Goal: Task Accomplishment & Management: Complete application form

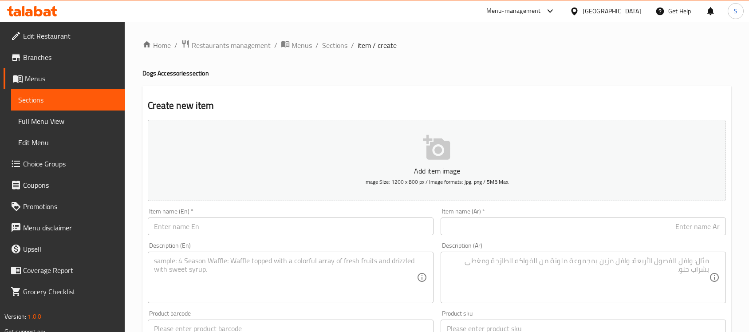
scroll to position [293, 0]
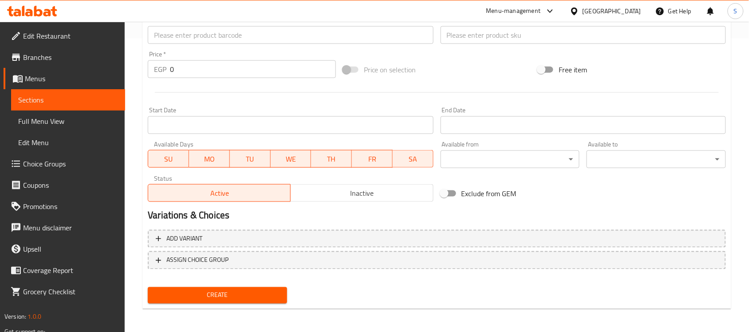
click at [213, 46] on div "Product barcode Product barcode" at bounding box center [290, 30] width 292 height 34
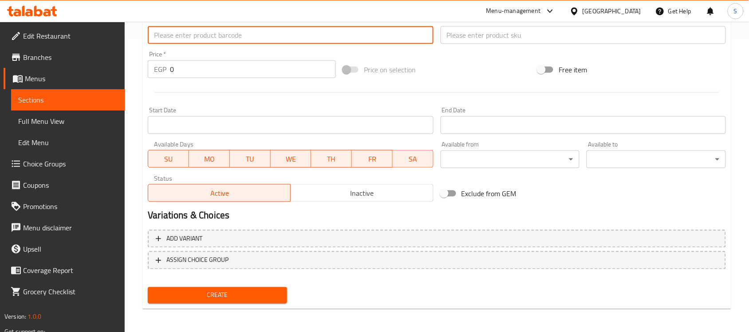
click at [224, 34] on input "text" at bounding box center [290, 35] width 285 height 18
paste input "888886014577"
type input "888886014577"
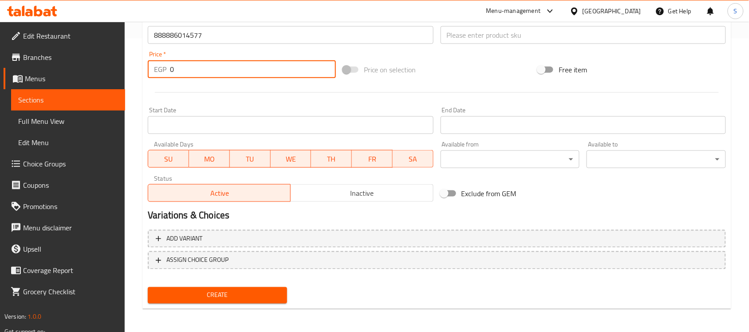
drag, startPoint x: 193, startPoint y: 66, endPoint x: 123, endPoint y: 50, distance: 71.3
click at [126, 53] on div "Home / Restaurants management / Menus / Sections / item / create Dogs Accessori…" at bounding box center [437, 31] width 624 height 605
paste input "425"
type input "425"
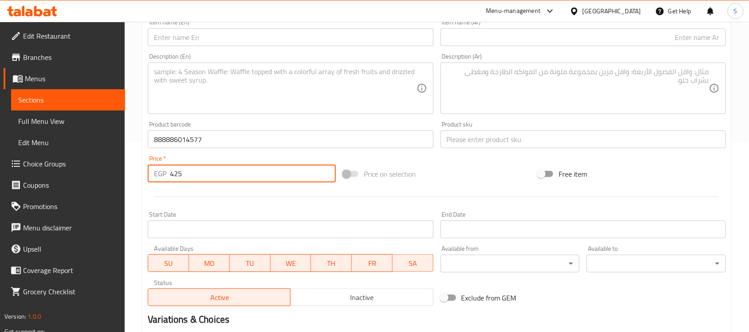
scroll to position [182, 0]
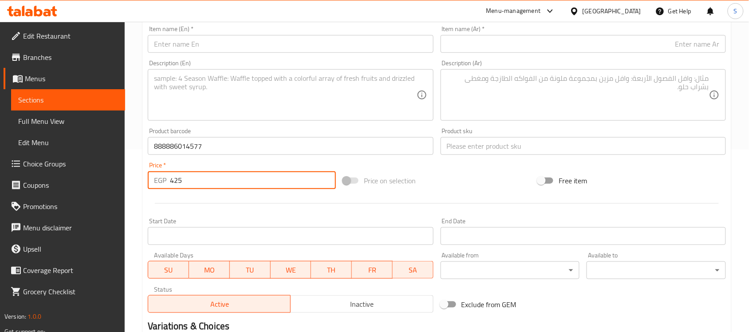
click at [514, 140] on input "text" at bounding box center [582, 146] width 285 height 18
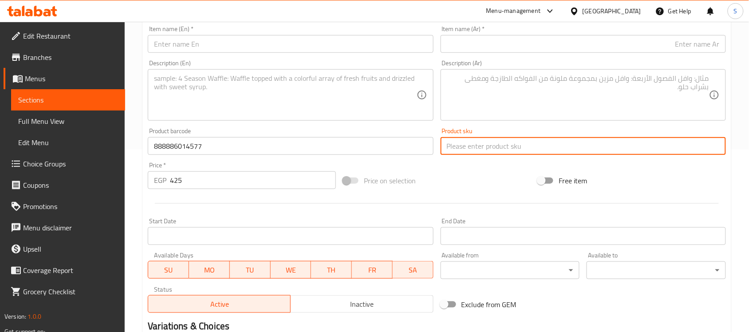
paste input "6343"
type input "6343"
click at [245, 41] on input "text" at bounding box center [290, 44] width 285 height 18
paste input "Doco Black Large Nylon Dog Collar"
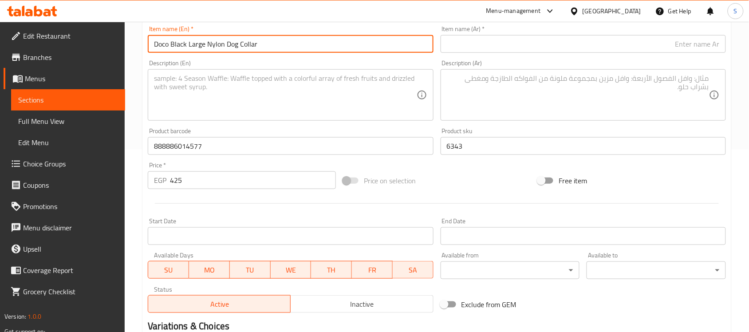
type input "Doco Black Large Nylon Dog Collar"
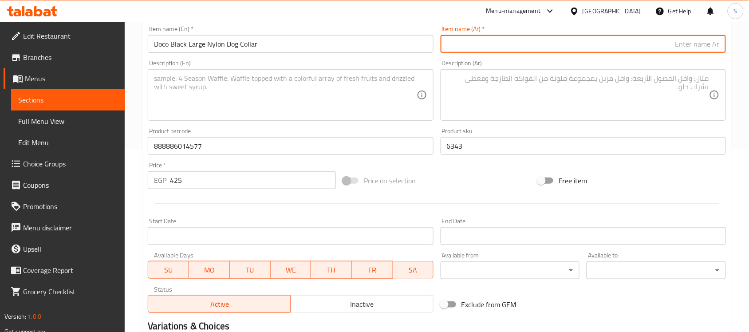
click at [693, 40] on input "text" at bounding box center [582, 44] width 285 height 18
paste input "طوق كلب كبير من النايلون من دوكو باللون الأسود"
type input "طوق كلب كبير من النايلون من دوكو باللون الأسود"
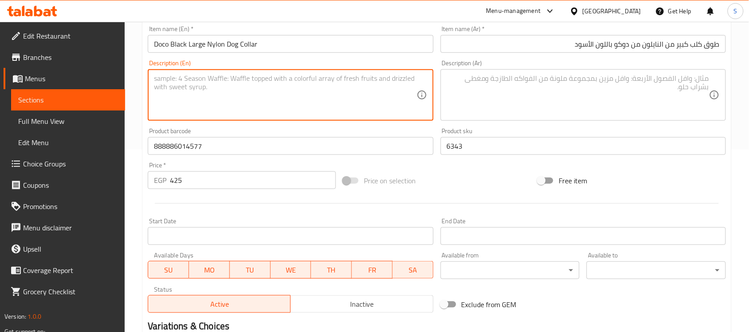
click at [324, 96] on textarea at bounding box center [285, 95] width 262 height 42
paste textarea "1pcs"
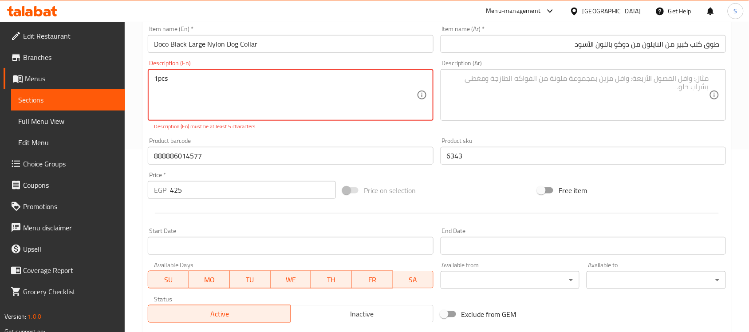
click at [160, 78] on textarea "1pcs" at bounding box center [285, 95] width 262 height 42
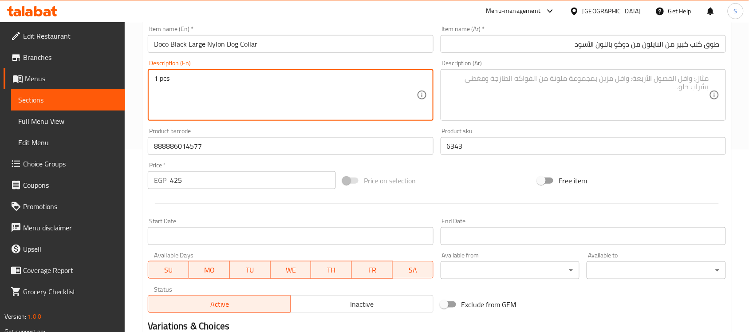
type textarea "1 pcs"
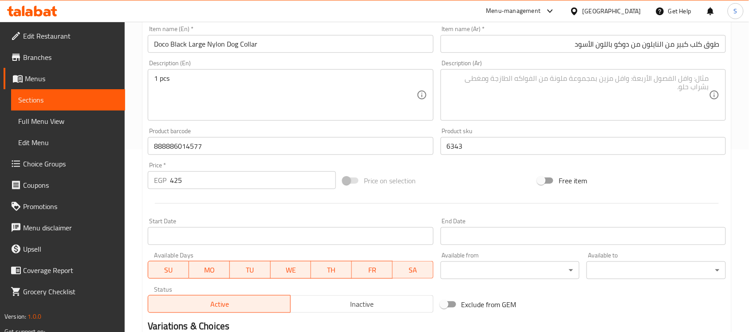
click at [538, 91] on textarea at bounding box center [578, 95] width 262 height 42
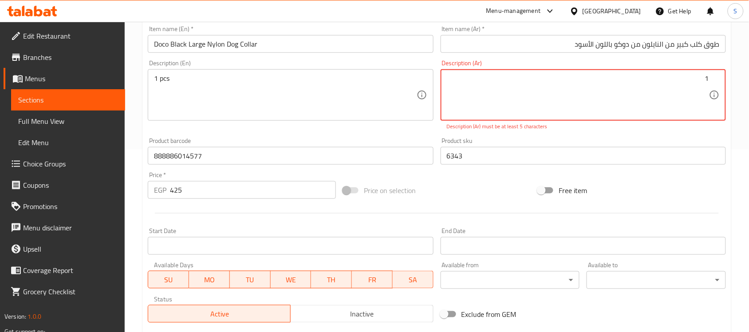
paste textarea "قطعة"
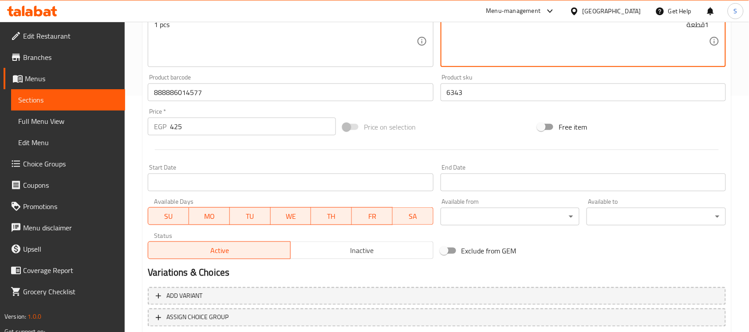
scroll to position [293, 0]
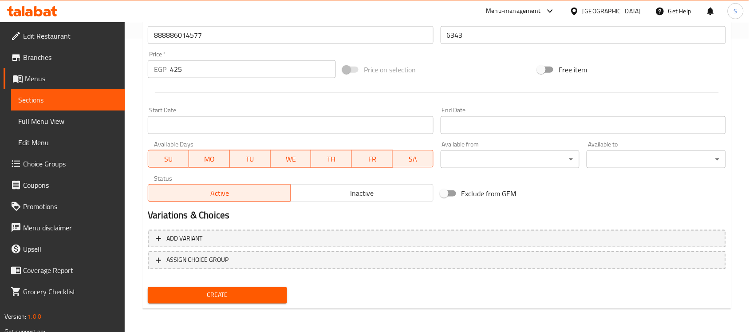
type textarea "1قطعة"
click at [207, 292] on span "Create" at bounding box center [217, 295] width 125 height 11
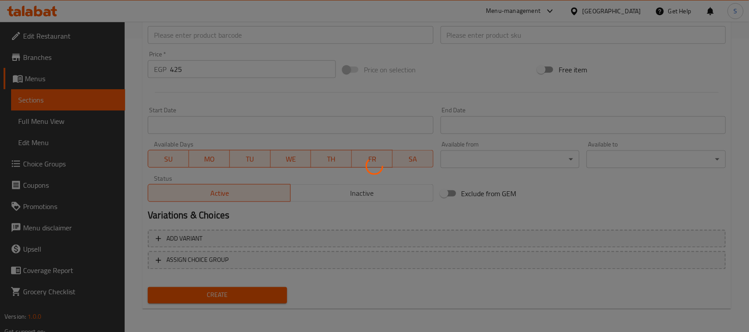
type input "0"
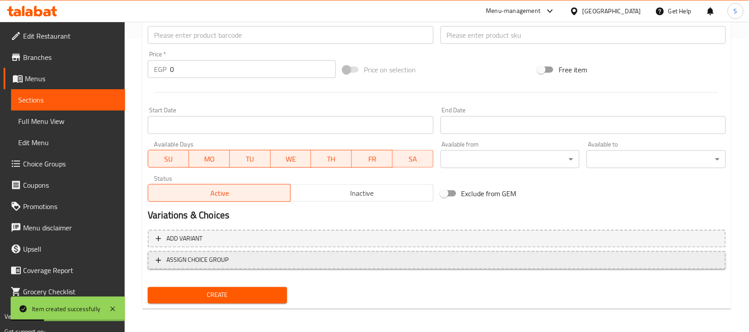
scroll to position [127, 0]
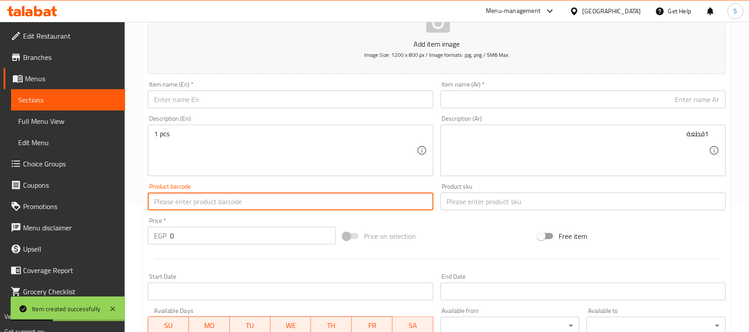
click at [205, 204] on input "text" at bounding box center [290, 201] width 285 height 18
paste input "888886014751"
type input "888886014751"
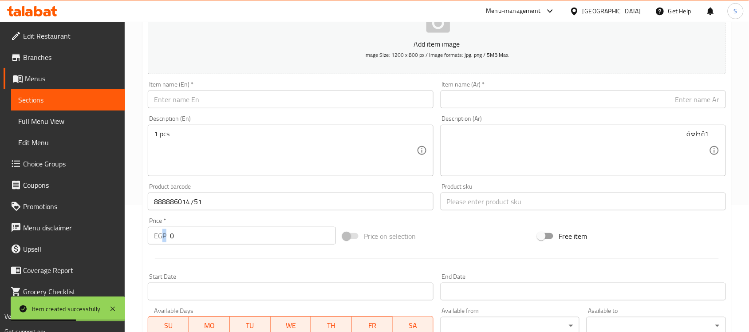
drag, startPoint x: 232, startPoint y: 247, endPoint x: 163, endPoint y: 223, distance: 73.2
click at [162, 232] on div "Price   * EGP 0 Price *" at bounding box center [241, 231] width 195 height 34
click at [178, 238] on input "0" at bounding box center [253, 236] width 166 height 18
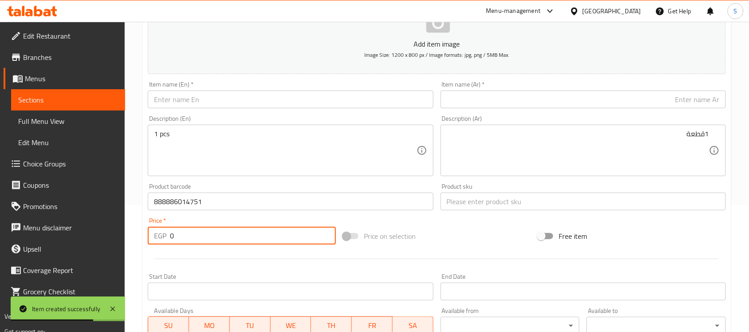
drag, startPoint x: 186, startPoint y: 233, endPoint x: 143, endPoint y: 234, distance: 43.5
click at [143, 234] on div "Create new item Add item image Image Size: 1200 x 800 px / Image formats: jpg, …" at bounding box center [436, 217] width 589 height 516
paste input "30"
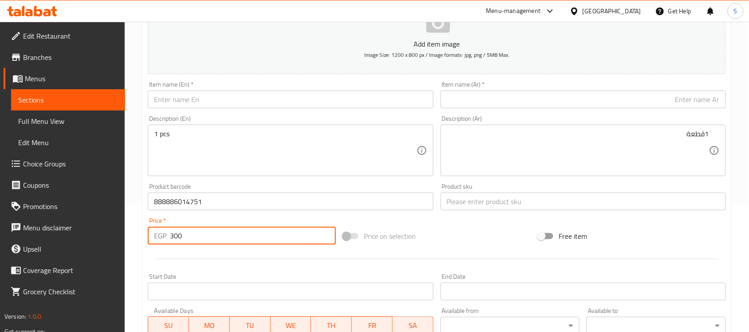
type input "300"
click at [438, 191] on div "Product sku Product sku" at bounding box center [583, 197] width 292 height 34
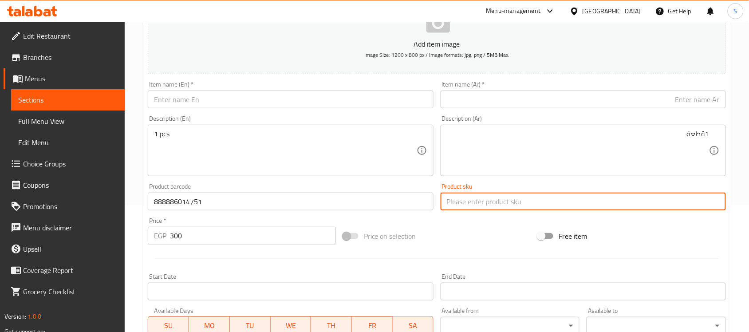
click at [457, 200] on input "text" at bounding box center [582, 201] width 285 height 18
paste input "6358"
type input "6358"
click at [261, 94] on input "text" at bounding box center [290, 99] width 285 height 18
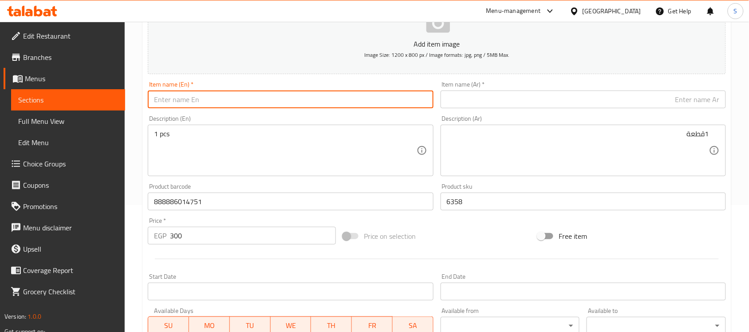
paste input "Doco Small Red Nylon Dog Collar (25-40x1.5cm)"
type input "Doco Small Red Nylon Dog Collar (25-40x1.5cm)"
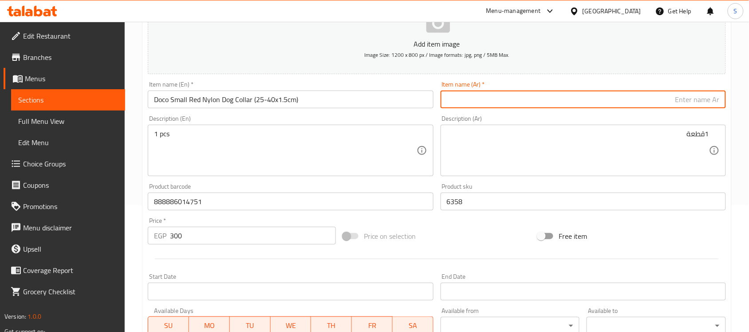
click at [645, 106] on input "text" at bounding box center [582, 99] width 285 height 18
paste input "طوق كلب صغير من النايلون الأحمر من دوكو (25-40x1.5 سم)"
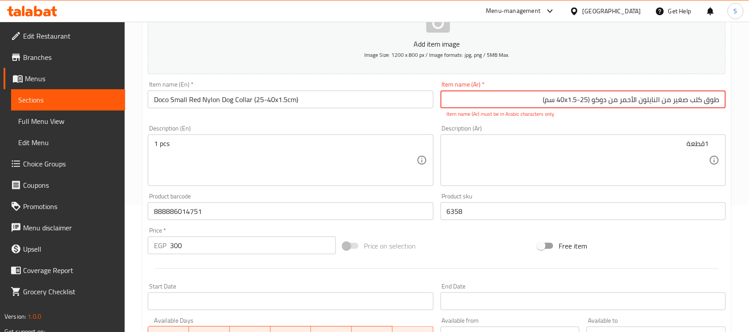
drag, startPoint x: 570, startPoint y: 102, endPoint x: 566, endPoint y: 104, distance: 4.8
click at [566, 104] on input "طوق كلب صغير من النايلون الأحمر من دوكو (25-40x1.5 سم)" at bounding box center [582, 99] width 285 height 18
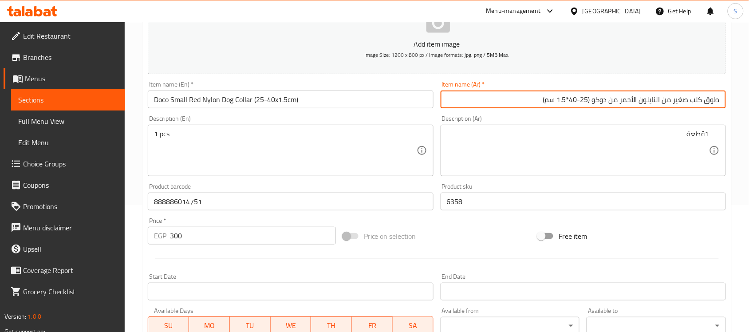
type input "طوق كلب صغير من النايلون الأحمر من دوكو (25-40*1.5 سم)"
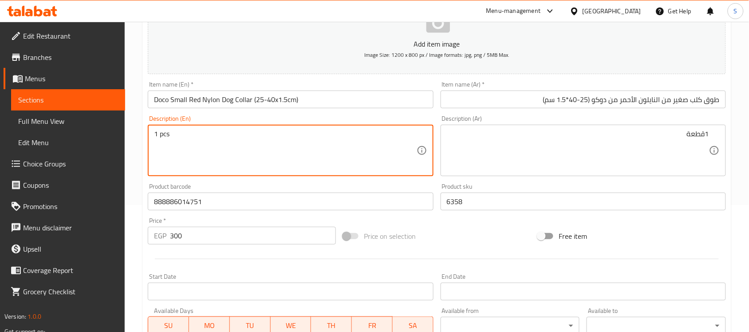
click at [314, 153] on textarea "1 pcs" at bounding box center [285, 151] width 262 height 42
click at [189, 152] on textarea "1 pcs" at bounding box center [285, 151] width 262 height 42
paste textarea "1pcs"
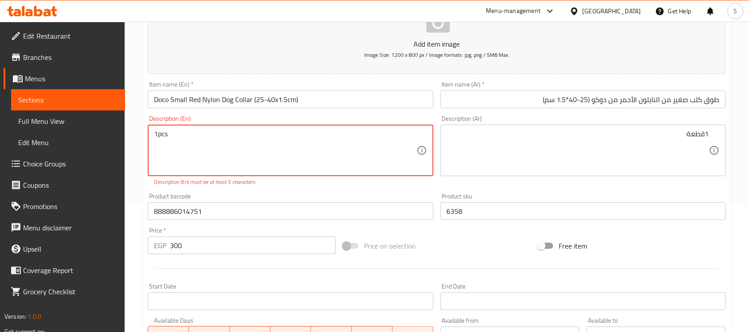
click at [157, 133] on textarea "1pcs" at bounding box center [285, 151] width 262 height 42
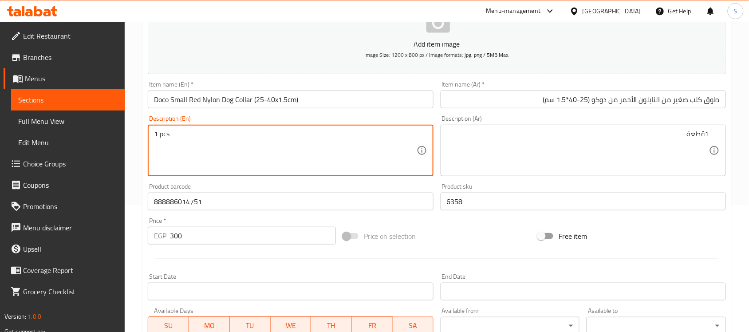
type textarea "1 pcs"
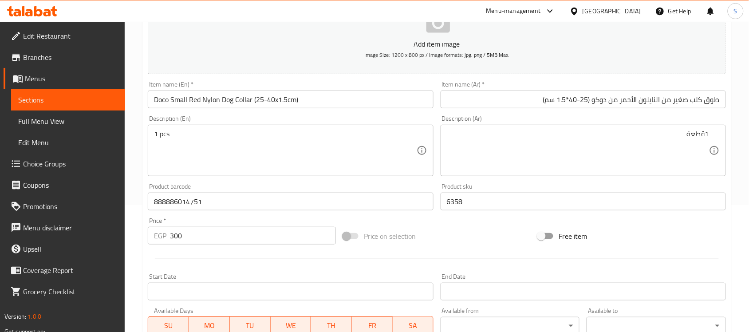
click at [517, 152] on textarea "1قطعة" at bounding box center [578, 151] width 262 height 42
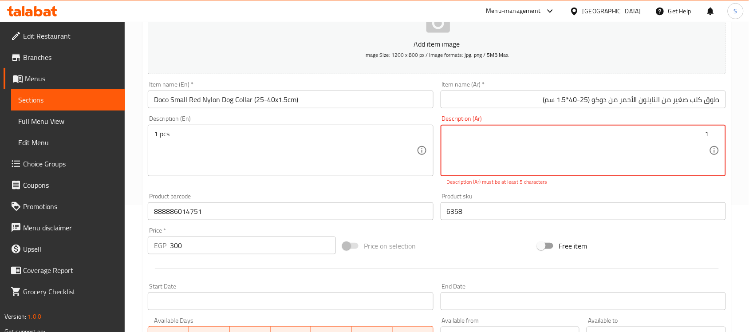
paste textarea "قطعة"
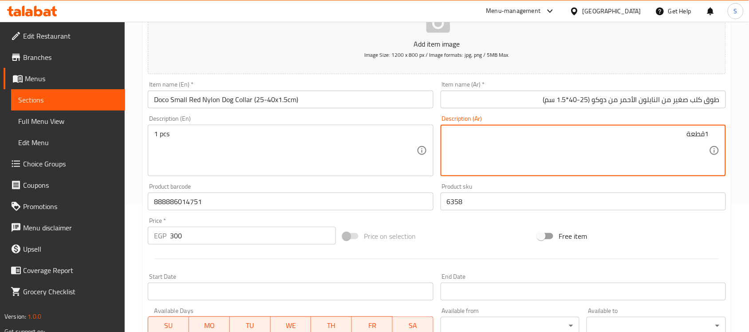
type textarea "1قطعة"
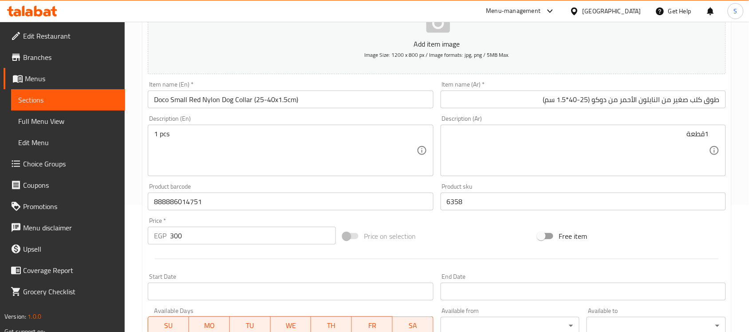
click at [242, 192] on div "Product barcode 888886014751 Product barcode" at bounding box center [290, 196] width 285 height 27
click at [518, 201] on input "6358" at bounding box center [582, 201] width 285 height 18
click at [219, 240] on input "300" at bounding box center [253, 236] width 166 height 18
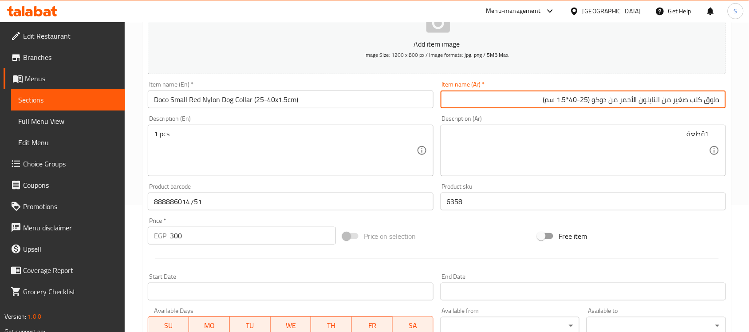
click at [535, 102] on input "طوق كلب صغير من النايلون الأحمر من دوكو (25-40*1.5 سم)" at bounding box center [582, 99] width 285 height 18
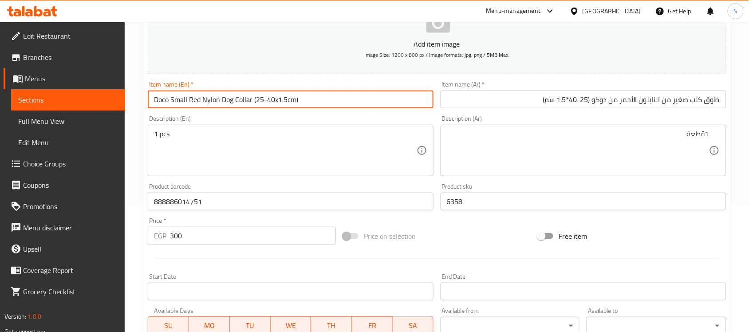
click at [356, 98] on input "Doco Small Red Nylon Dog Collar (25-40x1.5cm)" at bounding box center [290, 99] width 285 height 18
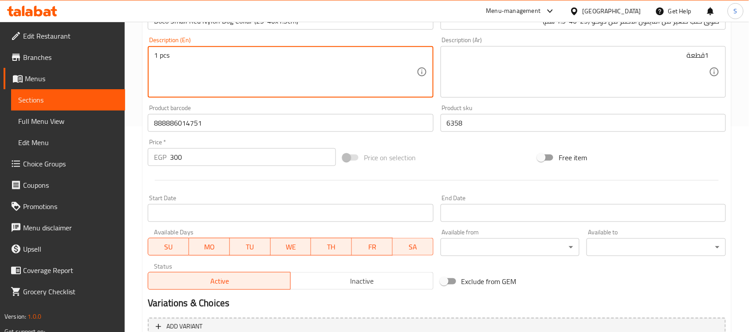
scroll to position [293, 0]
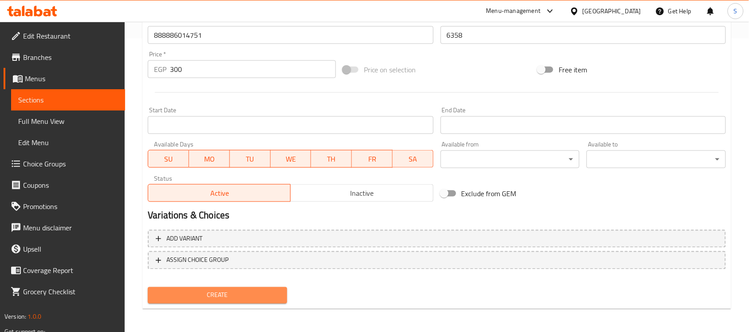
click at [256, 293] on span "Create" at bounding box center [217, 295] width 125 height 11
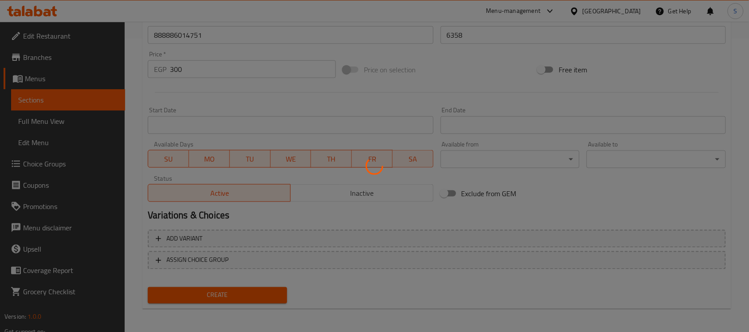
type input "0"
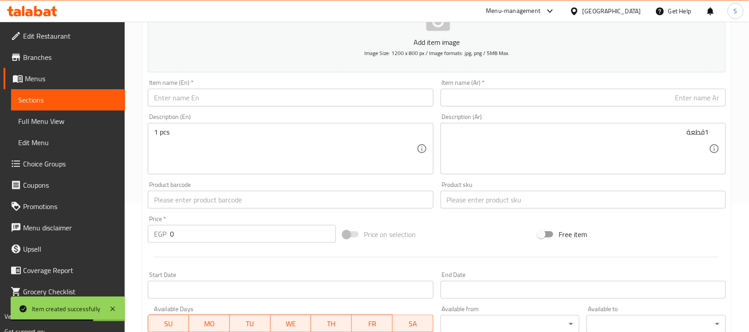
scroll to position [127, 0]
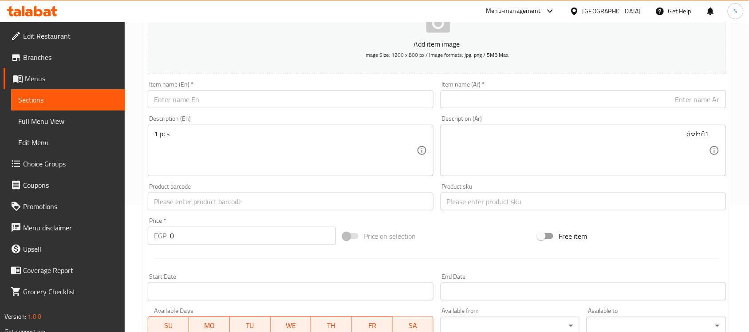
click at [222, 183] on div "Product barcode Product barcode" at bounding box center [290, 196] width 285 height 27
click at [200, 196] on input "text" at bounding box center [290, 201] width 285 height 18
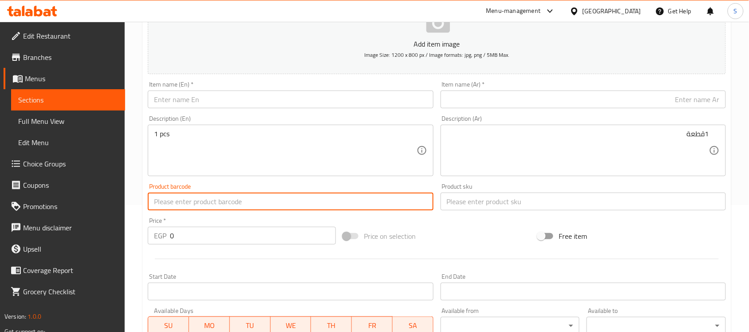
paste input "888886012658"
type input "888886012658"
click at [228, 205] on input "888886012658" at bounding box center [290, 201] width 285 height 18
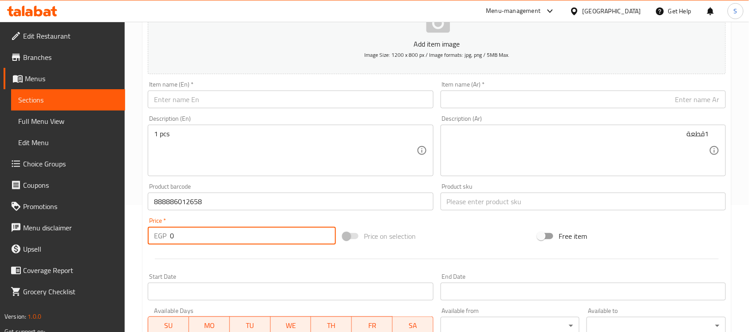
drag, startPoint x: 191, startPoint y: 238, endPoint x: 138, endPoint y: 232, distance: 53.1
click at [138, 232] on div "Home / Restaurants management / Menus / Sections / item / create Dogs Accessori…" at bounding box center [437, 197] width 624 height 605
paste input "494"
type input "494"
click at [451, 198] on input "text" at bounding box center [582, 201] width 285 height 18
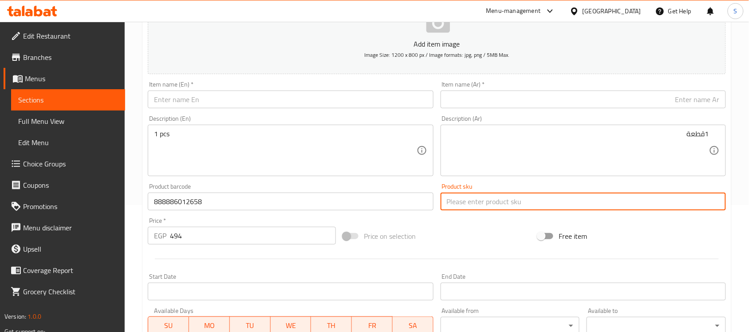
paste input "13588"
type input "13588"
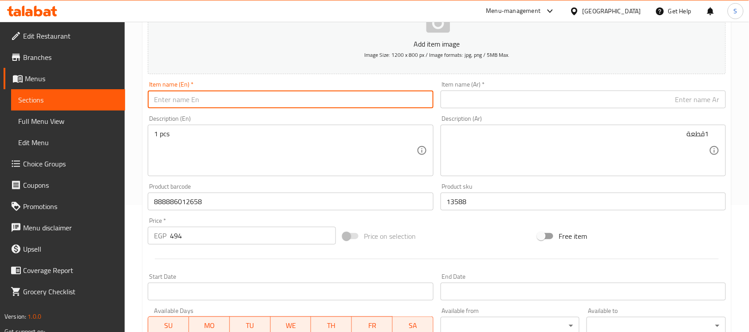
click at [275, 99] on input "text" at bounding box center [290, 99] width 285 height 18
paste input "Nunbell Pink Small Nylon Dog Harness"
type input "Nunbell Pink Small Nylon Dog Harness"
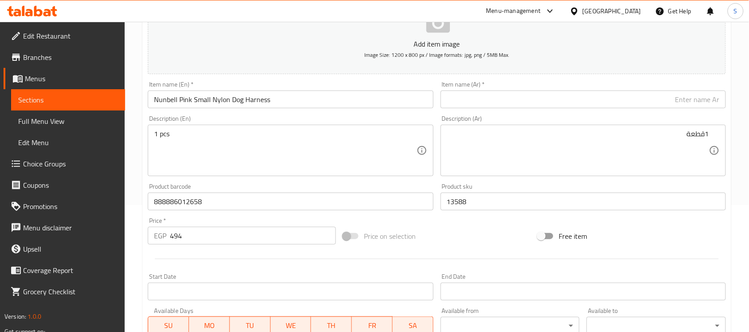
click at [601, 95] on input "text" at bounding box center [582, 99] width 285 height 18
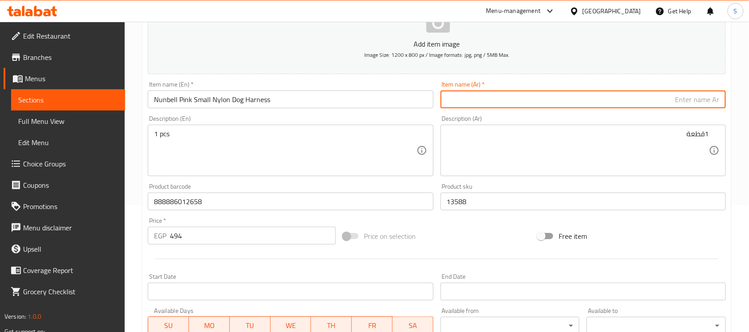
paste input "حزام نونبيل الوردي الصغير للكلاب من النايلون"
type input "حزام نونبيل الوردي الصغير للكلاب من النايلون"
click at [322, 149] on textarea "1 pcs" at bounding box center [285, 151] width 262 height 42
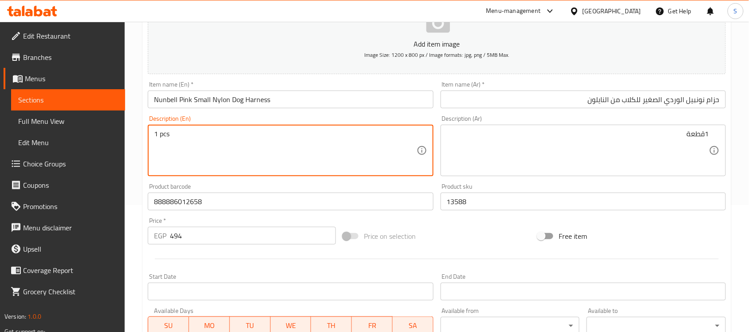
click at [259, 138] on textarea "1 pcs" at bounding box center [285, 151] width 262 height 42
paste textarea "1pcs"
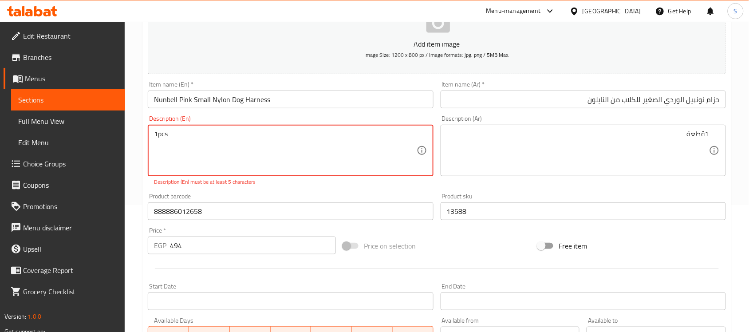
click at [157, 132] on textarea "1pcs" at bounding box center [285, 151] width 262 height 42
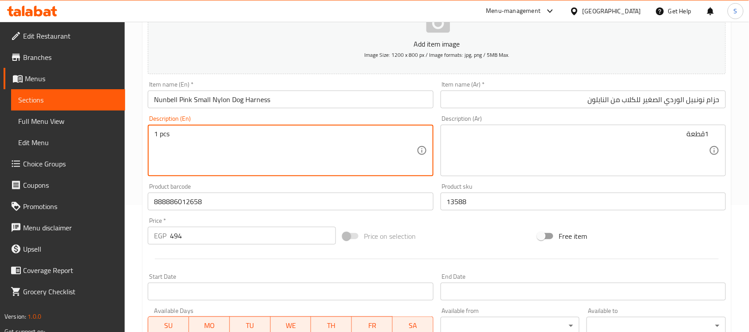
type textarea "1 pcs"
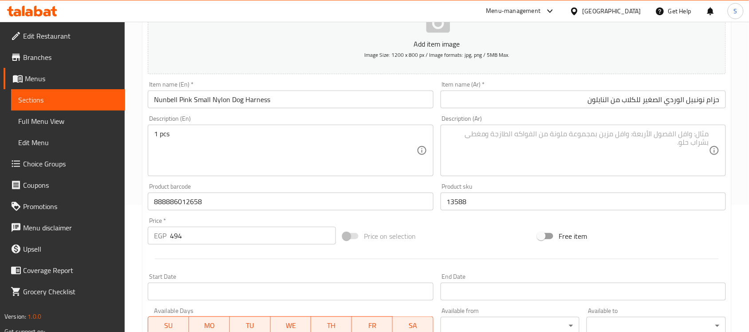
drag, startPoint x: 559, startPoint y: 151, endPoint x: 565, endPoint y: 145, distance: 9.1
click at [559, 151] on textarea at bounding box center [578, 151] width 262 height 42
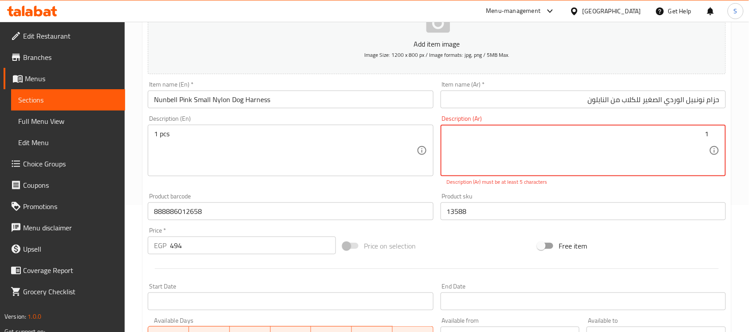
paste textarea "قطعة"
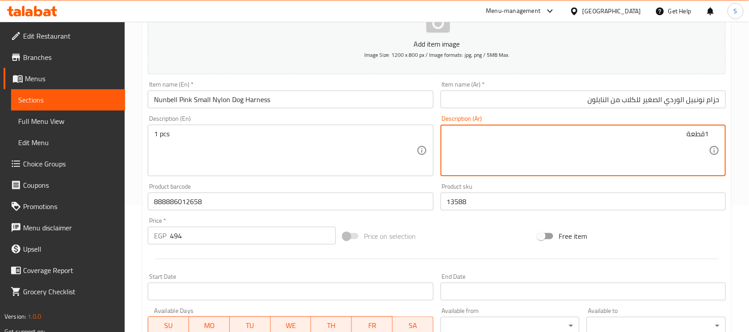
type textarea "1قطعة"
click at [573, 210] on input "13588" at bounding box center [582, 201] width 285 height 18
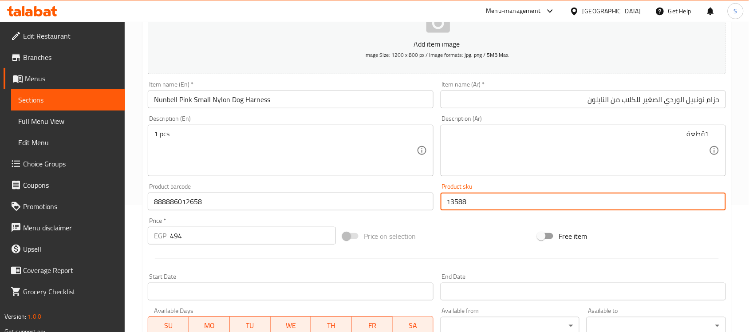
click at [248, 194] on input "888886012658" at bounding box center [290, 201] width 285 height 18
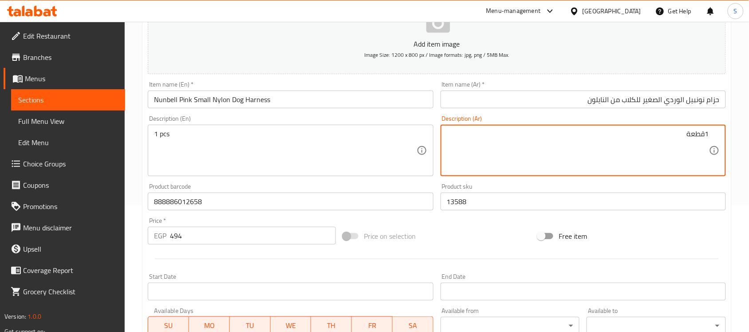
click at [495, 97] on input "حزام نونبيل الوردي الصغير للكلاب من النايلون" at bounding box center [582, 99] width 285 height 18
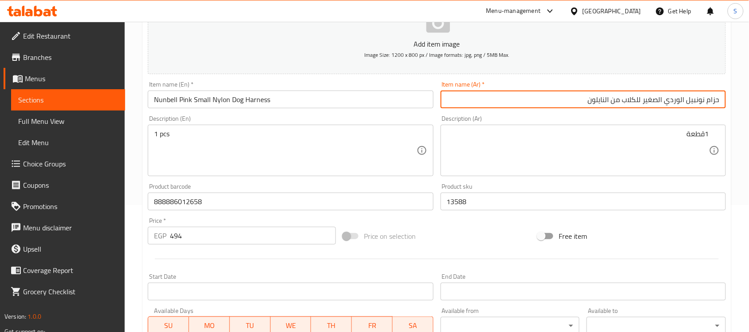
click at [322, 104] on input "Nunbell Pink Small Nylon Dog Harness" at bounding box center [290, 99] width 285 height 18
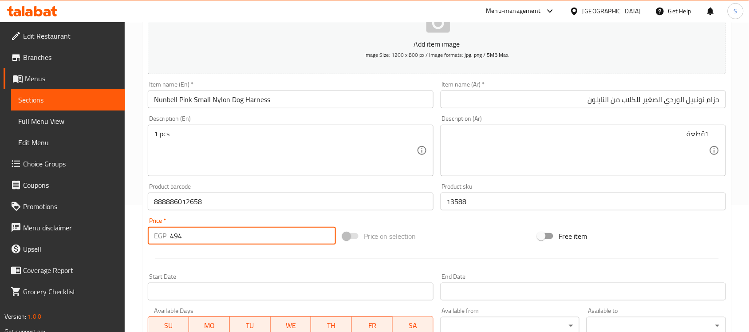
click at [245, 233] on input "494" at bounding box center [253, 236] width 166 height 18
click at [241, 205] on input "888886012658" at bounding box center [290, 201] width 285 height 18
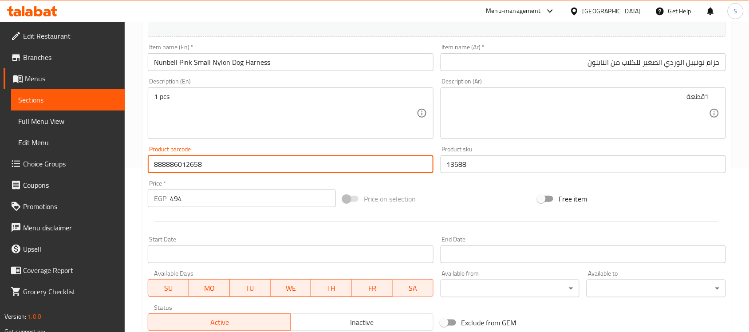
scroll to position [293, 0]
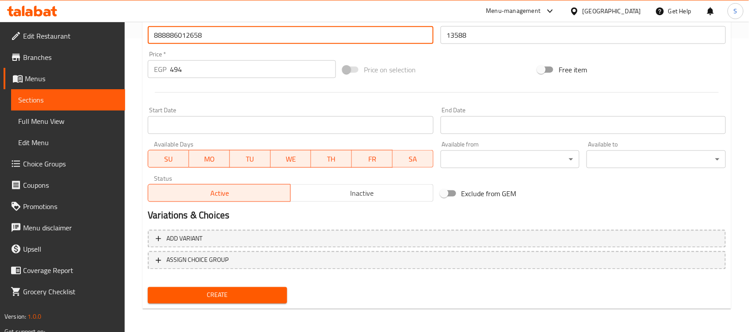
click at [232, 295] on span "Create" at bounding box center [217, 295] width 125 height 11
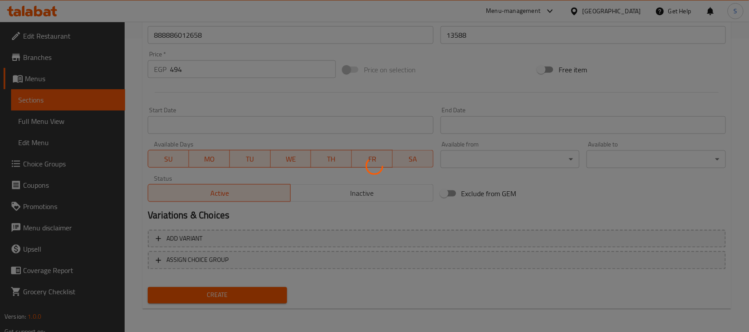
type input "0"
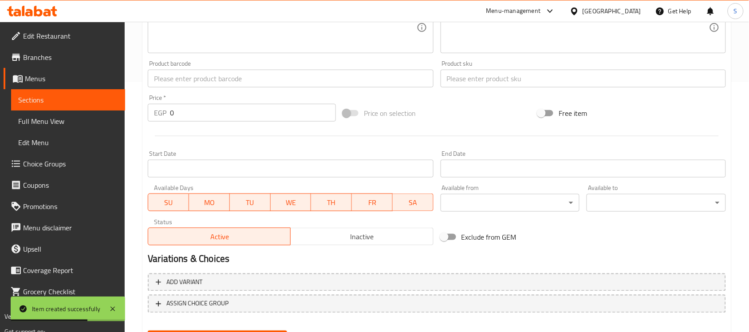
scroll to position [238, 0]
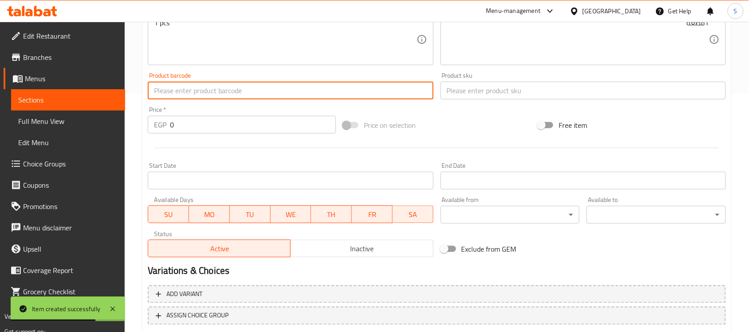
click at [207, 96] on input "text" at bounding box center [290, 91] width 285 height 18
paste input "888886034162"
type input "888886034162"
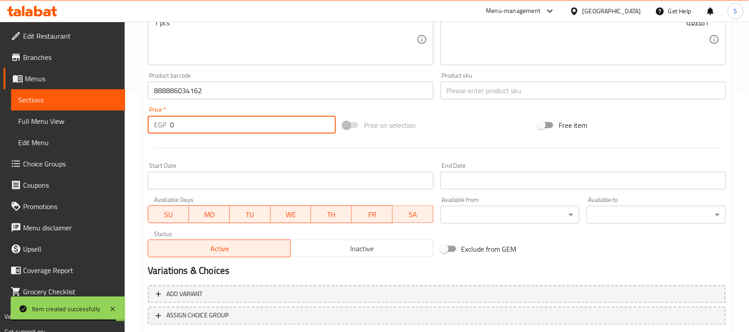
drag, startPoint x: 179, startPoint y: 123, endPoint x: 154, endPoint y: 122, distance: 24.4
click at [154, 122] on div "EGP 0 Price *" at bounding box center [242, 125] width 188 height 18
paste input "45"
type input "450"
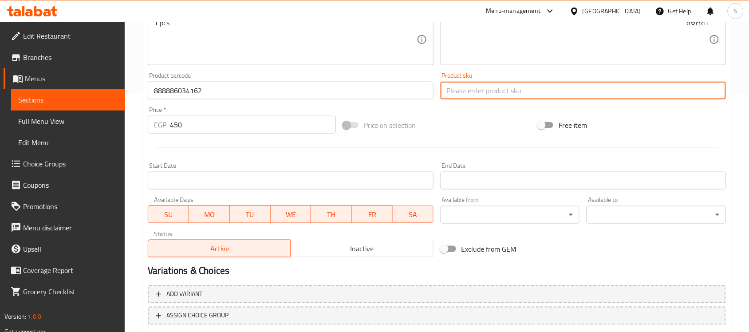
click at [454, 86] on input "text" at bounding box center [582, 91] width 285 height 18
paste input "14060"
type input "14060"
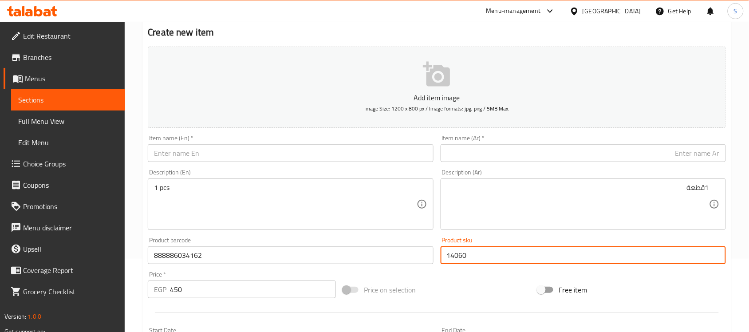
scroll to position [71, 0]
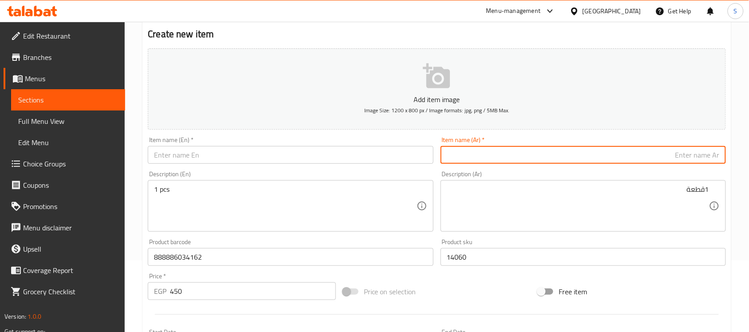
click at [496, 150] on input "text" at bounding box center [582, 155] width 285 height 18
paste input "طوق شبكي للكلاب مقاس وسط باللون الفيروزي من دوكو - من 34 إلى 49 سم 2.5x سم"
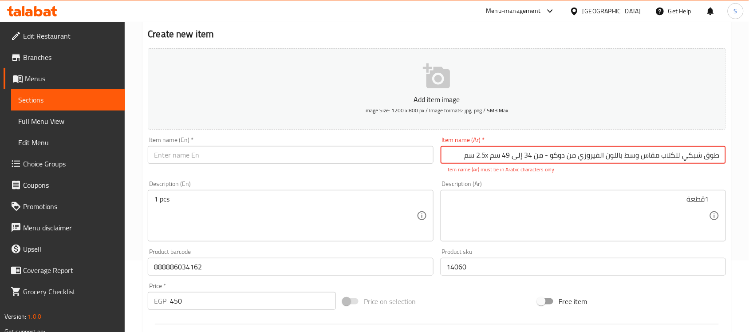
type input "طوق شبكي للكلاب مقاس وسط باللون الفيروزي من دوكو - من 34 إلى 49 سم 2.5x سم"
click at [256, 151] on input "text" at bounding box center [290, 155] width 285 height 18
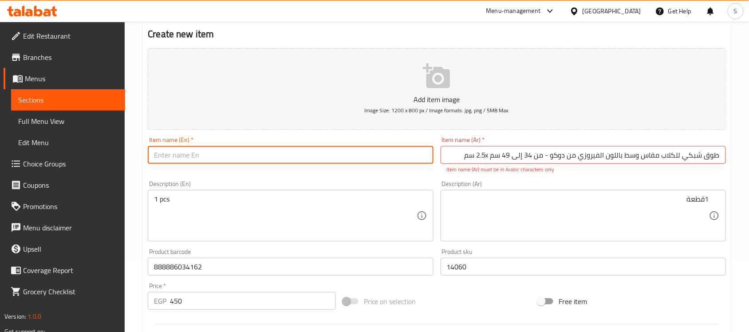
paste input "Doku Turquoise Medium Mesh Dog Collar - 34-49cm 2.5xcm"
type input "Doku Turquoise Medium Mesh Dog Collar - 34-49cm 2.5xcm"
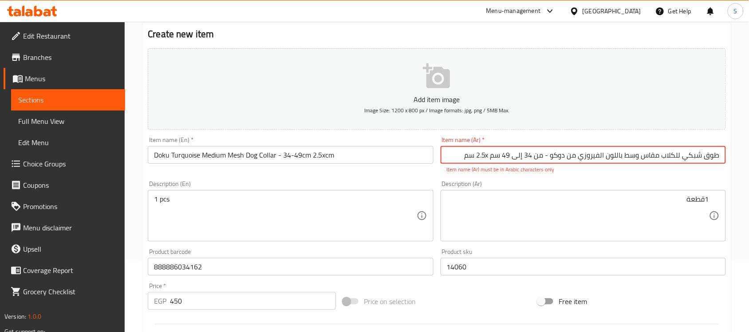
click at [489, 156] on input "طوق شبكي للكلاب مقاس وسط باللون الفيروزي من دوكو - من 34 إلى 49 سم 2.5x سم" at bounding box center [582, 155] width 285 height 18
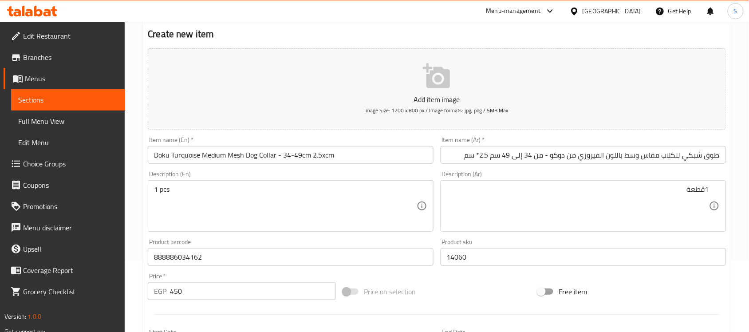
click at [535, 160] on input "طوق شبكي للكلاب مقاس وسط باللون الفيروزي من دوكو - من 34 إلى 49 سم 2.5* سم" at bounding box center [582, 155] width 285 height 18
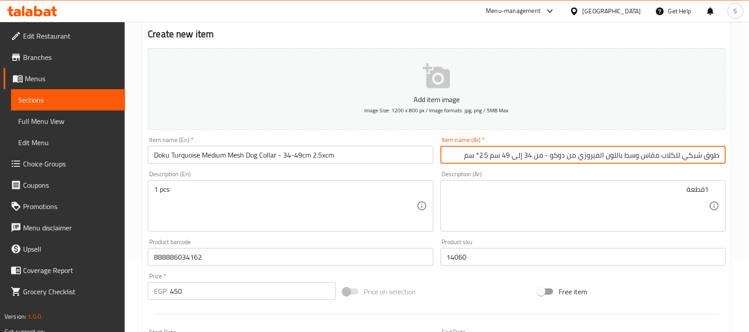
click at [535, 160] on input "طوق شبكي للكلاب مقاس وسط باللون الفيروزي من دوكو - من 34 إلى 49 سم 2.5* سم" at bounding box center [582, 155] width 285 height 18
paste input "x"
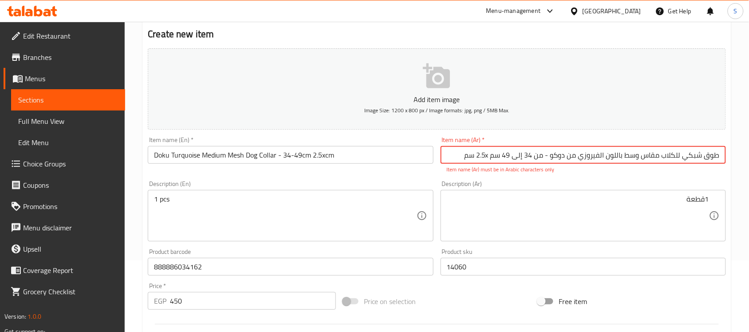
click at [491, 157] on input "طوق شبكي للكلاب مقاس وسط باللون الفيروزي من دوكو - من 34 إلى 49 سم 2.5x سم" at bounding box center [582, 155] width 285 height 18
click at [526, 208] on textarea "1قطعة" at bounding box center [578, 216] width 262 height 42
click at [488, 156] on input "طوق شبكي للكلاب مقاس وسط باللون الفيروزي من دوكو - من 34 إلى 49 سم 2.5x سم" at bounding box center [582, 155] width 285 height 18
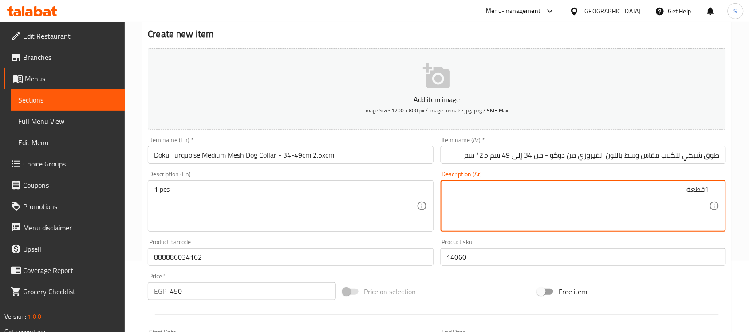
click at [549, 214] on textarea "1قطعة" at bounding box center [578, 206] width 262 height 42
click at [646, 220] on textarea "1قطعة" at bounding box center [578, 206] width 262 height 42
click at [661, 204] on textarea "1قطعة" at bounding box center [578, 206] width 262 height 42
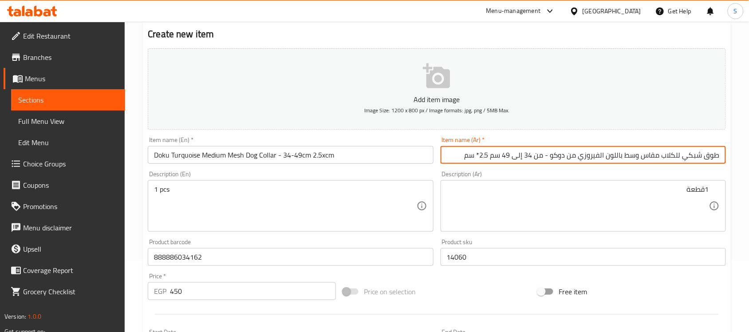
click at [481, 154] on input "طوق شبكي للكلاب مقاس وسط باللون الفيروزي من دوكو - من 34 إلى 49 سم 2.5* سم" at bounding box center [582, 155] width 285 height 18
click at [493, 156] on input "طوق شبكي للكلاب مقاس وسط باللون الفيروزي من دوكو - من 34 إلى 49 سم 2.5 سم" at bounding box center [582, 155] width 285 height 18
click at [497, 177] on div "Description (Ar) 1قطعة Description (Ar)" at bounding box center [582, 201] width 285 height 61
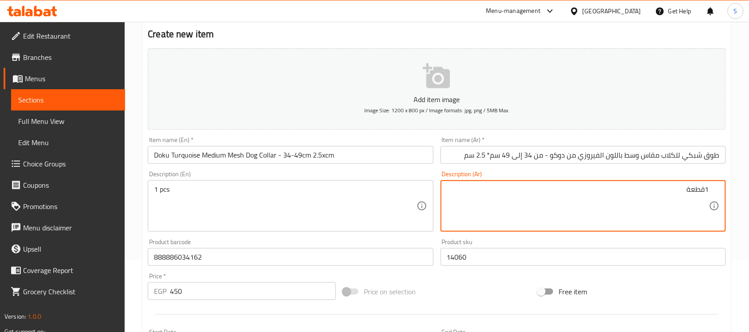
click at [549, 208] on textarea "1قطعة" at bounding box center [578, 206] width 262 height 42
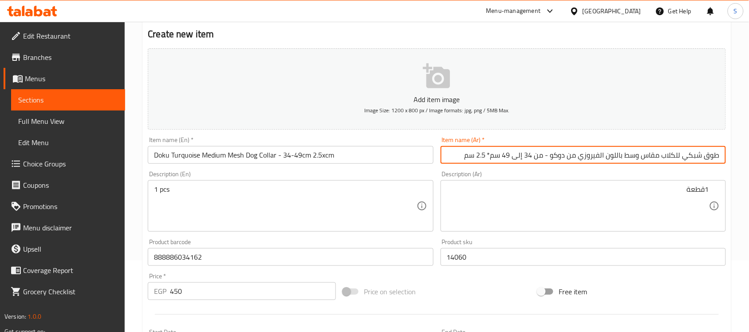
click at [495, 153] on input "طوق شبكي للكلاب مقاس وسط باللون الفيروزي من دوكو - من 34 إلى 49 سم* 2.5 سم" at bounding box center [582, 155] width 285 height 18
type input "طوق شبكي للكلاب مقاس وسط باللون الفيروزي من دوكو - من 34 إلى 49 سم * 2.5 سم"
click at [525, 210] on textarea "1قطعة" at bounding box center [578, 206] width 262 height 42
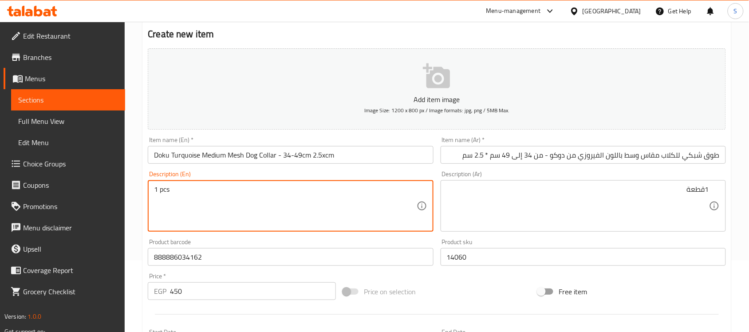
click at [273, 204] on textarea "1 pcs" at bounding box center [285, 206] width 262 height 42
click at [233, 211] on textarea "1 pcs" at bounding box center [285, 206] width 262 height 42
paste textarea "1pcs"
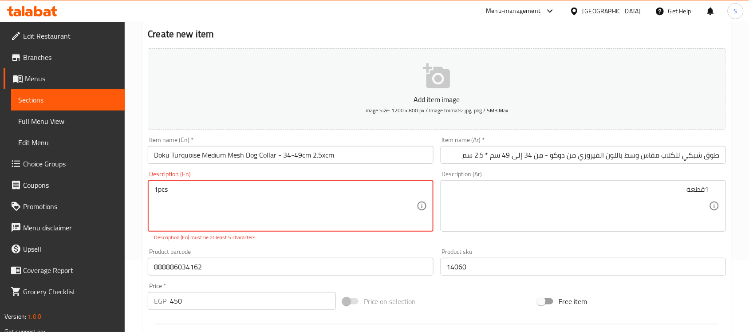
click at [160, 192] on textarea "1pcs" at bounding box center [285, 206] width 262 height 42
click at [158, 192] on textarea "1pcs" at bounding box center [285, 206] width 262 height 42
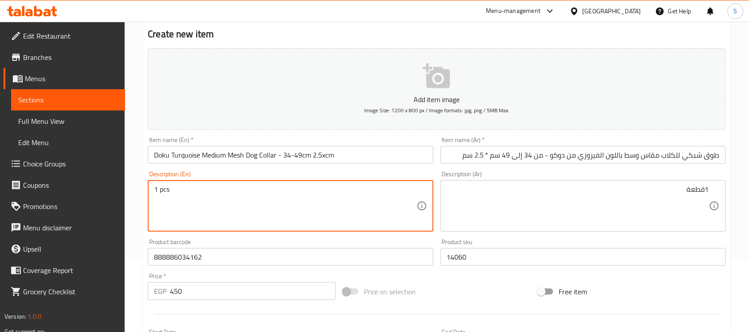
type textarea "1 pcs"
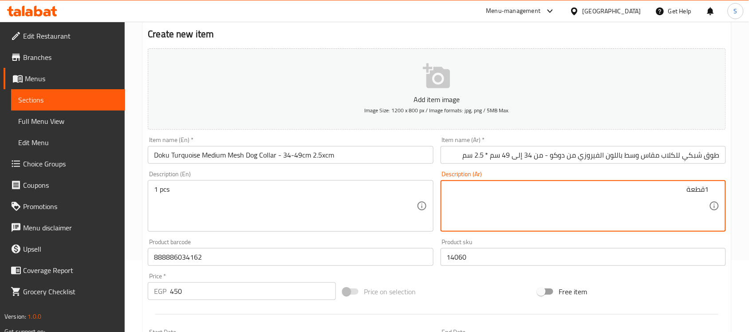
click at [537, 194] on textarea "1قطعة" at bounding box center [578, 206] width 262 height 42
paste textarea "قطعة"
type textarea "1قطعة"
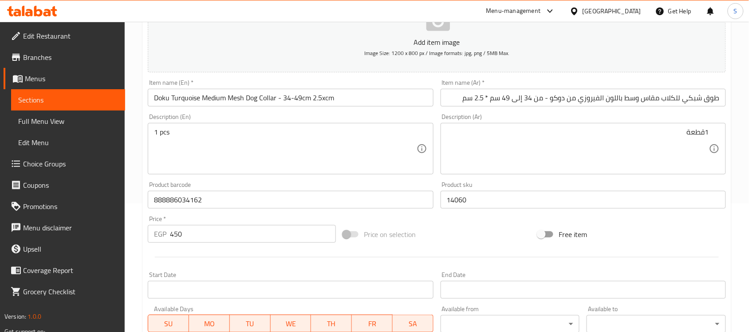
scroll to position [293, 0]
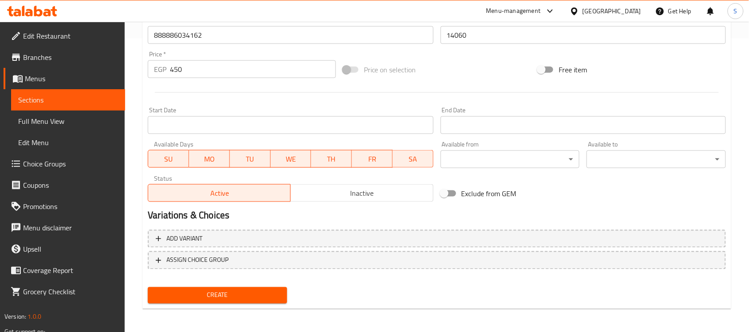
click at [236, 290] on span "Create" at bounding box center [217, 295] width 125 height 11
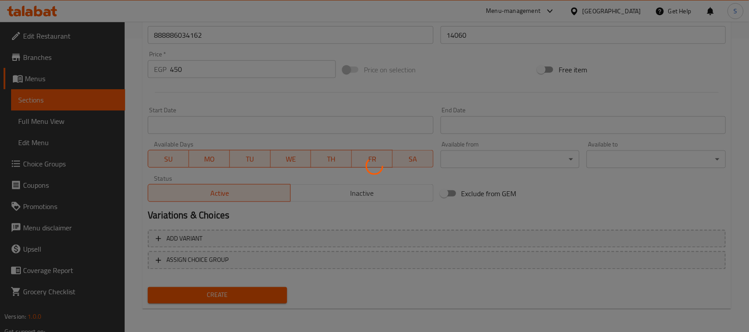
type input "0"
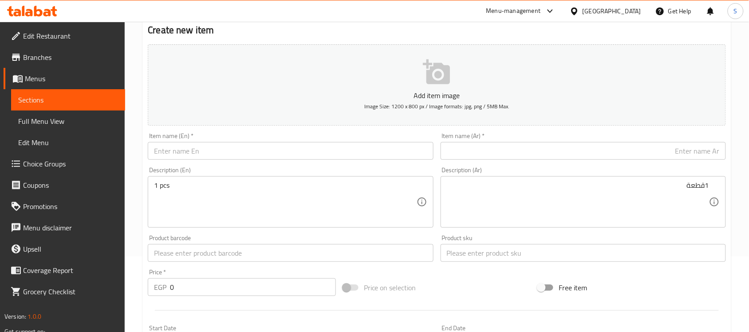
scroll to position [71, 0]
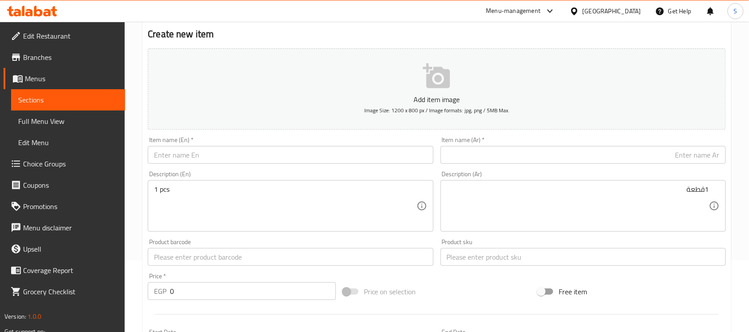
click at [257, 263] on input "text" at bounding box center [290, 257] width 285 height 18
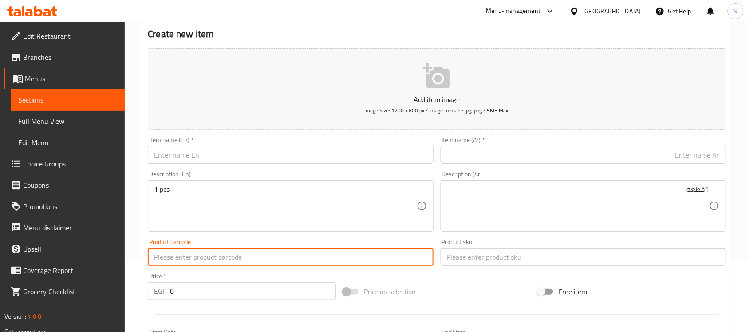
paste input "888886004783"
type input "888886004783"
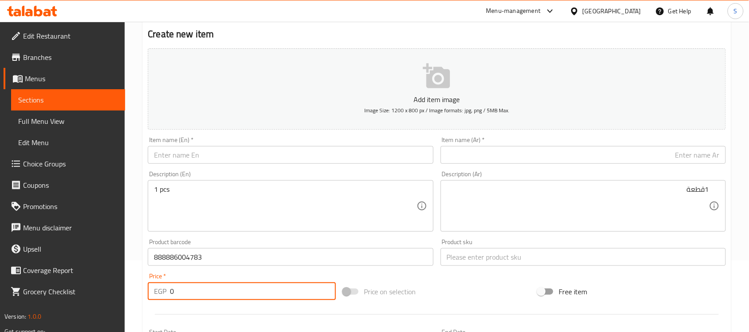
drag, startPoint x: 195, startPoint y: 292, endPoint x: 131, endPoint y: 287, distance: 64.1
click at [131, 287] on div "Home / Restaurants management / Menus / Sections / item / create Dogs Accessori…" at bounding box center [437, 252] width 624 height 605
paste input "45"
type input "450"
click at [452, 257] on input "text" at bounding box center [582, 257] width 285 height 18
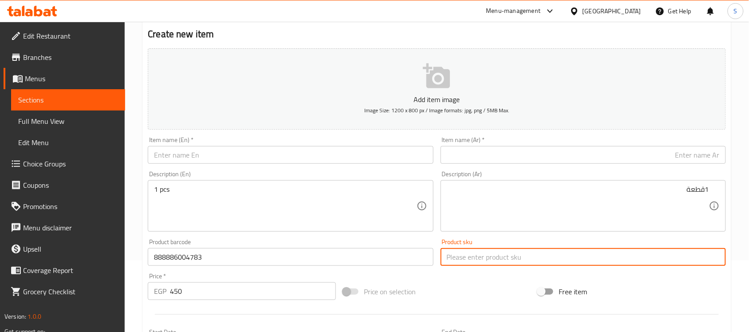
click at [361, 185] on textarea "1 pcs" at bounding box center [285, 206] width 262 height 42
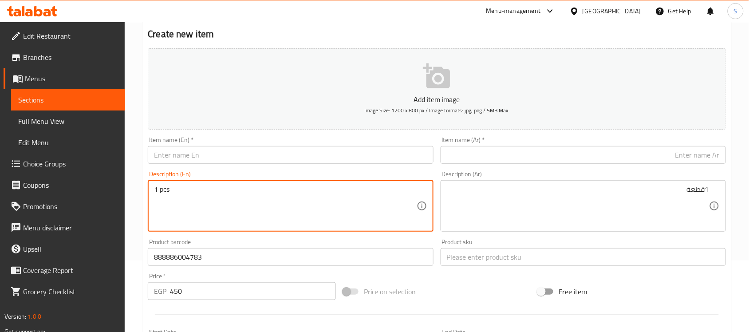
click at [504, 267] on div "Product sku Product sku" at bounding box center [583, 252] width 292 height 34
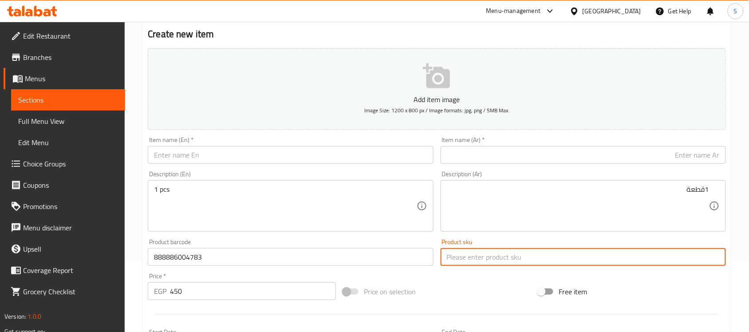
click at [504, 263] on input "text" at bounding box center [582, 257] width 285 height 18
paste input "14063"
type input "14063"
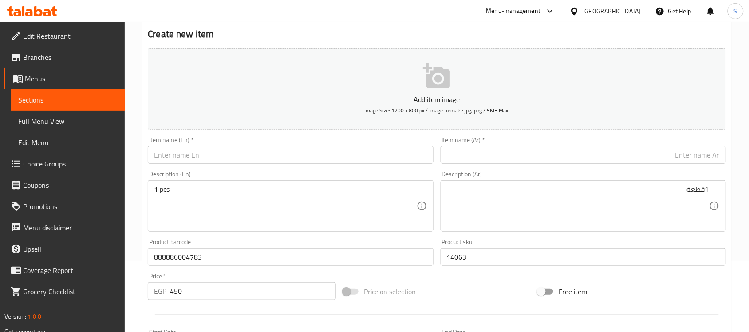
click at [276, 269] on div "Price   * EGP 450 Price *" at bounding box center [241, 286] width 195 height 34
click at [283, 260] on input "888886004783" at bounding box center [290, 257] width 285 height 18
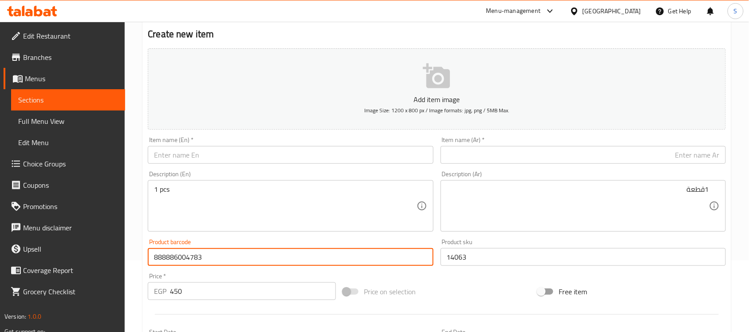
click at [218, 284] on input "450" at bounding box center [253, 291] width 166 height 18
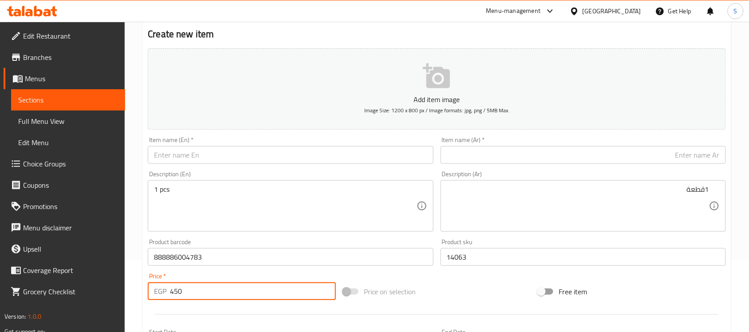
click at [464, 261] on input "14063" at bounding box center [582, 257] width 285 height 18
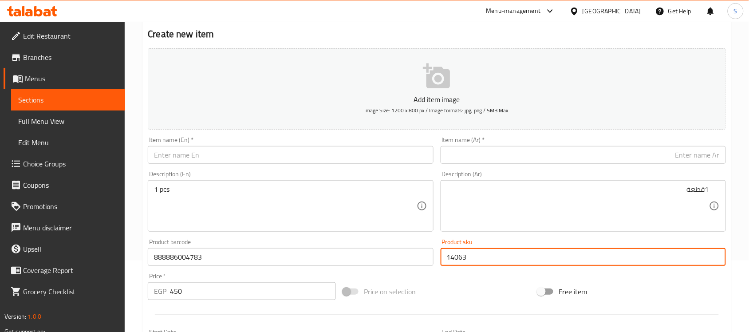
click at [255, 259] on input "888886004783" at bounding box center [290, 257] width 285 height 18
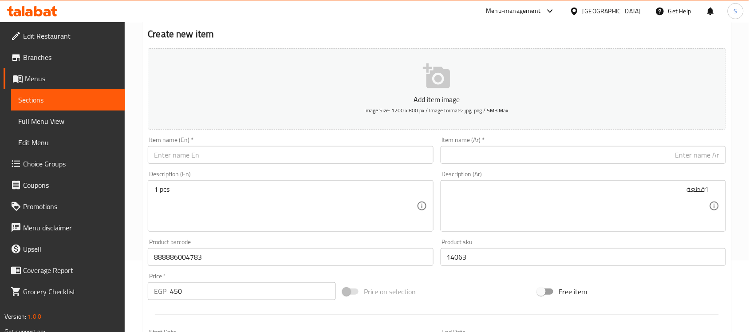
click at [202, 306] on div at bounding box center [436, 314] width 585 height 22
click at [204, 295] on input "450" at bounding box center [253, 291] width 166 height 18
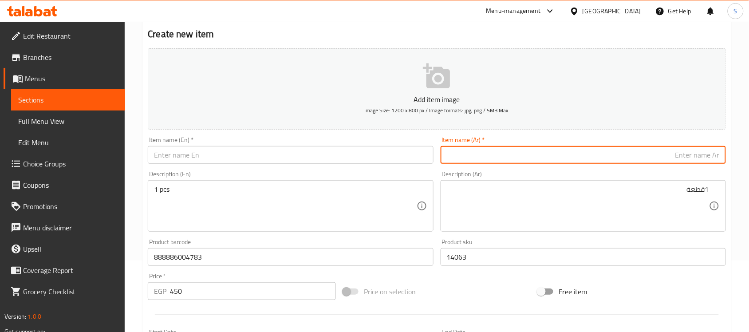
click at [502, 156] on input "text" at bounding box center [582, 155] width 285 height 18
paste input "طوق شبكي للكلاب مقاس وسط باللون الاحمر من دوكو - من 34 إلى 49 سم 2.5x سم"
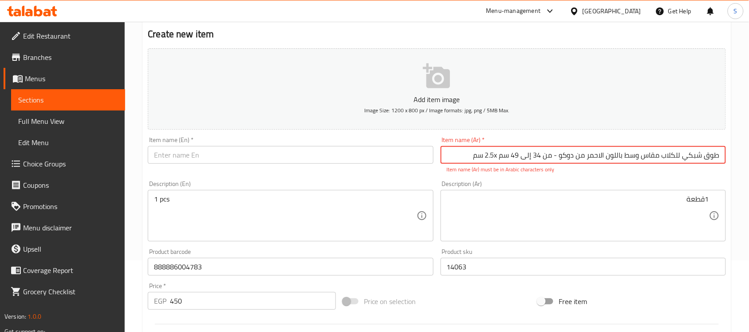
type input "طوق شبكي للكلاب مقاس وسط باللون الاحمر من دوكو - من 34 إلى 49 سم 2.5x سم"
click at [303, 160] on input "text" at bounding box center [290, 155] width 285 height 18
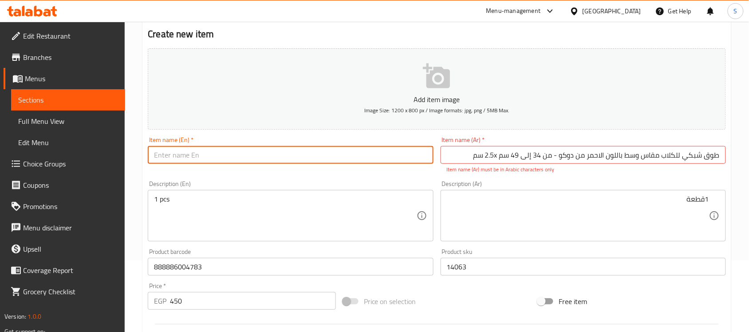
paste input "Doko Medium Mesh Dog Collar Red - 34-49 cm 2.5 x cm"
type input "Doko Medium Mesh Dog Collar Red - 34-49 cm 2.5 x cm"
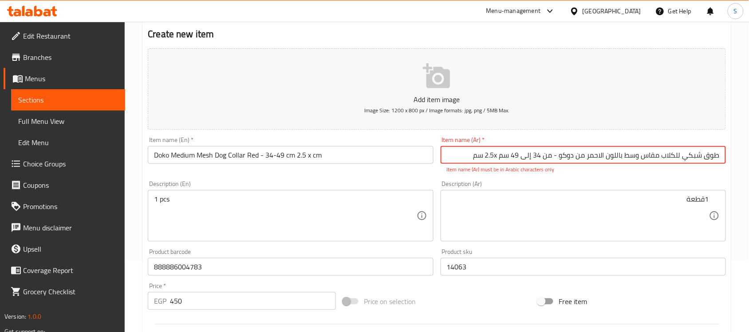
click at [499, 158] on input "طوق شبكي للكلاب مقاس وسط باللون الاحمر من دوكو - من 34 إلى 49 سم 2.5x سم" at bounding box center [582, 155] width 285 height 18
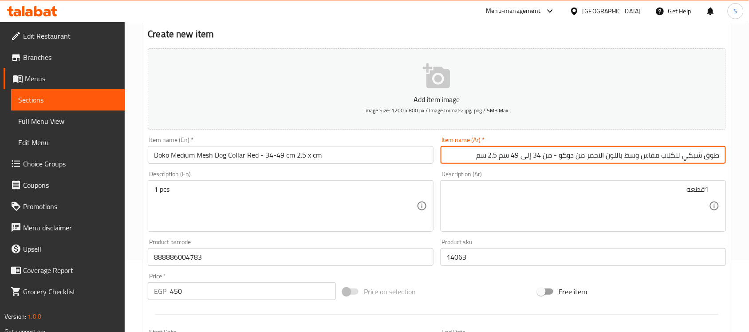
click at [501, 157] on input "طوق شبكي للكلاب مقاس وسط باللون الاحمر من دوكو - من 34 إلى 49 سم 2.5 سم" at bounding box center [582, 155] width 285 height 18
type input "طوق شبكي للكلاب مقاس وسط باللون الاحمر من دوكو - من 34 إلى 49 سم *2.5 سم"
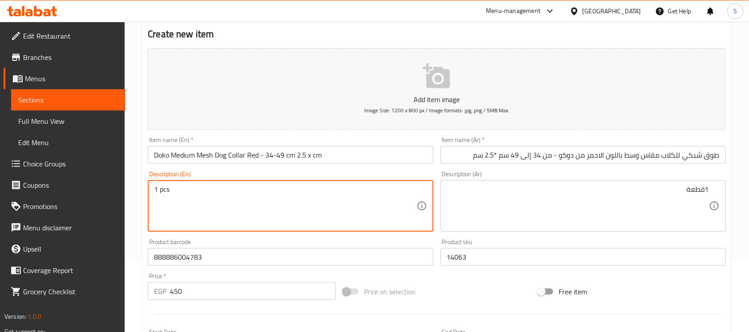
click at [274, 186] on textarea "1 pcs" at bounding box center [285, 206] width 262 height 42
click at [235, 192] on textarea "1 pcs" at bounding box center [285, 206] width 262 height 42
paste textarea "1pcs"
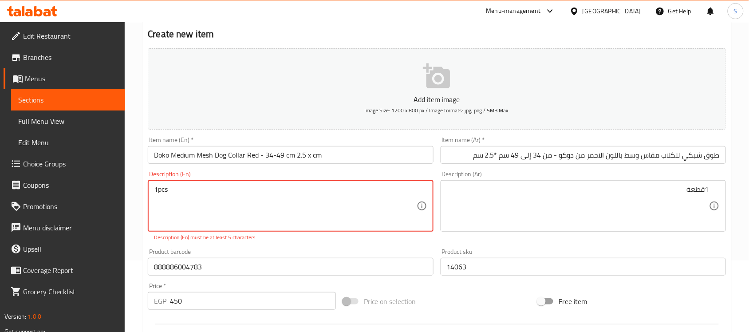
click at [154, 189] on textarea "1pcs" at bounding box center [285, 206] width 262 height 42
click at [157, 189] on textarea "1pcs" at bounding box center [285, 206] width 262 height 42
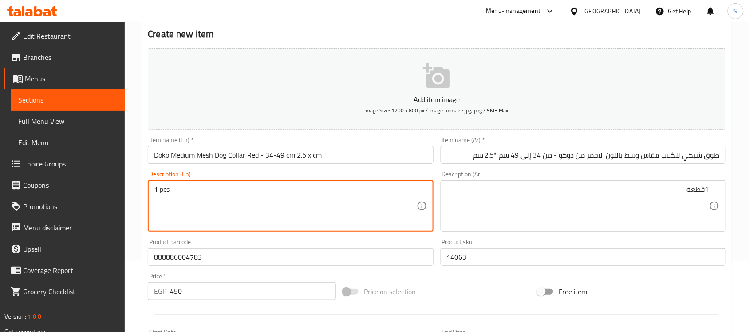
type textarea "1 pcs"
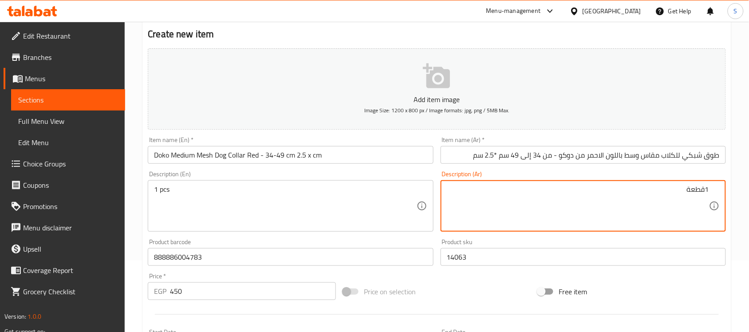
click at [523, 204] on textarea "1قطعة" at bounding box center [578, 206] width 262 height 42
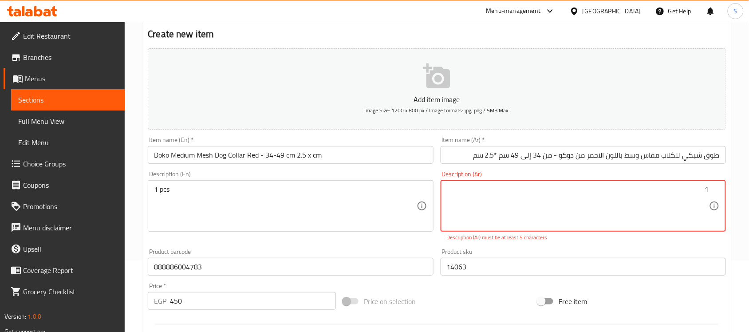
paste textarea "قطعة"
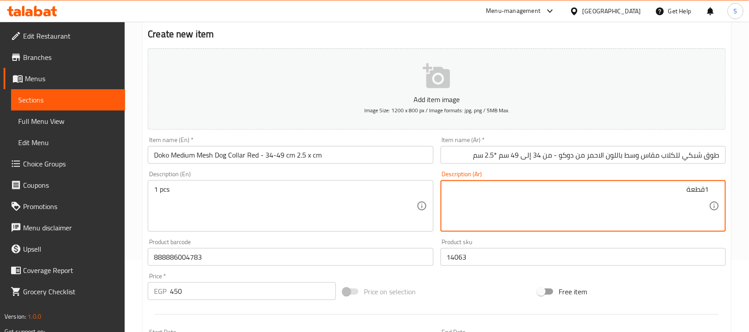
type textarea "1قطعة"
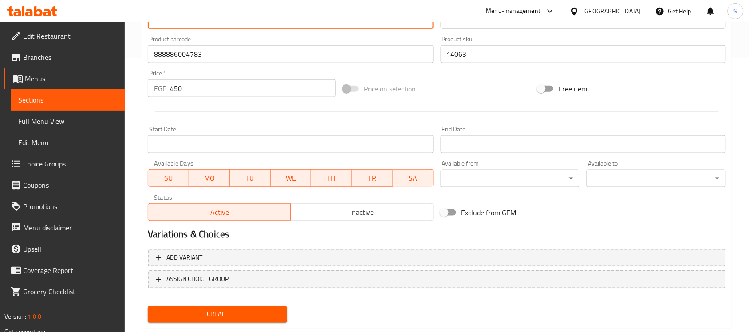
scroll to position [293, 0]
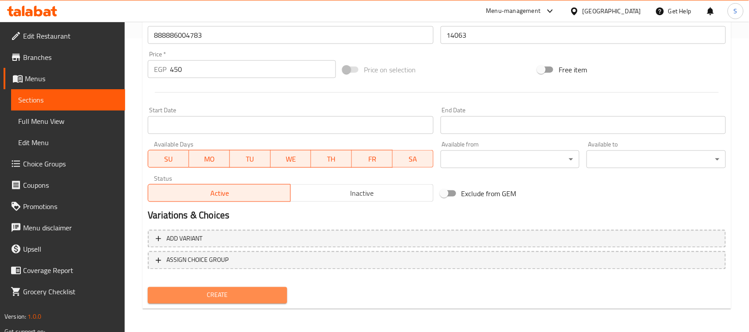
click at [209, 294] on span "Create" at bounding box center [217, 295] width 125 height 11
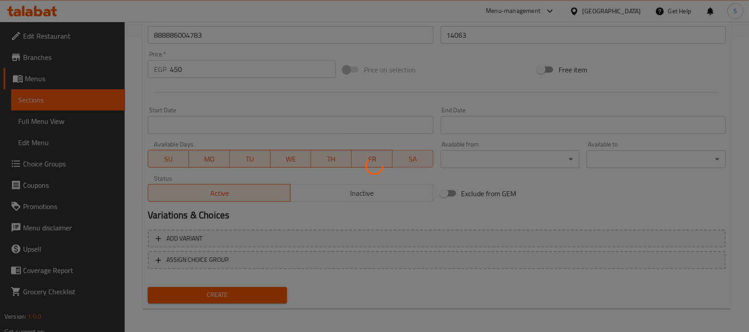
type input "0"
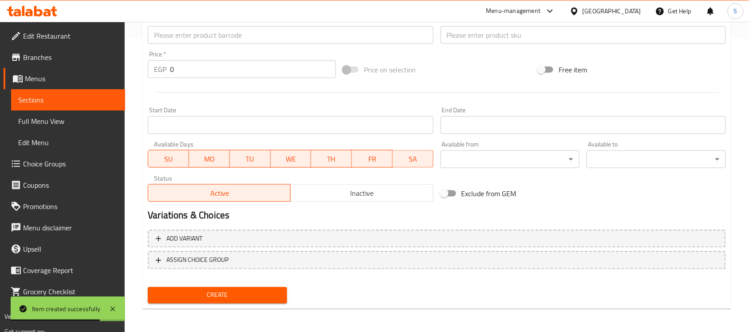
click at [200, 38] on input "text" at bounding box center [290, 35] width 285 height 18
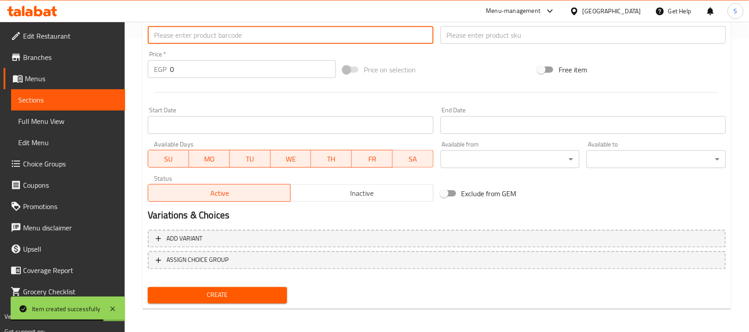
paste input "888886033899"
type input "888886033899"
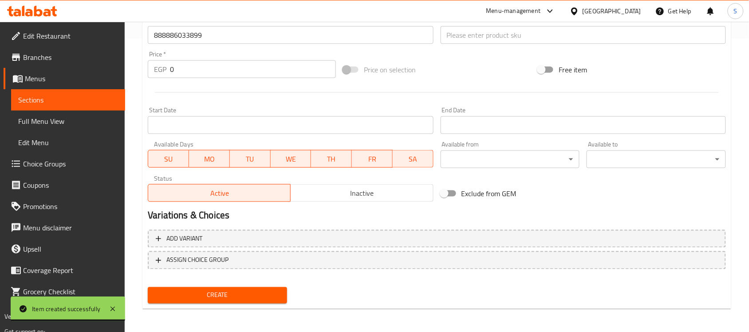
drag, startPoint x: 202, startPoint y: 80, endPoint x: 196, endPoint y: 74, distance: 8.5
click at [198, 78] on div "Price   * EGP 0 Price *" at bounding box center [241, 64] width 195 height 34
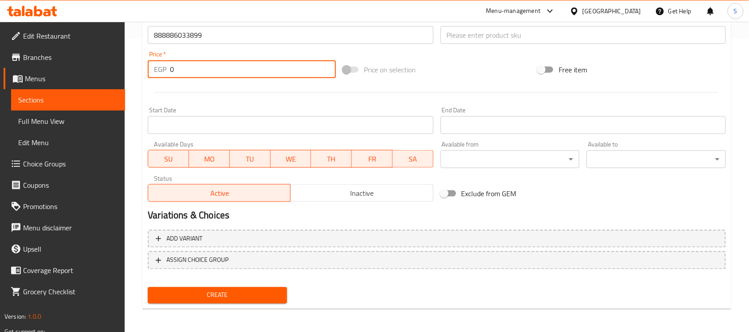
paste input "650"
drag, startPoint x: 196, startPoint y: 73, endPoint x: 174, endPoint y: 75, distance: 22.7
click at [174, 75] on input "0650" at bounding box center [253, 69] width 166 height 18
click at [184, 67] on input "0650" at bounding box center [253, 69] width 166 height 18
drag, startPoint x: 194, startPoint y: 72, endPoint x: 118, endPoint y: 78, distance: 76.9
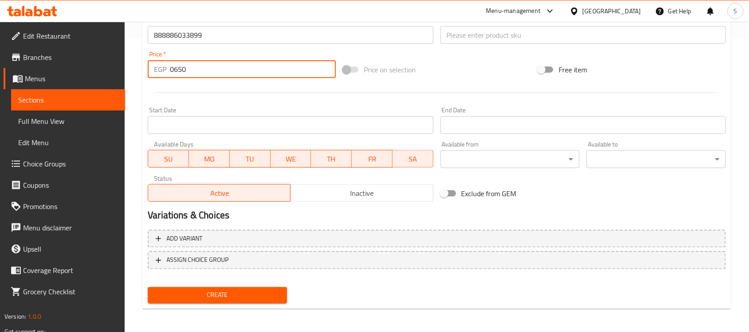
click at [118, 78] on div "Edit Restaurant Branches Menus Sections Full Menu View Edit Menu Choice Groups …" at bounding box center [374, 31] width 749 height 605
paste input "number"
type input "650"
click at [526, 31] on input "text" at bounding box center [582, 35] width 285 height 18
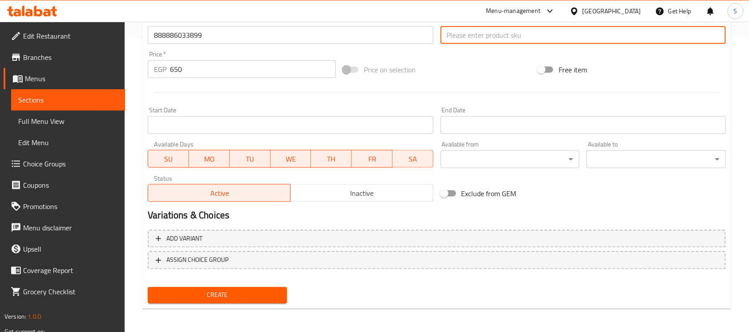
paste input "14065"
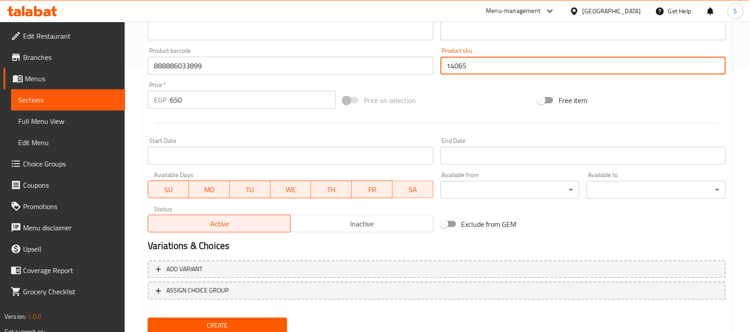
scroll to position [182, 0]
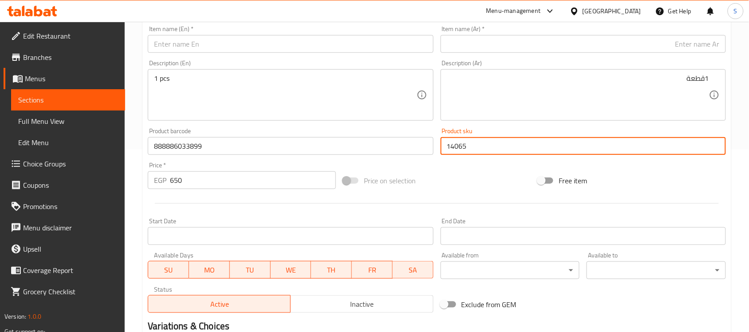
type input "14065"
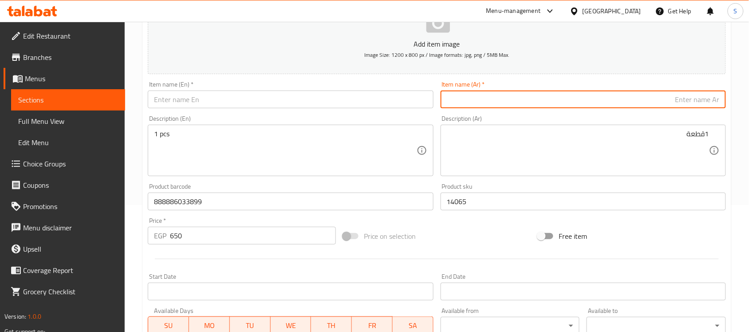
click at [531, 102] on input "text" at bounding box center [582, 99] width 285 height 18
paste input "ليش شبكي للكلاب مقاس وسط بلون أخضر نيون من دوكو - 150x2.5 سم"
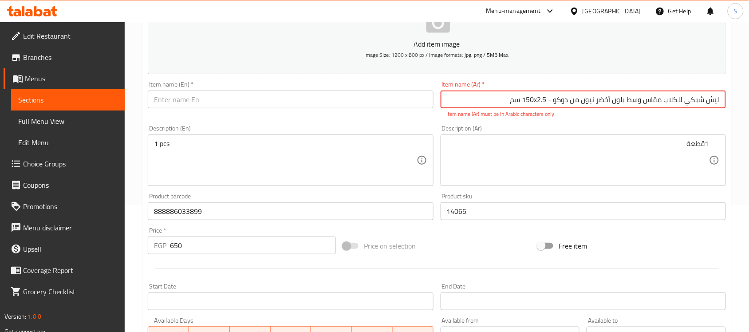
click at [540, 96] on input "ليش شبكي للكلاب مقاس وسط بلون أخضر نيون من دوكو - 150x2.5 سم" at bounding box center [582, 99] width 285 height 18
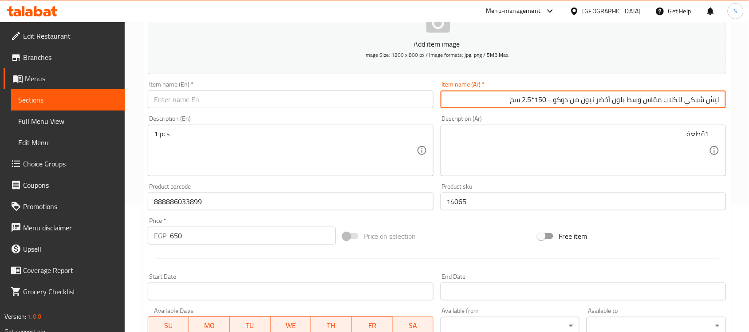
type input "ليش شبكي للكلاب مقاس وسط بلون أخضر نيون من دوكو - 150*2.5 سم"
click at [538, 143] on textarea "1قطعة" at bounding box center [578, 151] width 262 height 42
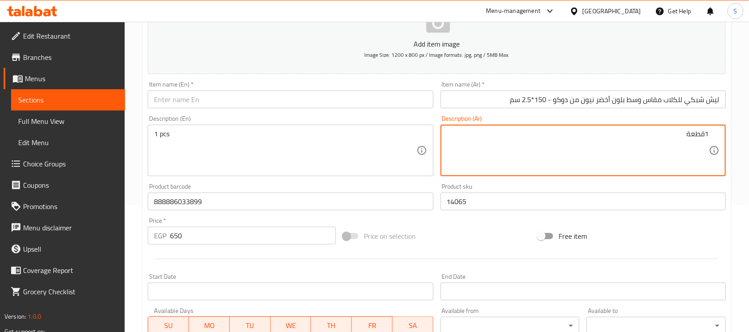
click at [569, 97] on input "ليش شبكي للكلاب مقاس وسط بلون أخضر نيون من دوكو - 150*2.5 سم" at bounding box center [582, 99] width 285 height 18
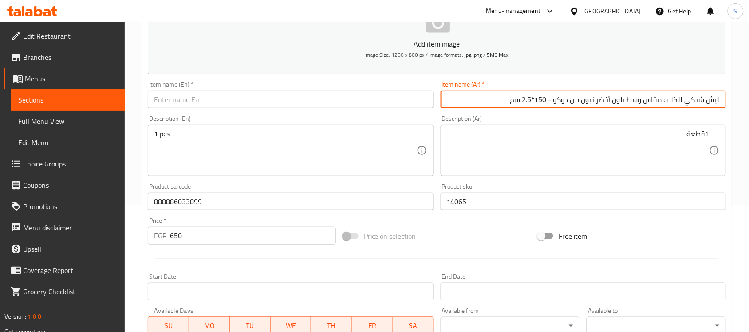
click at [569, 97] on input "ليش شبكي للكلاب مقاس وسط بلون أخضر نيون من دوكو - 150*2.5 سم" at bounding box center [582, 99] width 285 height 18
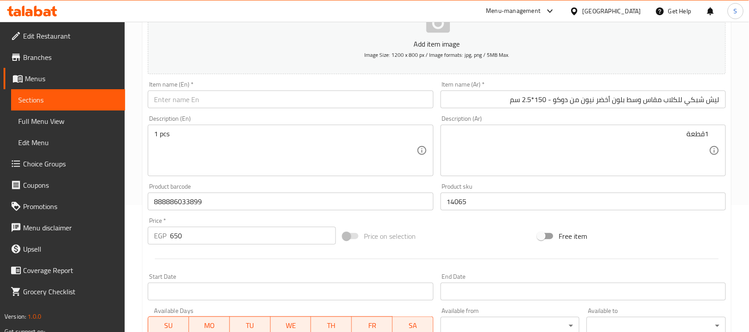
click at [226, 96] on input "text" at bounding box center [290, 99] width 285 height 18
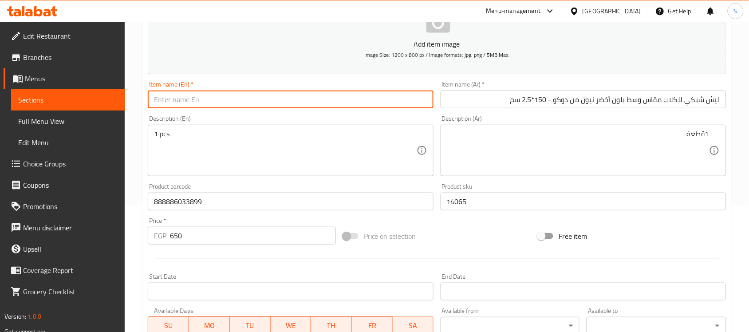
paste input "Doko Mesh Dog Leash Medium Neon Green - 150 x 2.5 cm"
type input "Doko Mesh Dog Leash Medium Neon Green - 150 x 2.5 cm"
click at [344, 146] on textarea "1 pcs" at bounding box center [285, 151] width 262 height 42
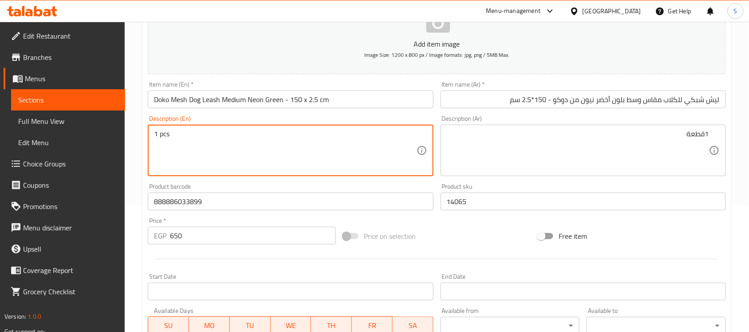
click at [631, 146] on textarea "1قطعة" at bounding box center [578, 151] width 262 height 42
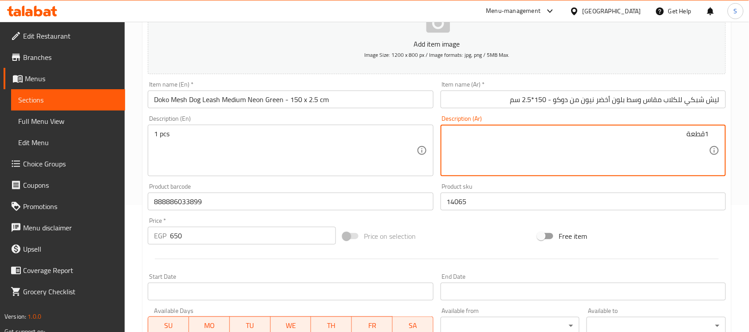
click at [263, 130] on textarea "1 pcs" at bounding box center [285, 151] width 262 height 42
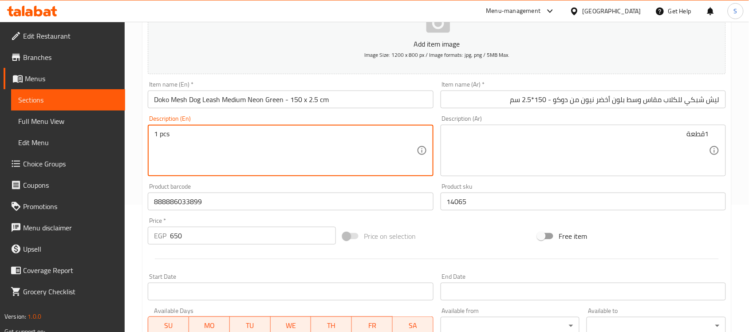
click at [278, 147] on textarea "1 pcs" at bounding box center [285, 151] width 262 height 42
paste textarea "1pcs"
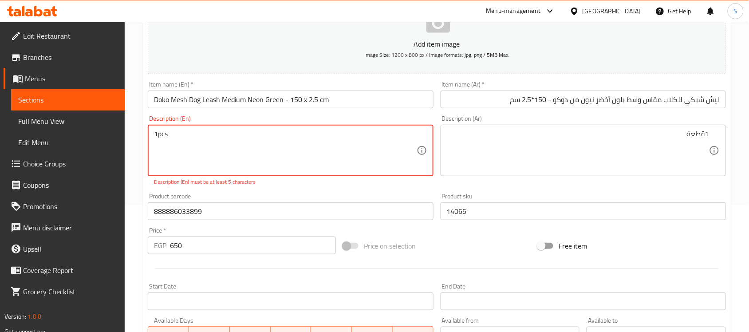
click at [154, 134] on textarea "1pcs" at bounding box center [285, 151] width 262 height 42
click at [157, 133] on textarea "1pcs" at bounding box center [285, 151] width 262 height 42
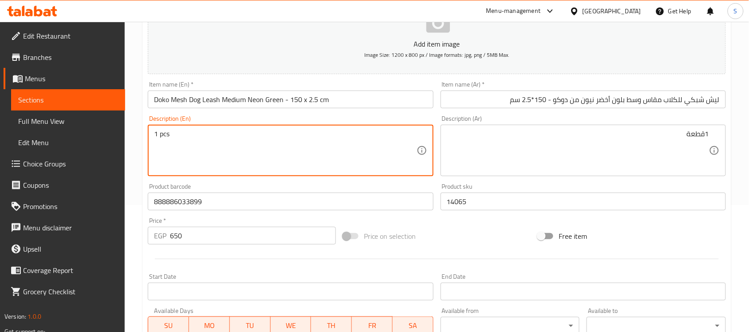
type textarea "1 pcs"
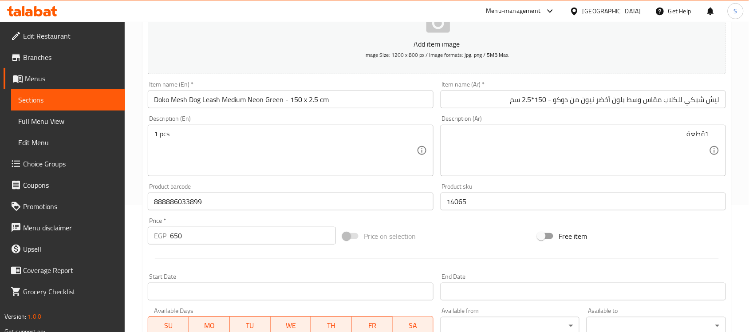
click at [542, 153] on textarea "1قطعة" at bounding box center [578, 151] width 262 height 42
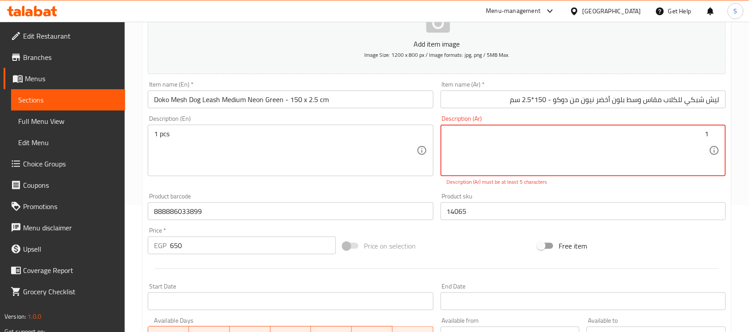
paste textarea "قطعة"
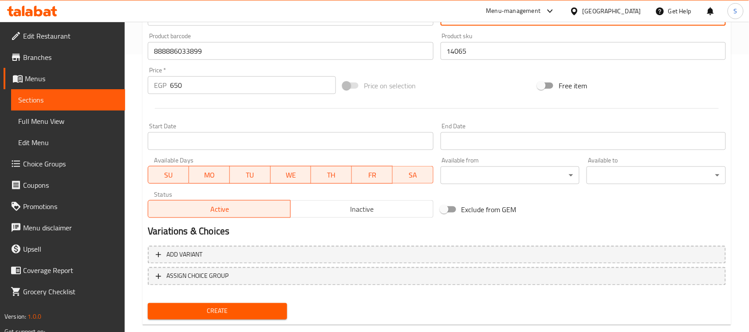
scroll to position [293, 0]
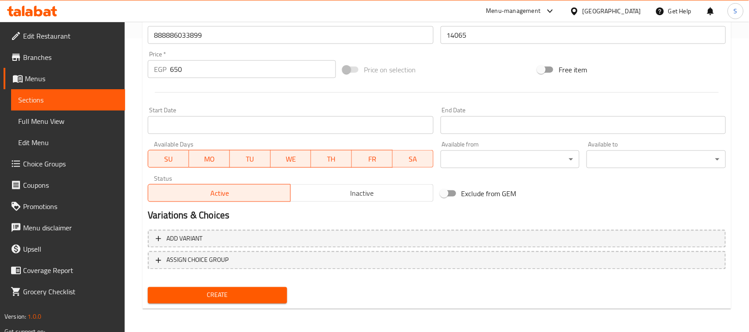
type textarea "1قطعة"
click at [196, 293] on span "Create" at bounding box center [217, 295] width 125 height 11
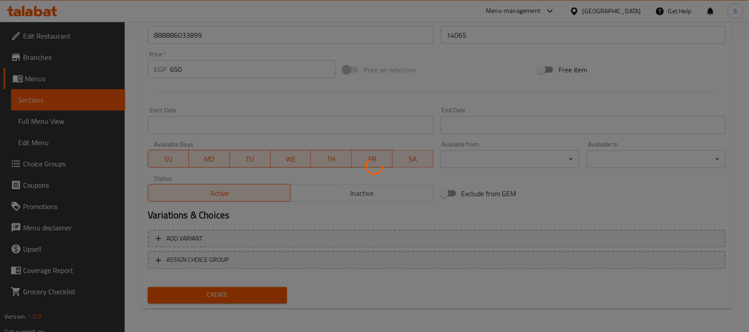
type input "0"
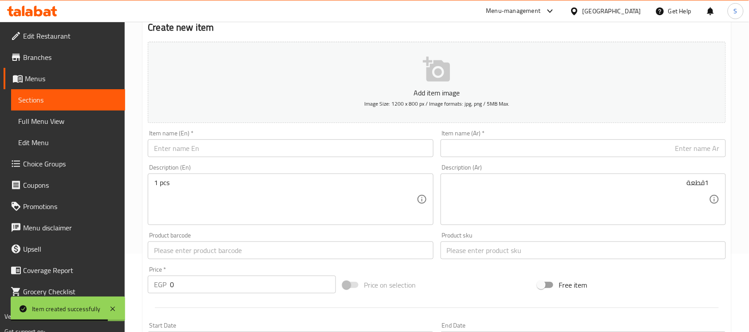
scroll to position [127, 0]
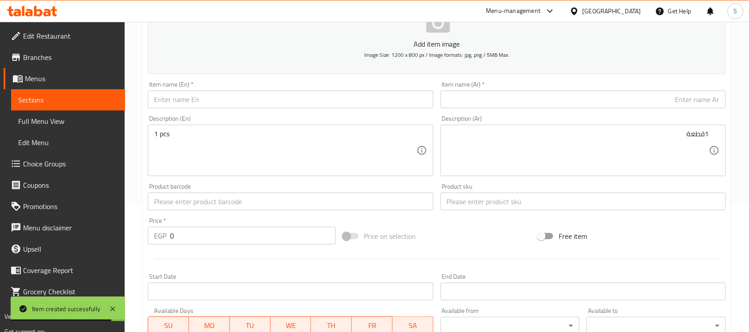
click at [469, 211] on div "Product sku Product sku" at bounding box center [583, 197] width 292 height 34
drag, startPoint x: 175, startPoint y: 204, endPoint x: 192, endPoint y: 185, distance: 24.8
click at [175, 204] on input "text" at bounding box center [290, 201] width 285 height 18
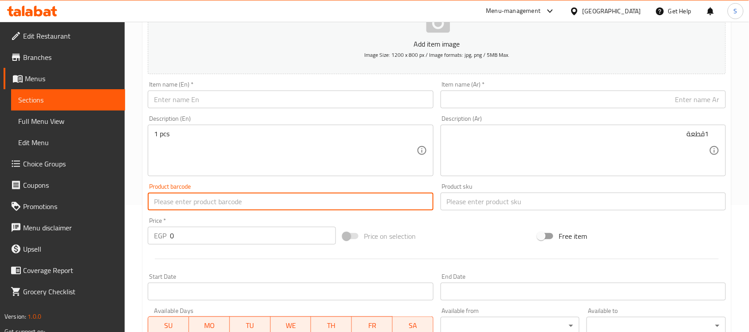
click at [172, 203] on input "text" at bounding box center [290, 201] width 285 height 18
paste input "888886021995"
type input "888886021995"
drag, startPoint x: 188, startPoint y: 239, endPoint x: 143, endPoint y: 230, distance: 46.1
click at [143, 230] on div "Create new item Add item image Image Size: 1200 x 800 px / Image formats: jpg, …" at bounding box center [436, 217] width 589 height 516
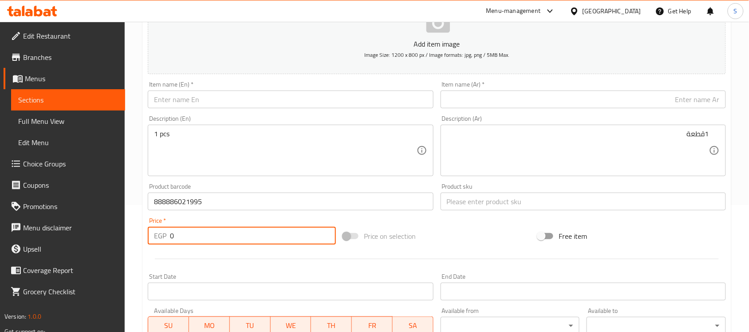
paste input "65"
type input "650"
click at [479, 193] on input "text" at bounding box center [582, 201] width 285 height 18
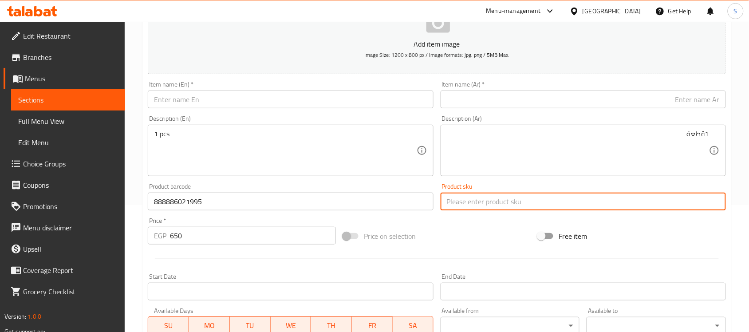
paste input "14070"
type input "14070"
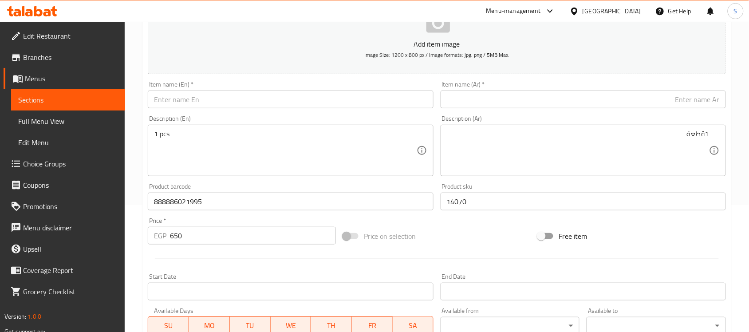
click at [509, 80] on div "Item name (Ar)   * Item name (Ar) *" at bounding box center [583, 95] width 292 height 34
click at [505, 110] on div "Item name (Ar)   * Item name (Ar) *" at bounding box center [583, 95] width 292 height 34
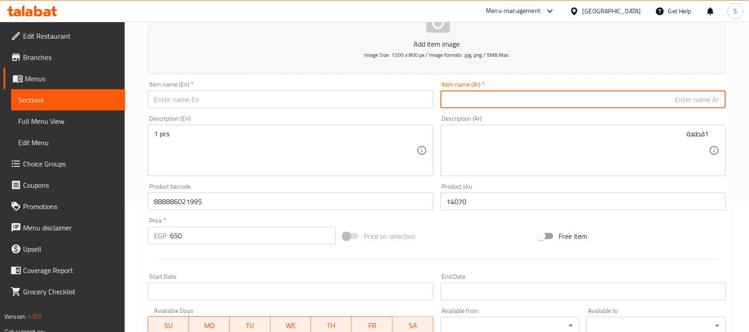
click at [511, 99] on input "text" at bounding box center [582, 99] width 285 height 18
paste input "ليش شبكي للكلاب مقاس وسط بلون احمر من دوكو - 150x2.5 سم"
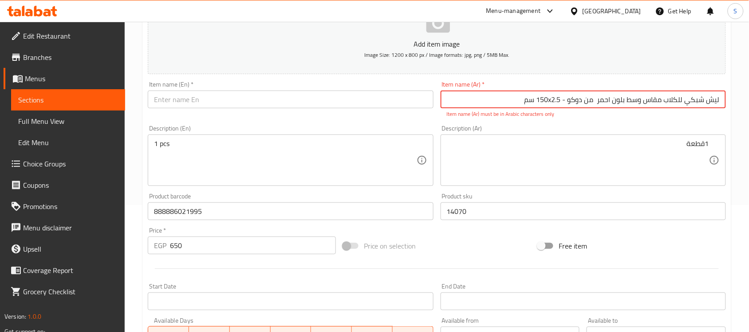
type input "ليش شبكي للكلاب مقاس وسط بلون احمر من دوكو - 150x2.5 سم"
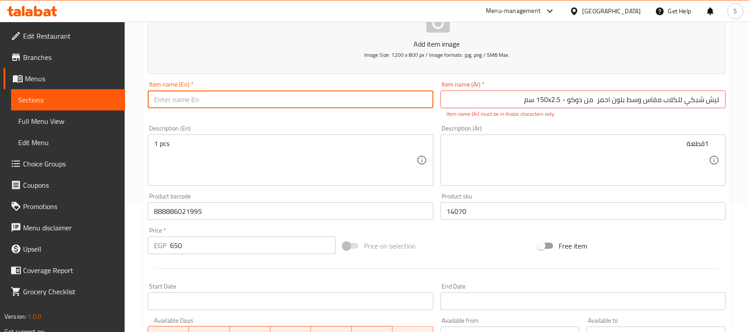
click at [317, 103] on input "text" at bounding box center [290, 99] width 285 height 18
paste input "Doko Mesh Dog Leash Medium Red - 150x2.5 cm"
type input "Doko Mesh Dog Leash Medium Red - 150x2.5 cm"
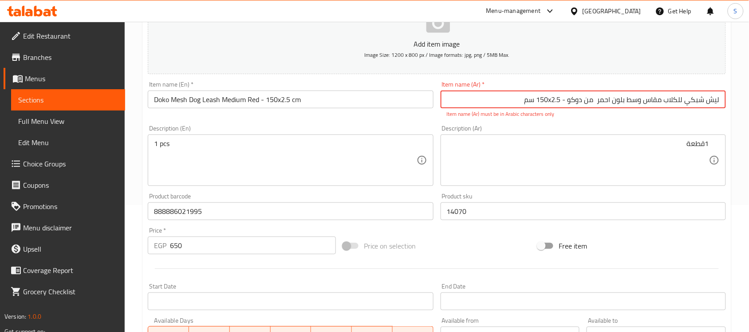
click at [551, 102] on input "ليش شبكي للكلاب مقاس وسط بلون احمر من دوكو - 150x2.5 سم" at bounding box center [582, 99] width 285 height 18
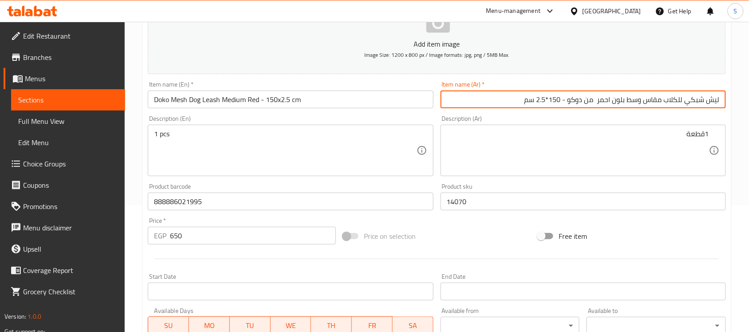
type input "ليش شبكي للكلاب مقاس وسط بلون احمر من دوكو - 150*2.5 سم"
click at [481, 148] on textarea "1قطعة" at bounding box center [578, 151] width 262 height 42
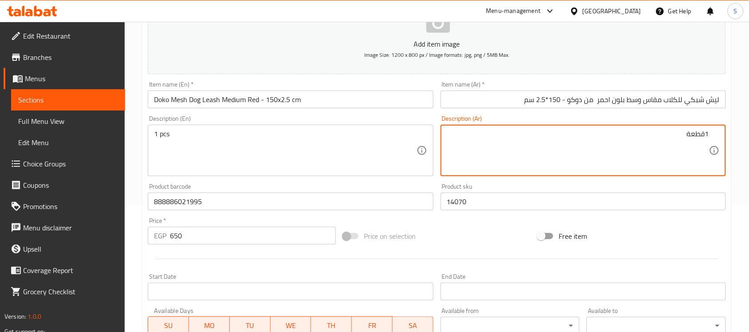
click at [273, 155] on textarea "1 pcs" at bounding box center [285, 151] width 262 height 42
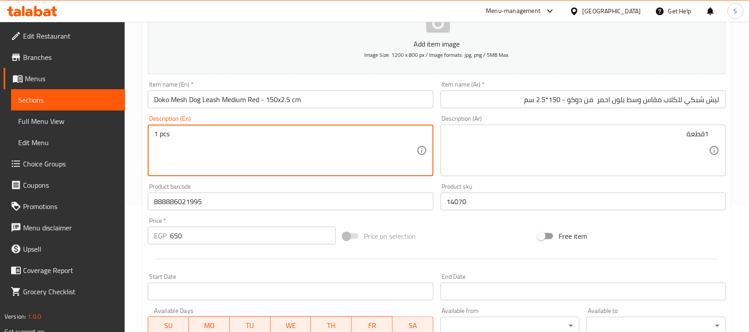
click at [313, 94] on input "Doko Mesh Dog Leash Medium Red - 150x2.5 cm" at bounding box center [290, 99] width 285 height 18
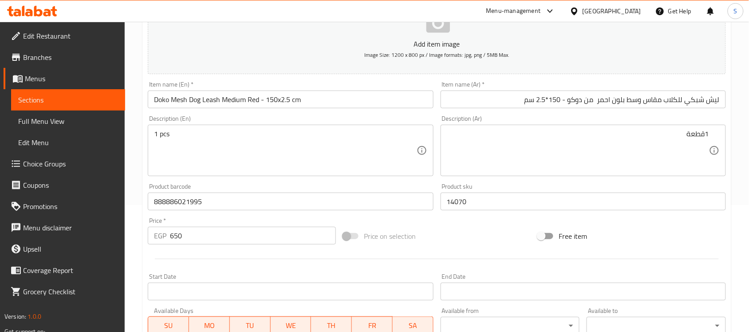
click at [271, 138] on textarea "1 pcs" at bounding box center [285, 151] width 262 height 42
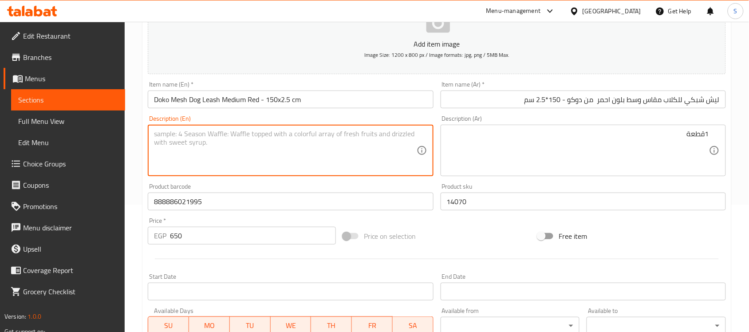
paste textarea "1pcs"
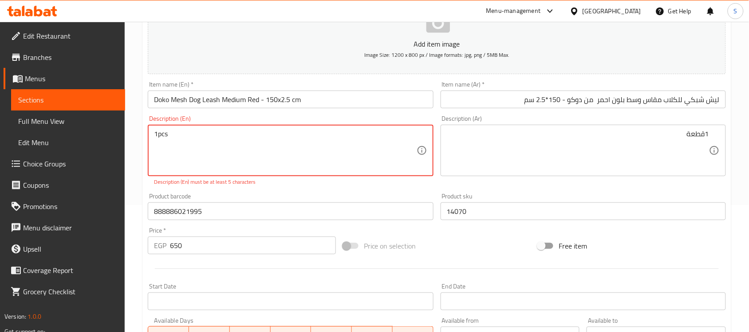
click at [160, 133] on textarea "1pcs" at bounding box center [285, 151] width 262 height 42
click at [156, 133] on textarea "1pcs" at bounding box center [285, 151] width 262 height 42
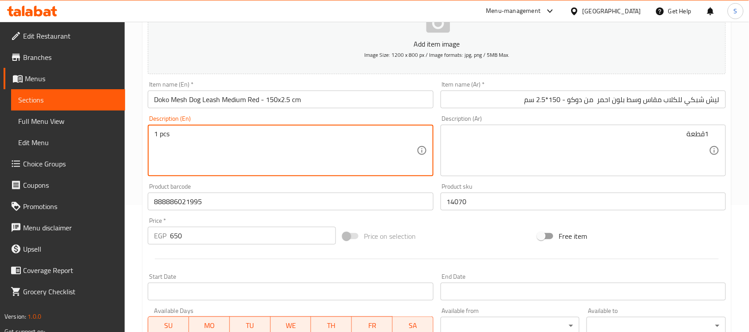
type textarea "1 pcs"
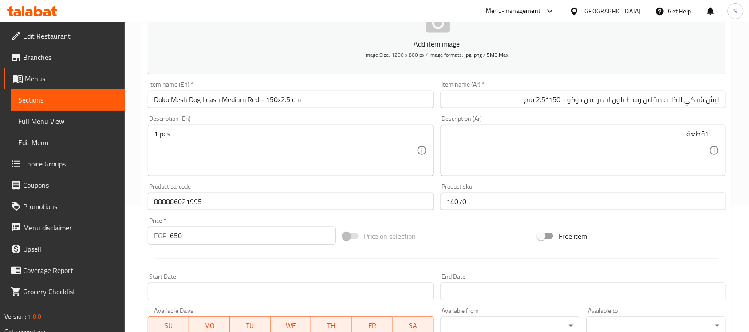
click at [566, 158] on textarea "1قطعة" at bounding box center [578, 151] width 262 height 42
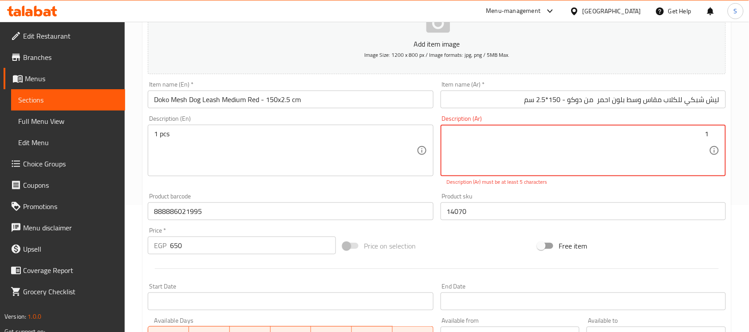
paste textarea "قطعة"
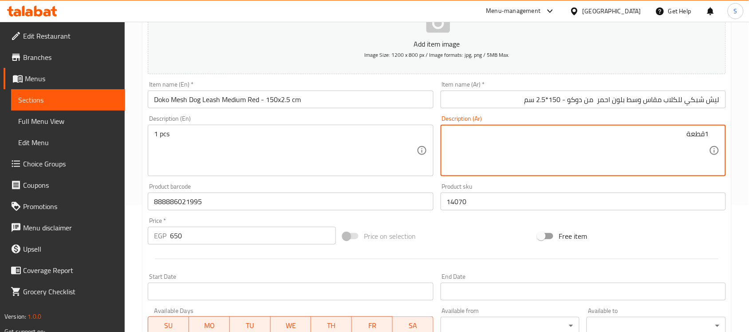
type textarea "1قطعة"
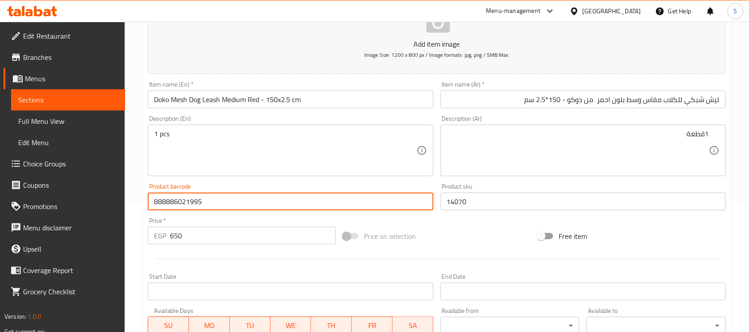
click at [193, 200] on input "888886021995" at bounding box center [290, 201] width 285 height 18
click at [195, 231] on input "650" at bounding box center [253, 236] width 166 height 18
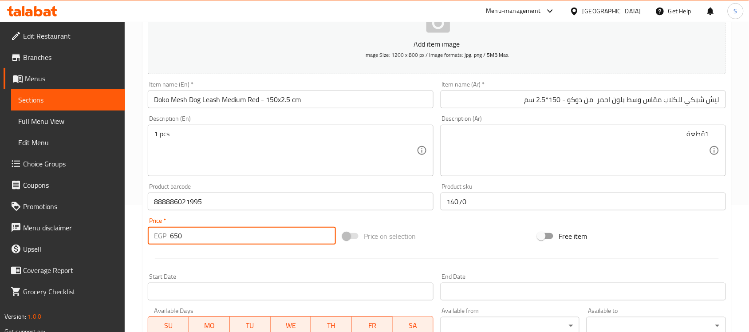
click at [494, 194] on input "14070" at bounding box center [582, 201] width 285 height 18
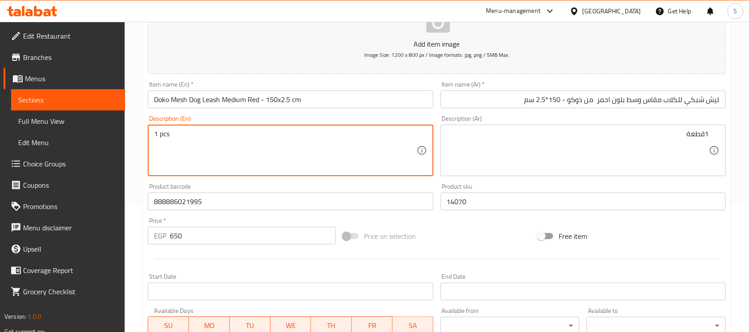
click at [331, 102] on input "Doko Mesh Dog Leash Medium Red - 150x2.5 cm" at bounding box center [290, 99] width 285 height 18
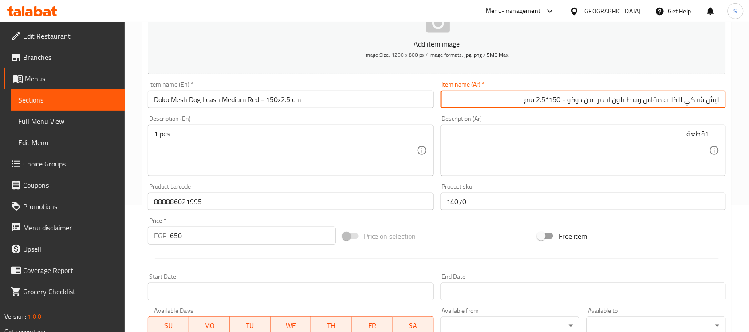
click at [540, 98] on input "ليش شبكي للكلاب مقاس وسط بلون احمر من دوكو - 150*2.5 سم" at bounding box center [582, 99] width 285 height 18
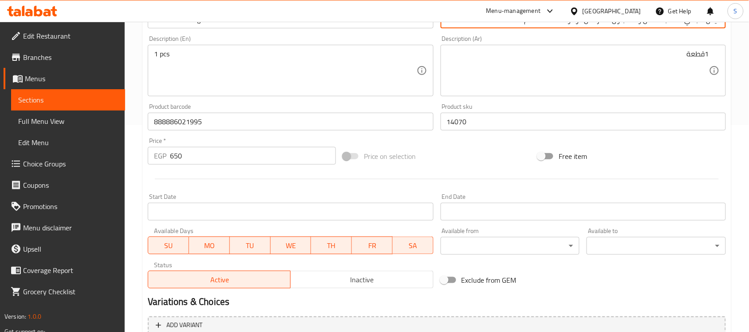
scroll to position [293, 0]
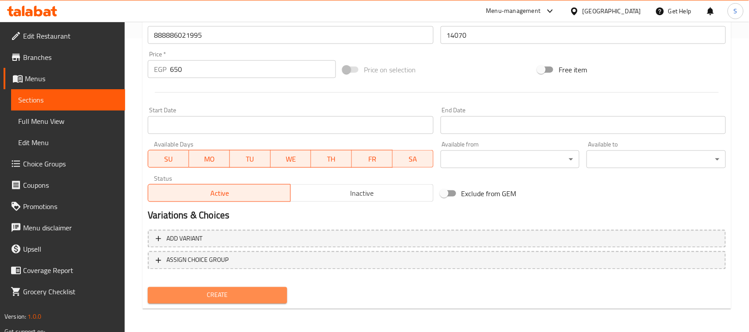
click at [248, 290] on span "Create" at bounding box center [217, 295] width 125 height 11
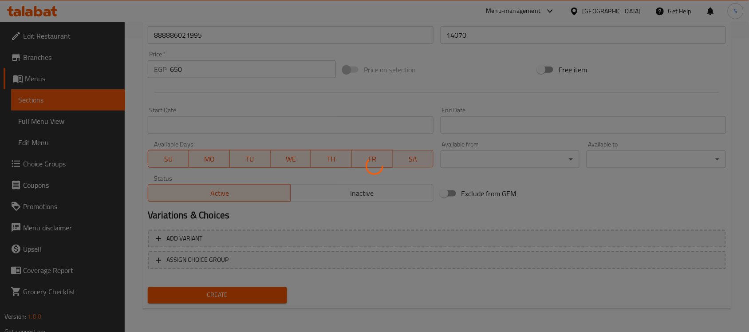
type input "0"
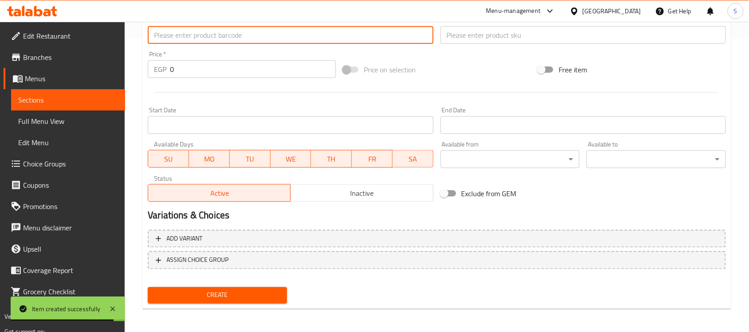
click at [227, 34] on input "text" at bounding box center [290, 35] width 285 height 18
paste input "888886033769"
type input "888886033769"
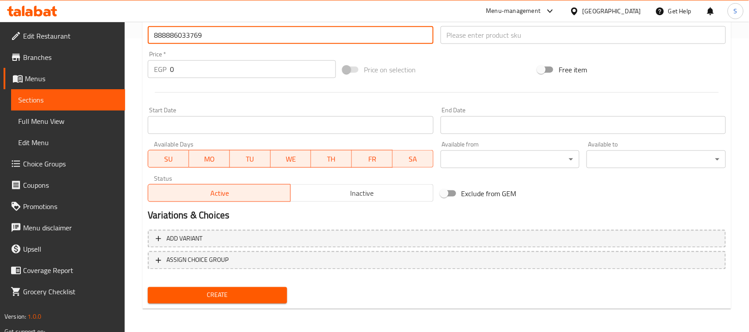
drag, startPoint x: 167, startPoint y: 71, endPoint x: 152, endPoint y: 63, distance: 17.1
click at [153, 64] on div "EGP 0 Price *" at bounding box center [242, 69] width 188 height 18
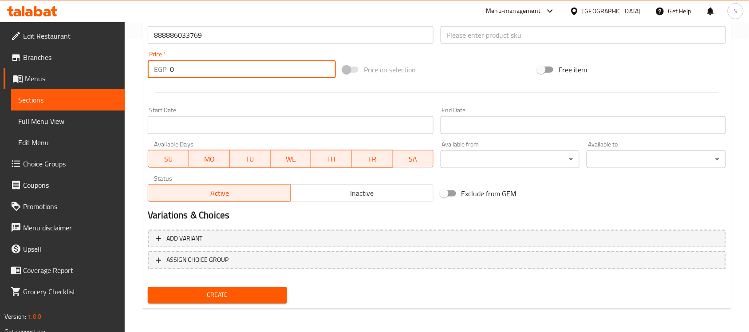
paste input "70"
type input "700"
click at [481, 41] on input "text" at bounding box center [582, 35] width 285 height 18
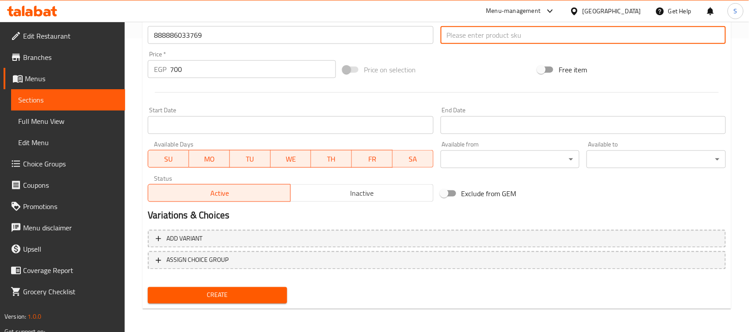
paste input "14072"
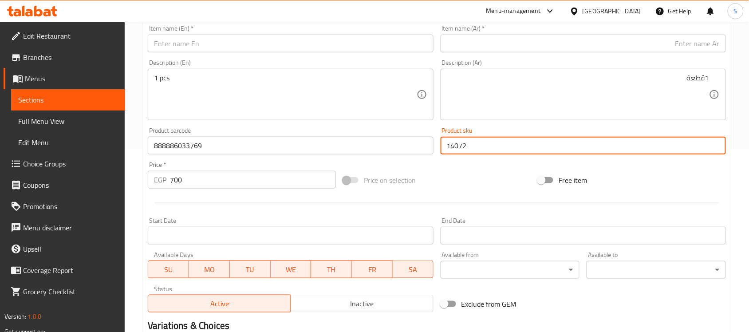
scroll to position [182, 0]
type input "14072"
click at [296, 105] on textarea "1 pcs" at bounding box center [285, 95] width 262 height 42
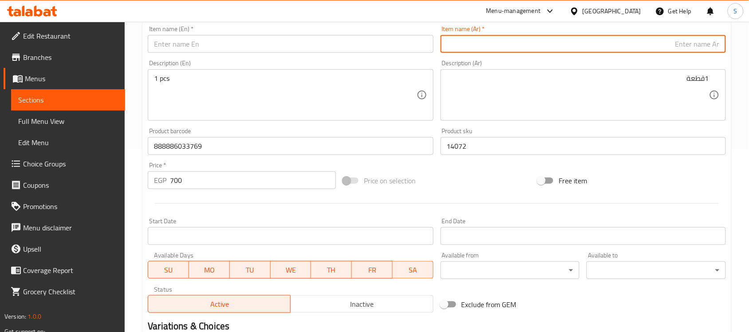
click at [537, 49] on input "text" at bounding box center [582, 44] width 285 height 18
paste input "ليش شبكي مقاس وسط إلى كبير باللونين التركواز والأسود من دوكو - 180×2.5 سم"
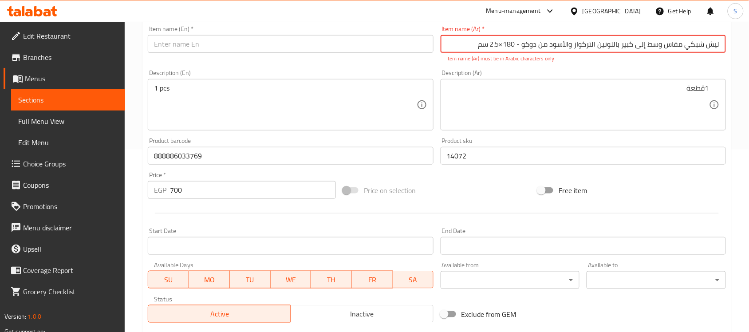
click at [504, 45] on input "ليش شبكي مقاس وسط إلى كبير باللونين التركواز والأسود من دوكو - 180×2.5 سم" at bounding box center [582, 44] width 285 height 18
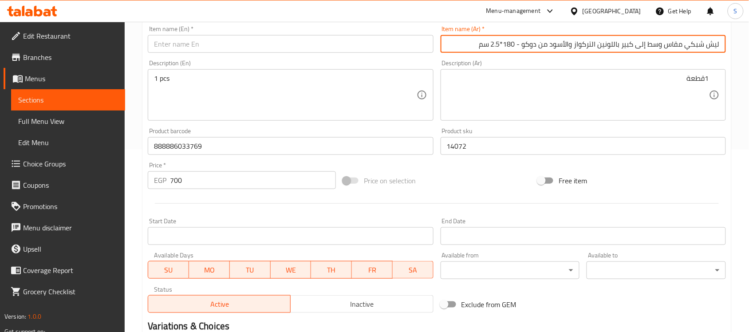
type input "ليش شبكي مقاس وسط إلى كبير باللونين التركواز والأسود من دوكو - 180*2.5 سم"
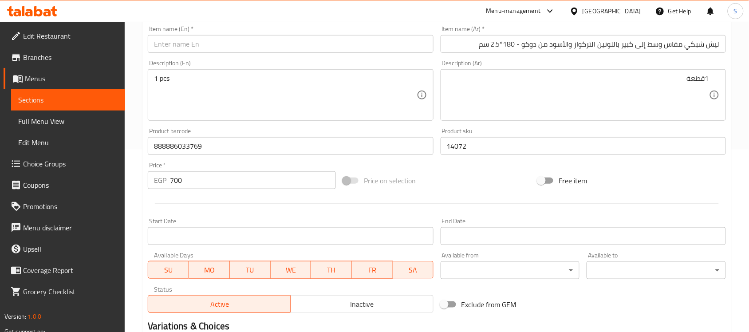
click at [224, 47] on input "text" at bounding box center [290, 44] width 285 height 18
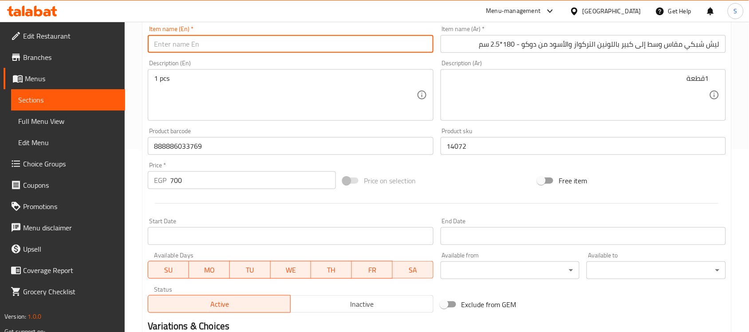
paste input "Doku Medium to Large Mesh Net in Turquoise and Black - 180 x 2.5 cm"
type input "Doku Medium to Large Mesh Net in Turquoise and Black - 180 x 2.5 cm"
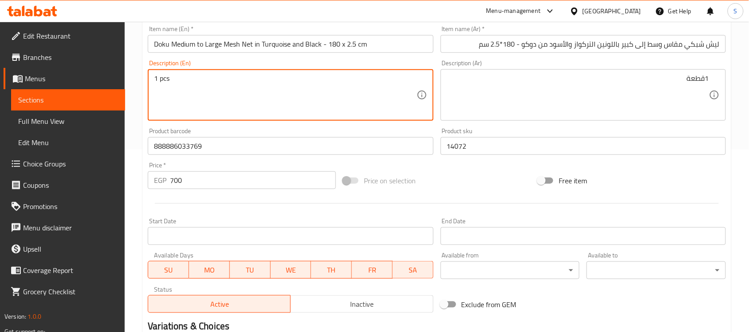
click at [258, 94] on textarea "1 pcs" at bounding box center [285, 95] width 262 height 42
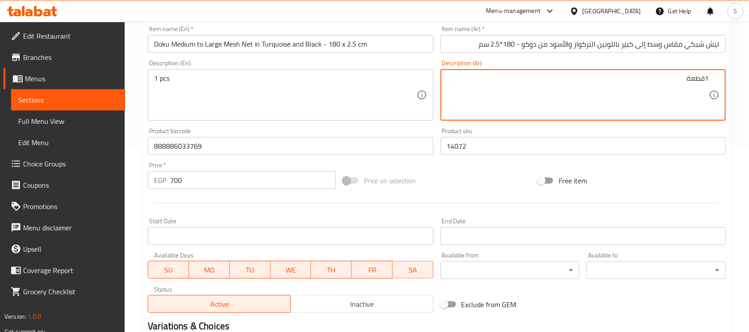
click at [555, 91] on textarea "1قطعة" at bounding box center [578, 95] width 262 height 42
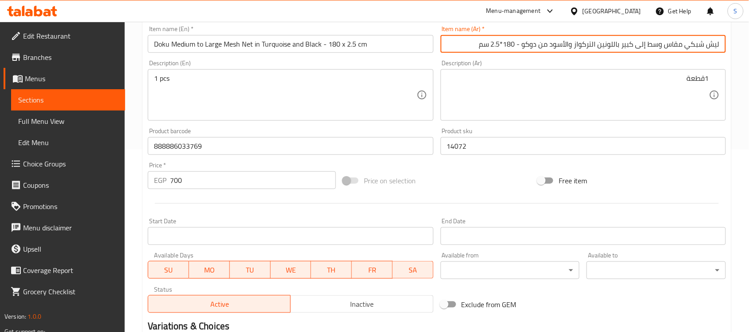
click at [486, 49] on input "ليش شبكي مقاس وسط إلى كبير باللونين التركواز والأسود من دوكو - 180*2.5 سم" at bounding box center [582, 44] width 285 height 18
click at [341, 33] on div "Item name (En)   * Doku Medium to Large Mesh Net in Turquoise and Black - 180 x…" at bounding box center [290, 39] width 285 height 27
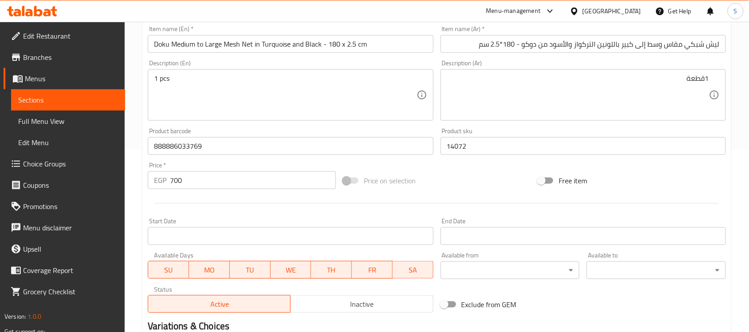
click at [332, 51] on input "Doku Medium to Large Mesh Net in Turquoise and Black - 180 x 2.5 cm" at bounding box center [290, 44] width 285 height 18
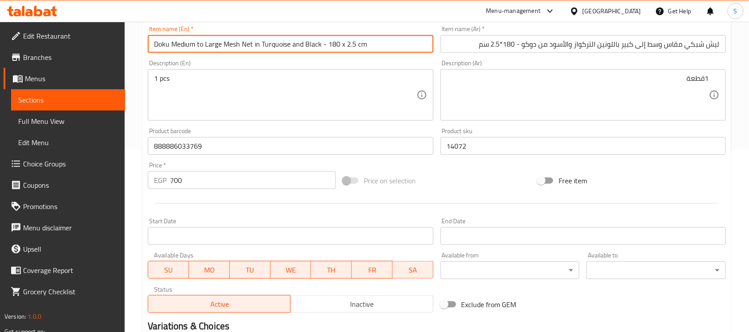
click at [310, 97] on textarea "1 pcs" at bounding box center [285, 95] width 262 height 42
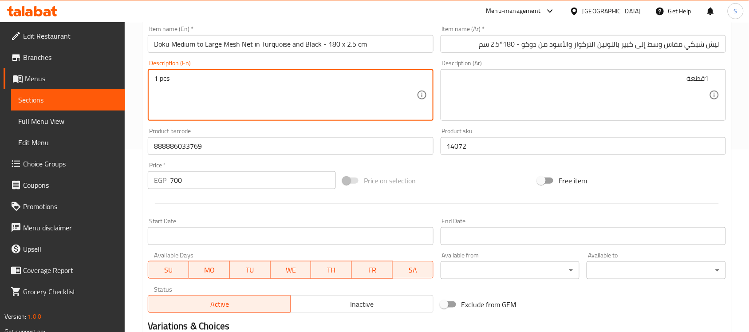
click at [247, 89] on textarea "1 pcs" at bounding box center [285, 95] width 262 height 42
paste textarea "1pcs"
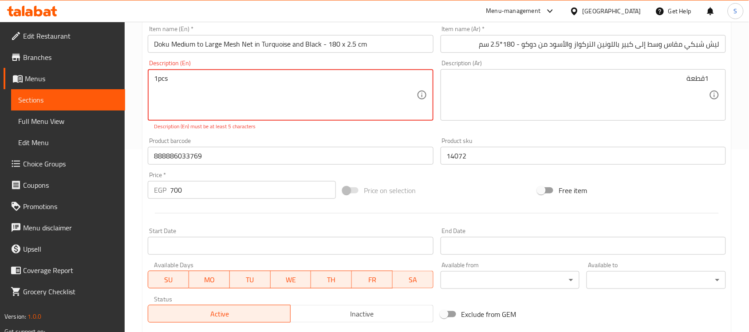
click at [158, 81] on textarea "1pcs" at bounding box center [285, 95] width 262 height 42
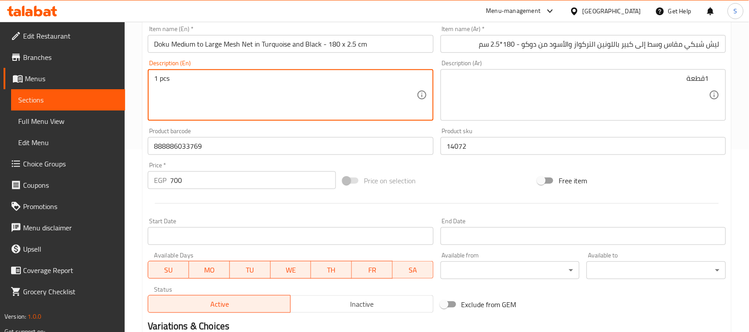
type textarea "1 pcs"
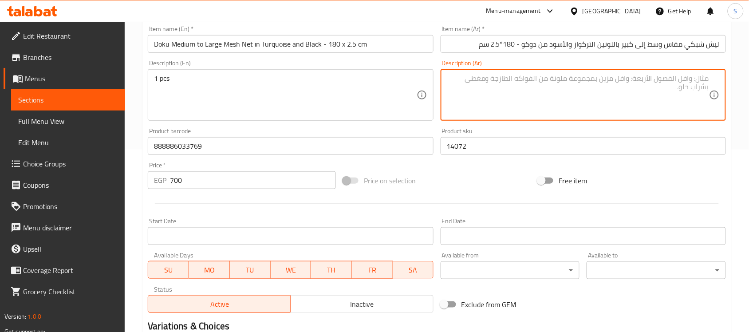
click at [524, 101] on textarea at bounding box center [578, 95] width 262 height 42
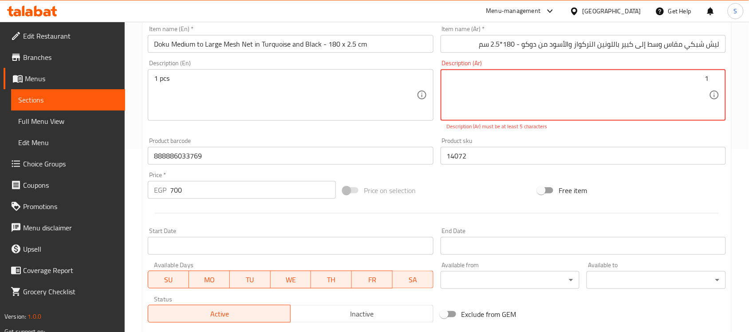
paste textarea "قطعة"
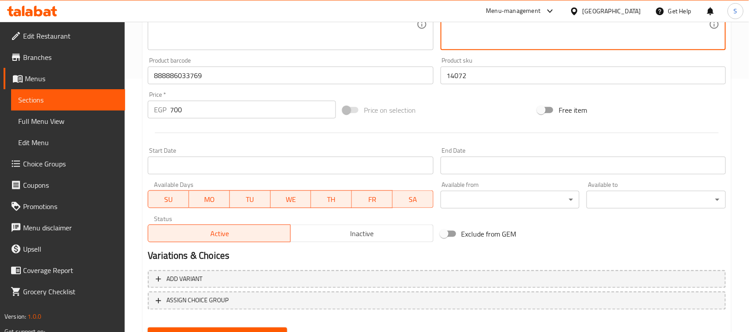
scroll to position [293, 0]
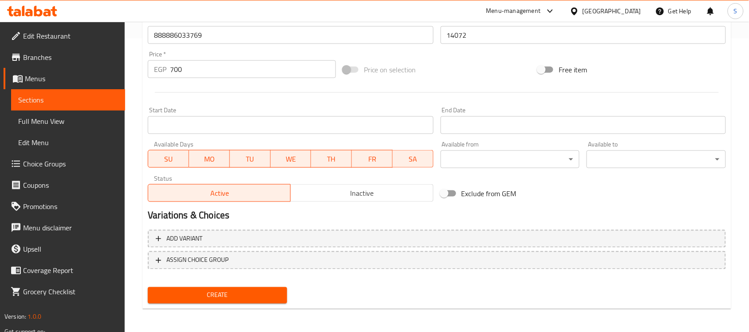
type textarea "1قطعة"
click at [224, 298] on span "Create" at bounding box center [217, 295] width 125 height 11
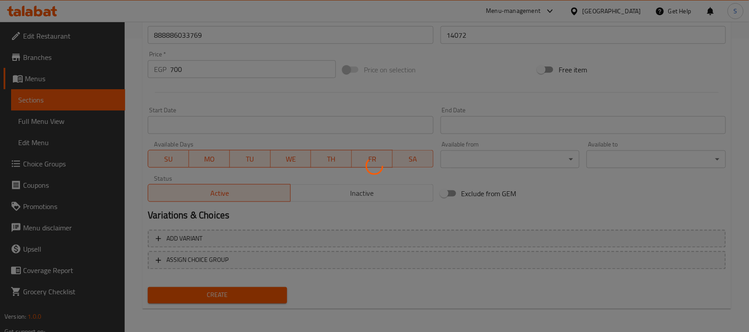
type input "0"
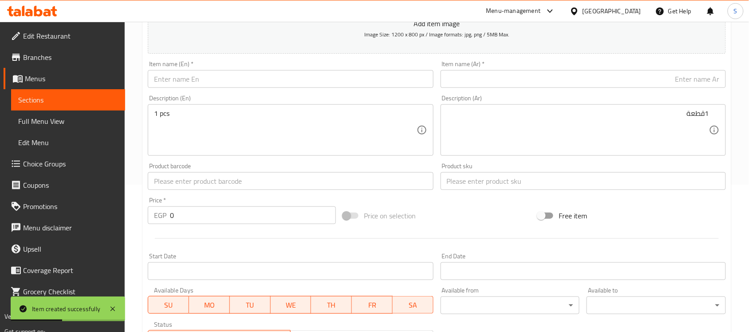
scroll to position [127, 0]
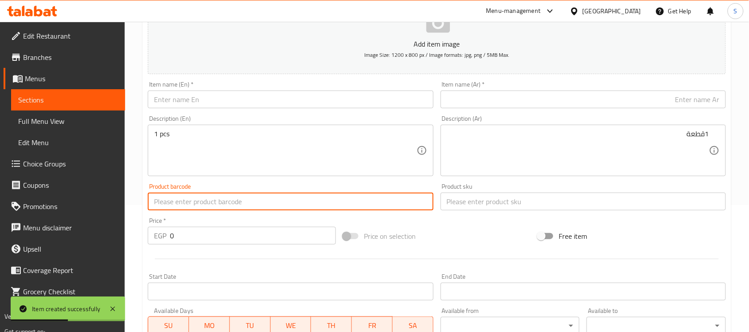
click at [171, 210] on input "text" at bounding box center [290, 201] width 285 height 18
paste input "888886033523"
type input "888886033523"
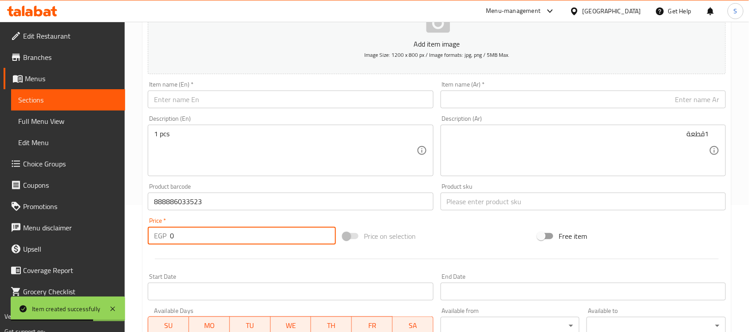
drag, startPoint x: 171, startPoint y: 241, endPoint x: 159, endPoint y: 239, distance: 12.5
click at [159, 239] on div "EGP 0 Price *" at bounding box center [242, 236] width 188 height 18
paste input "70"
type input "700"
click at [446, 195] on input "text" at bounding box center [582, 201] width 285 height 18
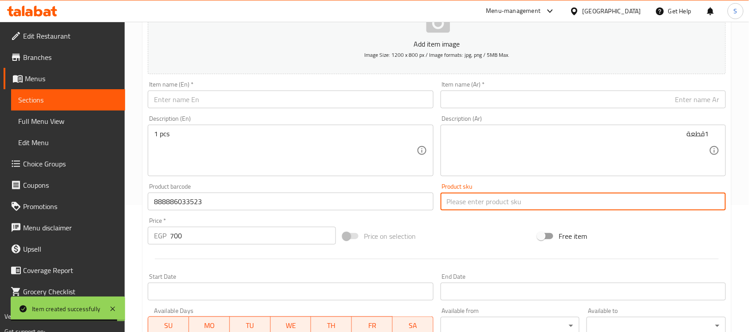
paste input "14073"
type input "14073"
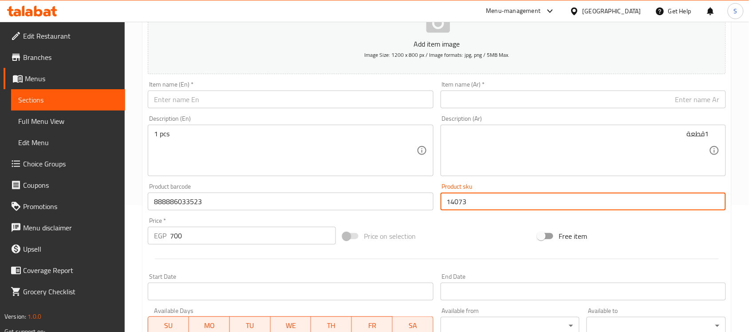
click at [466, 94] on input "text" at bounding box center [582, 99] width 285 height 18
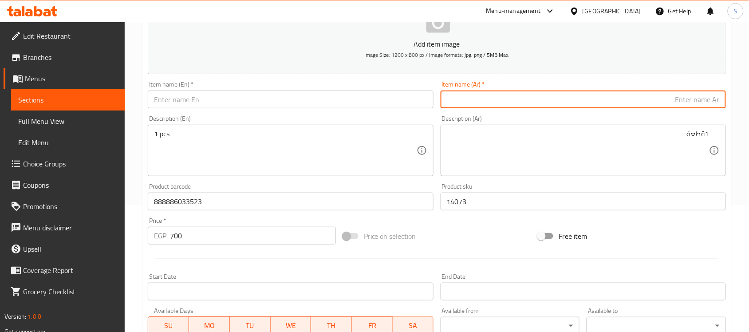
paste input "ليش شبكي مقاس وسط إلى كبير باللونين البرتقالى والأسود من دوكو - 180×2.5 سم"
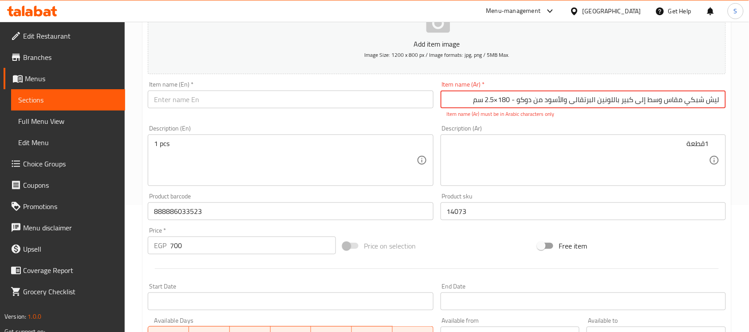
click at [499, 101] on input "ليش شبكي مقاس وسط إلى كبير باللونين البرتقالى والأسود من دوكو - 180×2.5 سم" at bounding box center [582, 99] width 285 height 18
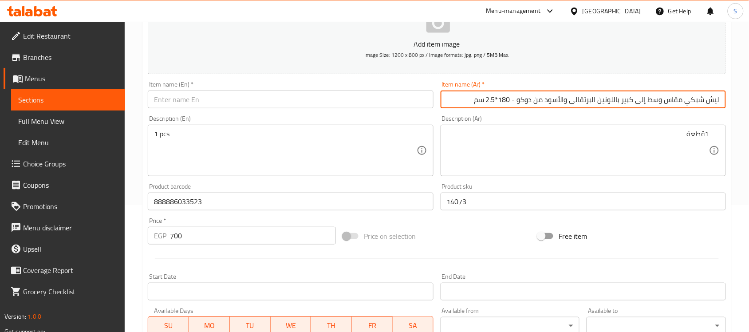
type input "ليش شبكي مقاس وسط إلى كبير باللونين البرتقالى والأسود من دوكو - 180*2.5 سم"
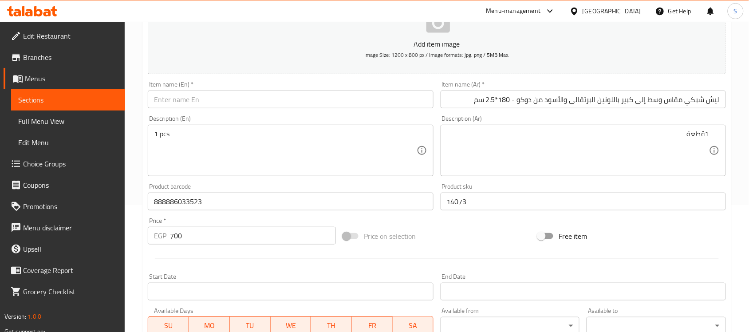
click at [352, 116] on div "Description (En) 1 pcs Description (En)" at bounding box center [290, 145] width 285 height 61
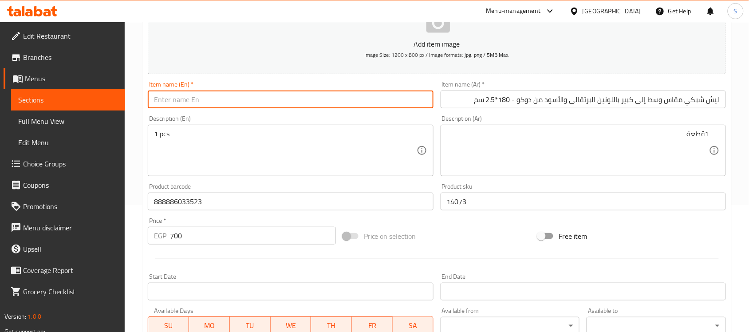
click at [372, 102] on input "text" at bounding box center [290, 99] width 285 height 18
paste input "Doku Medium to Large Mesh Net in Orange and Black - 180 x 2.5 cm"
type input "Doku Medium to Large Mesh Net in Orange and Black - 180 x 2.5 cm"
click at [573, 157] on textarea "1قطعة" at bounding box center [578, 151] width 262 height 42
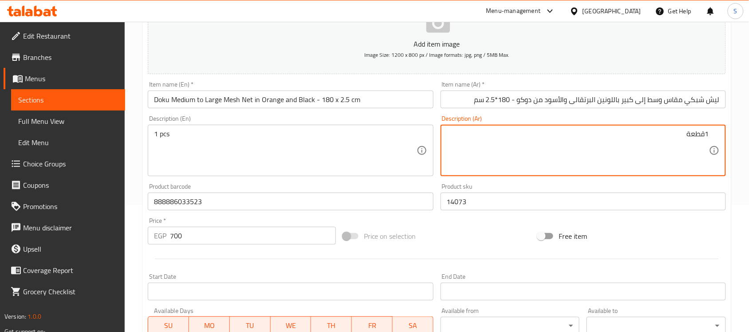
click at [278, 147] on textarea "1 pcs" at bounding box center [285, 151] width 262 height 42
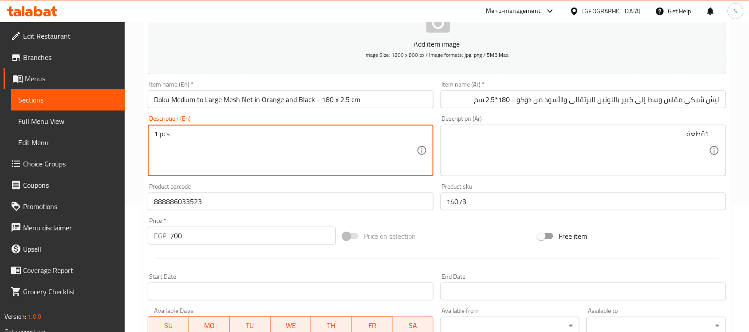
click at [228, 107] on input "Doku Medium to Large Mesh Net in Orange and Black - 180 x 2.5 cm" at bounding box center [290, 99] width 285 height 18
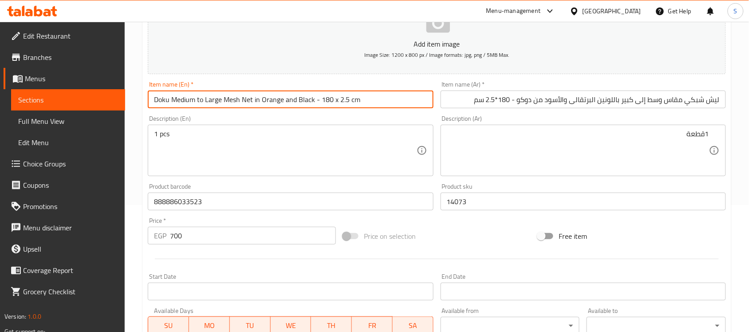
click at [228, 134] on textarea "1 pcs" at bounding box center [285, 151] width 262 height 42
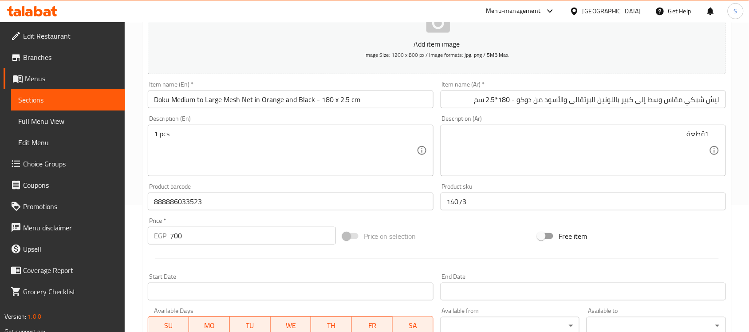
click at [262, 126] on div "1 pcs Description (En)" at bounding box center [290, 150] width 285 height 51
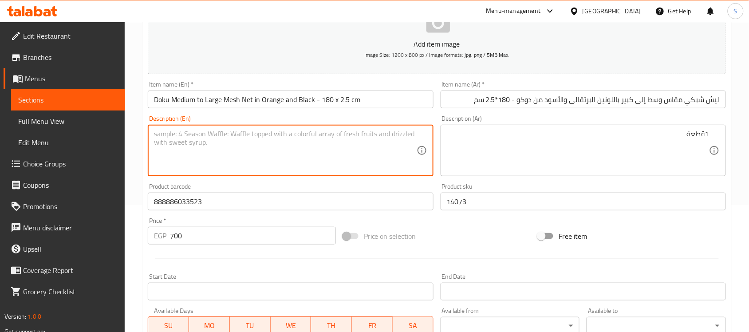
paste textarea "1pcs"
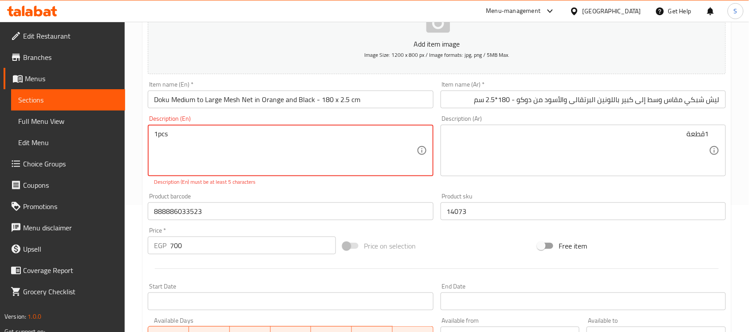
click at [157, 136] on textarea "1pcs" at bounding box center [285, 151] width 262 height 42
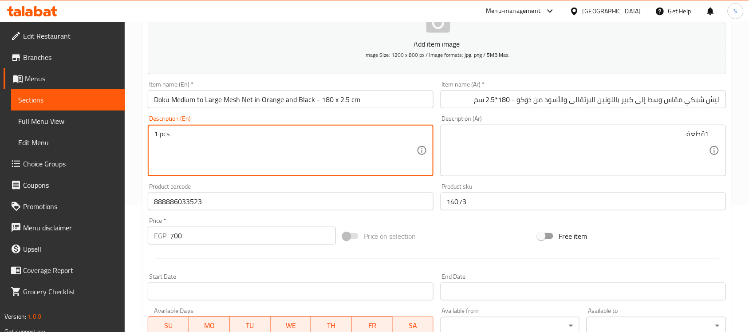
type textarea "1 pcs"
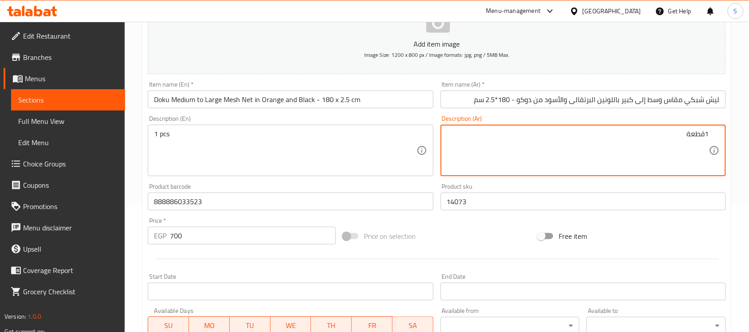
click at [564, 145] on textarea "1قطعة" at bounding box center [578, 151] width 262 height 42
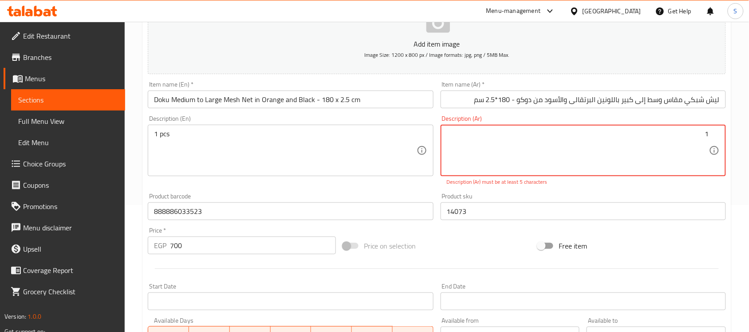
paste textarea "قطعة"
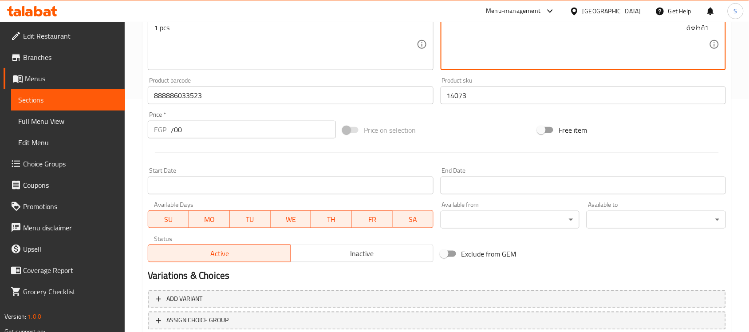
scroll to position [293, 0]
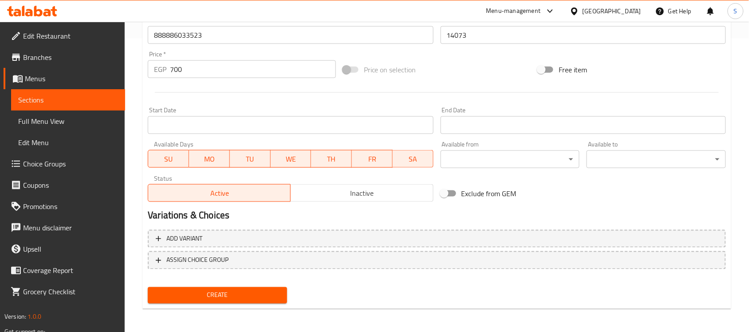
type textarea "1قطعة"
click at [249, 298] on span "Create" at bounding box center [217, 295] width 125 height 11
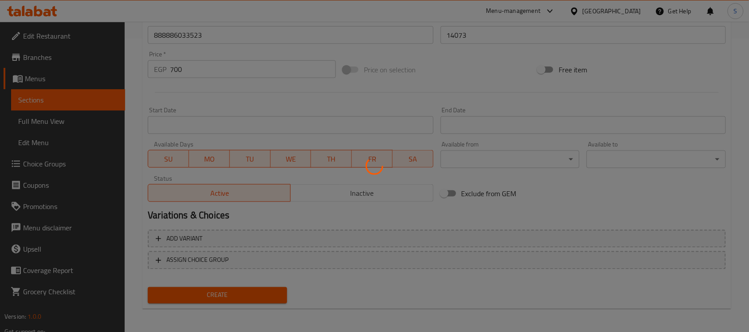
type input "0"
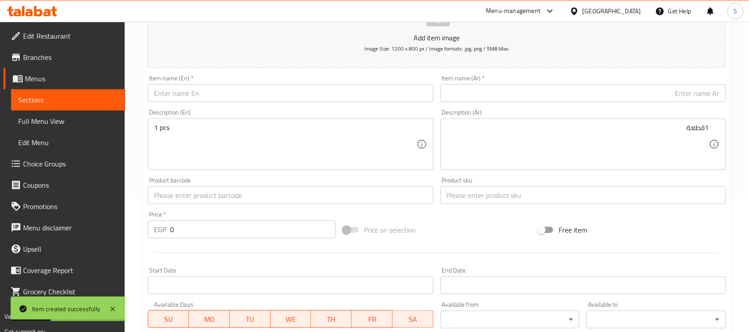
scroll to position [127, 0]
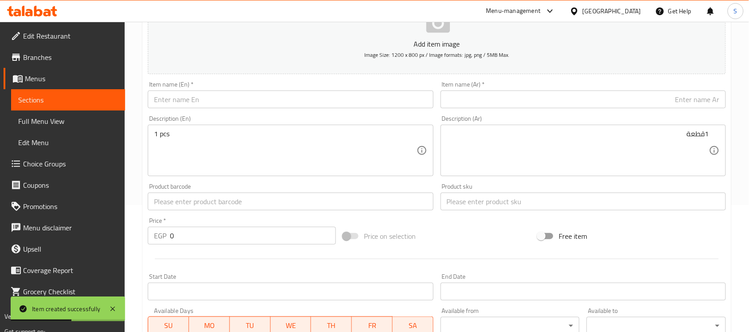
click at [214, 208] on input "text" at bounding box center [290, 201] width 285 height 18
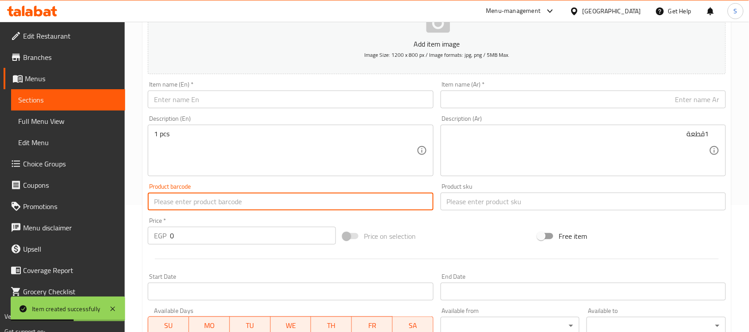
paste input "[CREDIT_CARD_NUMBER]"
type input "[CREDIT_CARD_NUMBER]"
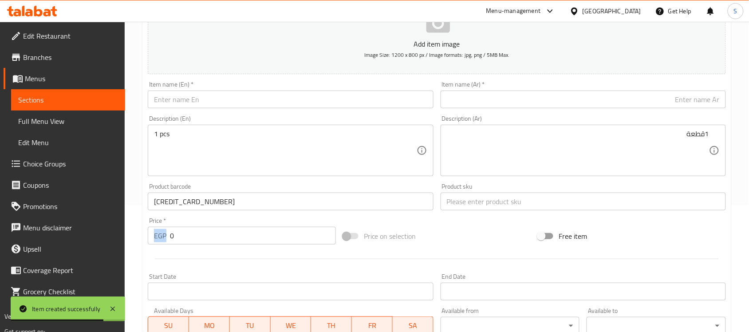
drag, startPoint x: 165, startPoint y: 236, endPoint x: 178, endPoint y: 238, distance: 12.6
click at [178, 238] on div "EGP 0 Price *" at bounding box center [242, 236] width 188 height 18
drag, startPoint x: 181, startPoint y: 237, endPoint x: 156, endPoint y: 235, distance: 24.9
click at [156, 235] on div "EGP 0 Price *" at bounding box center [242, 236] width 188 height 18
paste input "344"
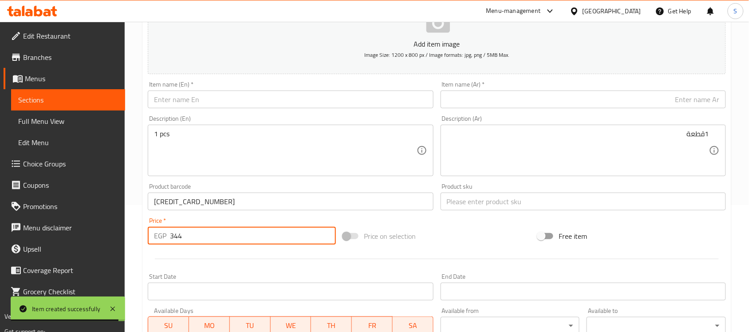
type input "344"
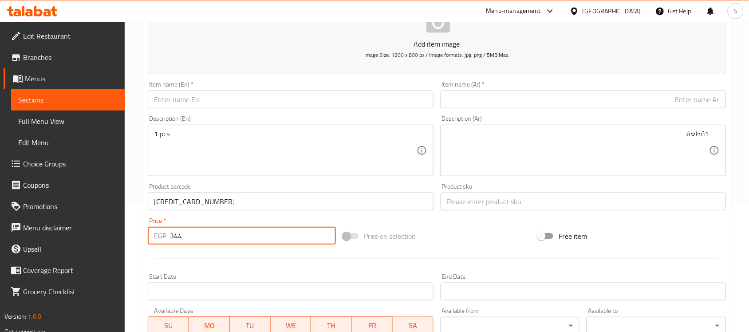
click at [502, 211] on div "Product sku Product sku" at bounding box center [583, 197] width 292 height 34
click at [506, 204] on input "text" at bounding box center [582, 201] width 285 height 18
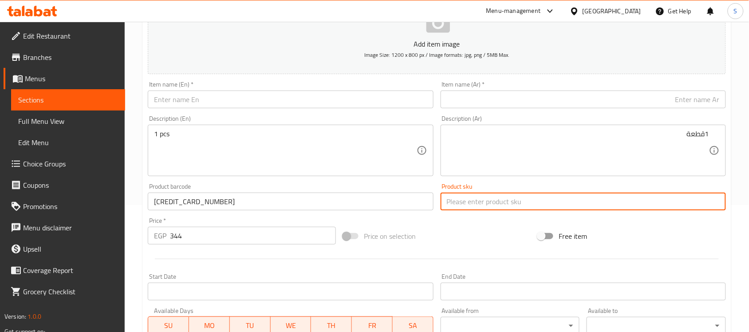
paste input "14079"
type input "14079"
click at [489, 106] on input "text" at bounding box center [582, 99] width 285 height 18
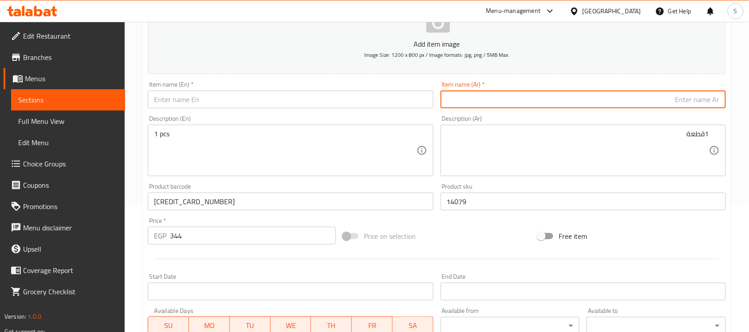
paste input "لعبة شد الحبل والكرة للكلاب من نعومي جرين"
type input "لعبة شد الحبل والكرة للكلاب من نعومي جرين"
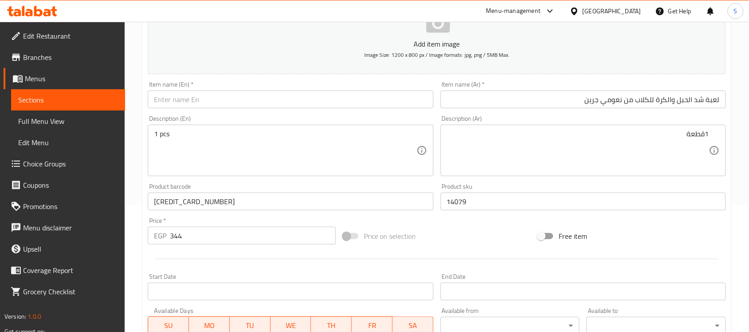
click at [189, 102] on input "text" at bounding box center [290, 99] width 285 height 18
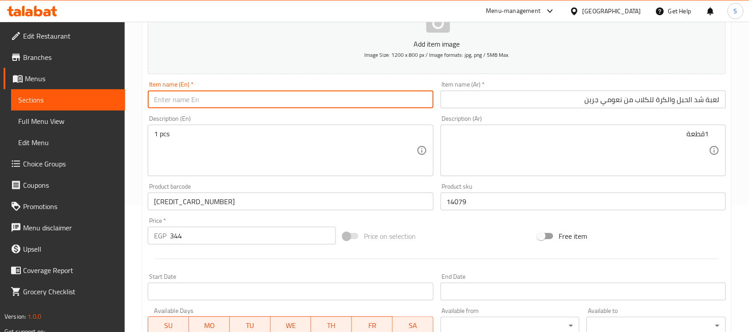
paste input "[PERSON_NAME] Rope & Ball Dog Tug Toy"
type input "[PERSON_NAME] Rope & Ball Dog Tug Toy"
click at [227, 169] on textarea "1 pcs" at bounding box center [285, 151] width 262 height 42
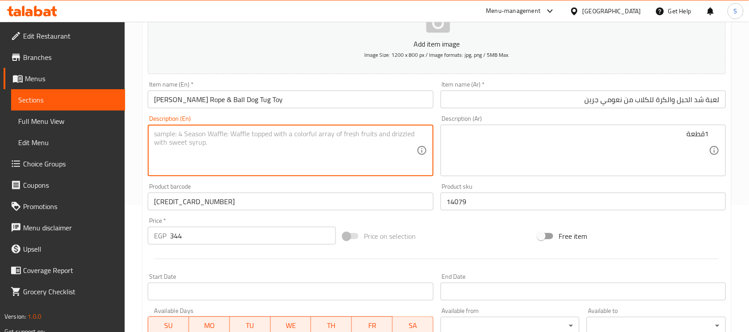
paste textarea "1pcs"
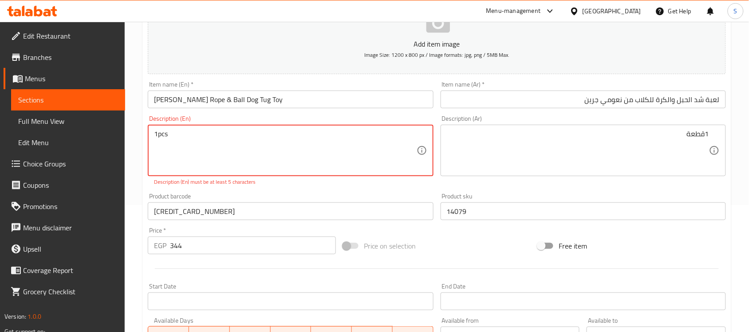
click at [156, 132] on textarea "1pcs" at bounding box center [285, 151] width 262 height 42
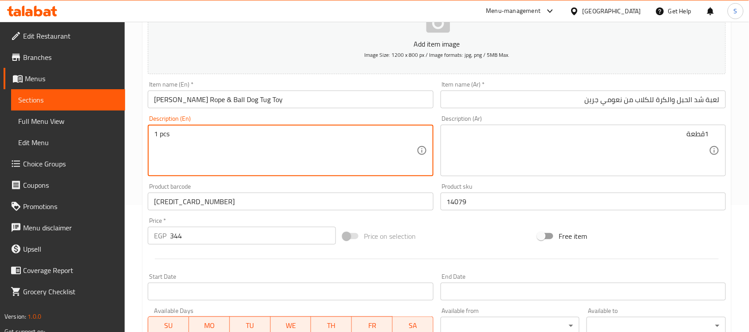
type textarea "1 pcs"
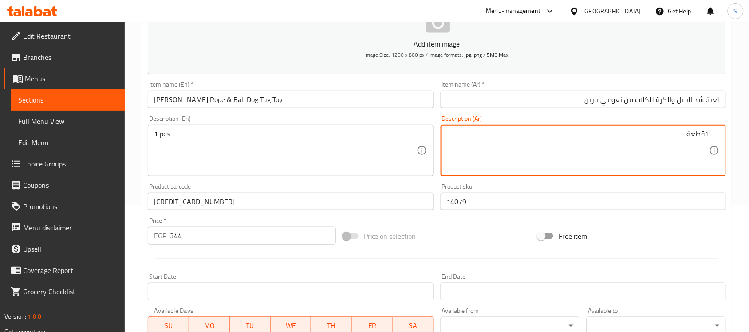
click at [556, 154] on textarea "1قطعة" at bounding box center [578, 151] width 262 height 42
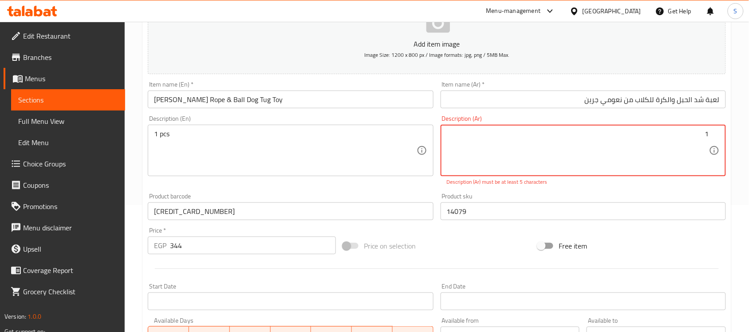
paste textarea "قطعة"
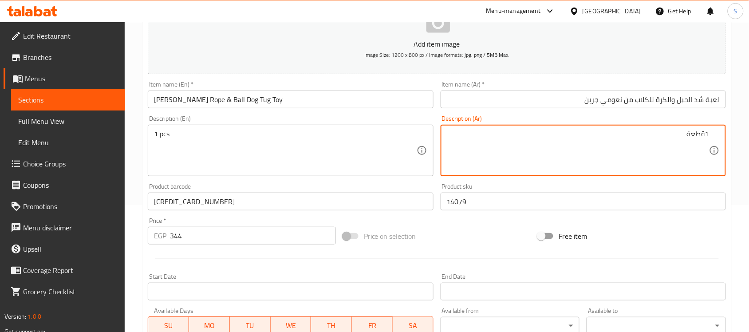
type textarea "1قطعة"
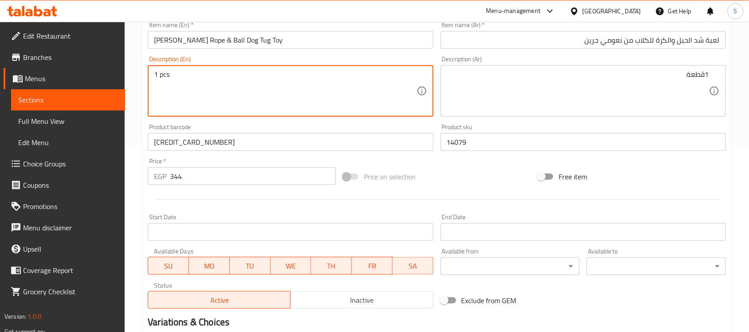
scroll to position [293, 0]
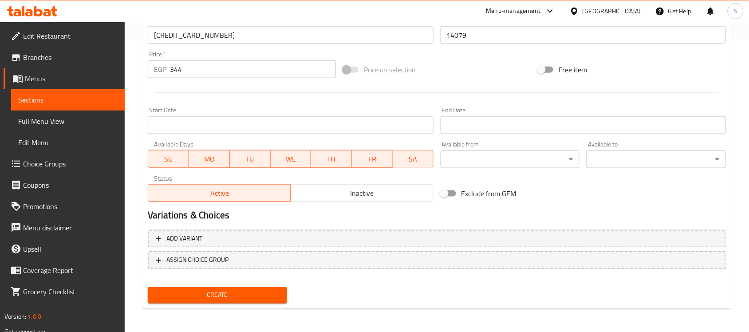
click at [244, 295] on span "Create" at bounding box center [217, 295] width 125 height 11
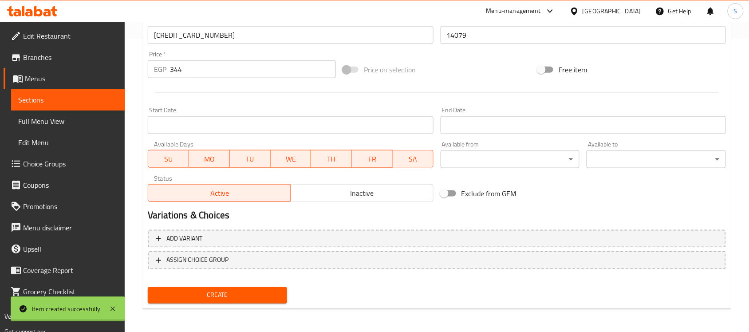
type input "0"
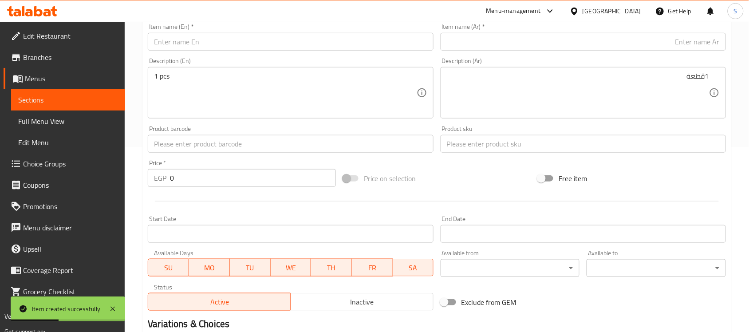
scroll to position [127, 0]
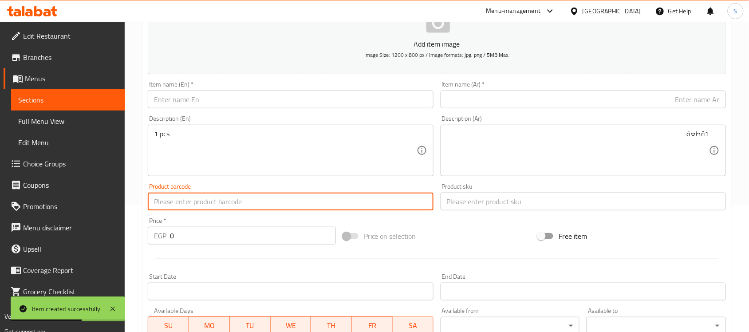
click at [189, 196] on input "text" at bounding box center [290, 201] width 285 height 18
paste input "6975213982167"
type input "6975213982167"
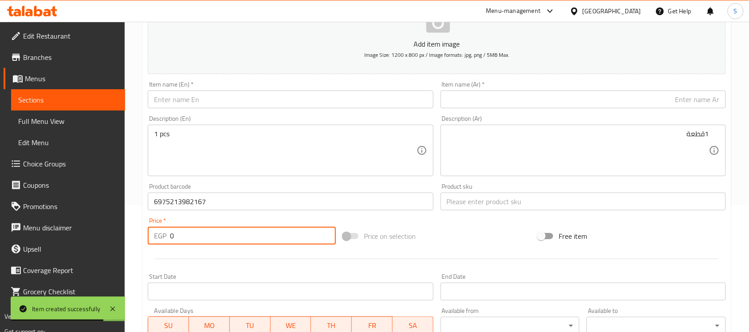
drag, startPoint x: 191, startPoint y: 236, endPoint x: 153, endPoint y: 225, distance: 39.6
click at [153, 225] on div "Price   * EGP 0 Price *" at bounding box center [242, 230] width 188 height 27
paste input "181"
type input "181"
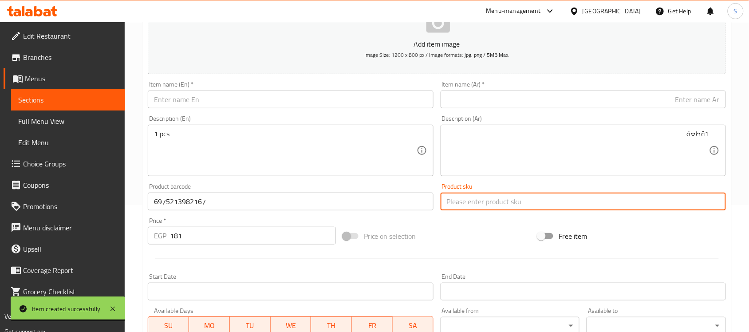
click at [464, 196] on input "text" at bounding box center [582, 201] width 285 height 18
paste input "14080"
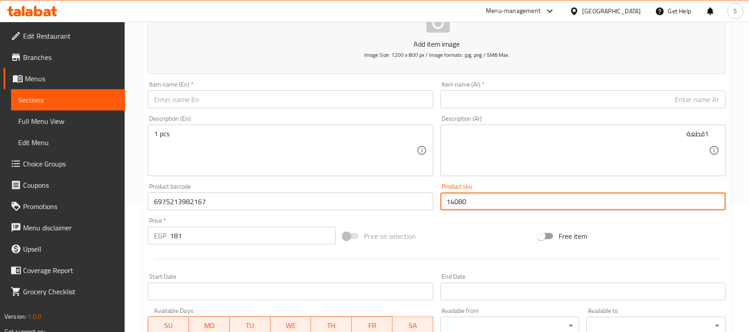
type input "14080"
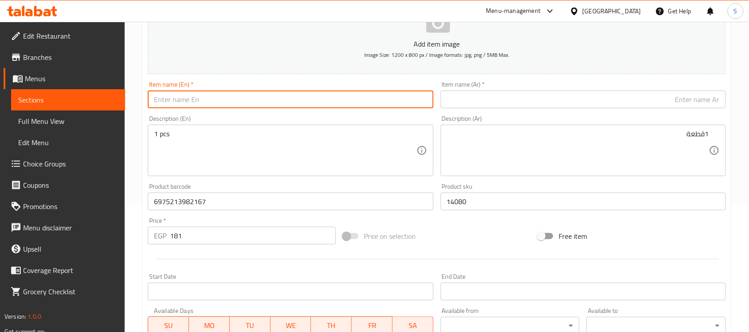
click at [174, 107] on input "text" at bounding box center [290, 99] width 285 height 18
paste input "[PERSON_NAME] Cookie Packet Plush Dog Toy"
type input "[PERSON_NAME] Cookie Packet Plush Dog Toy"
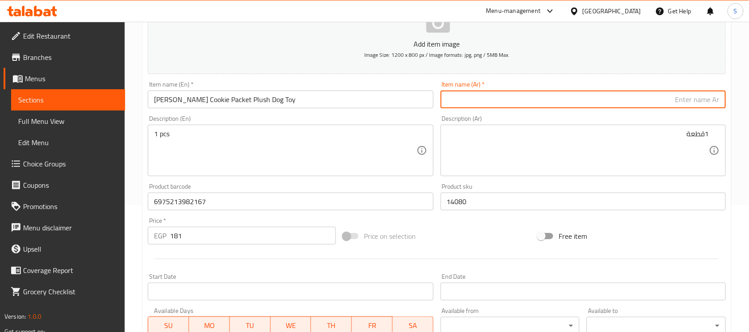
click at [624, 97] on input "text" at bounding box center [582, 99] width 285 height 18
paste input "لعبة كلب محشوة على شكل علبة كوكيز نعومي ريد"
type input "لعبة كلب محشوة على شكل علبة كوكيز نعومي ريد"
click at [531, 140] on textarea "1قطعة" at bounding box center [578, 151] width 262 height 42
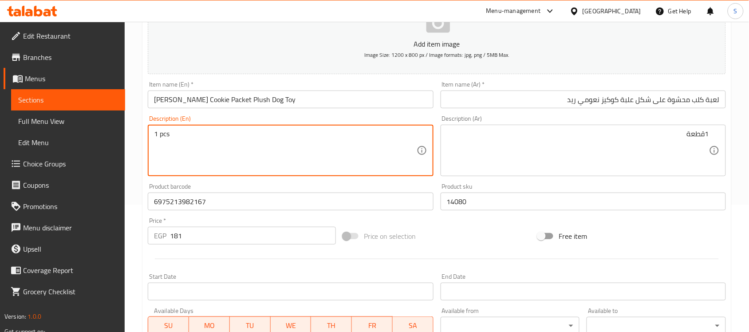
click at [363, 153] on textarea "1 pcs" at bounding box center [285, 151] width 262 height 42
click at [240, 198] on input "6975213982167" at bounding box center [290, 201] width 285 height 18
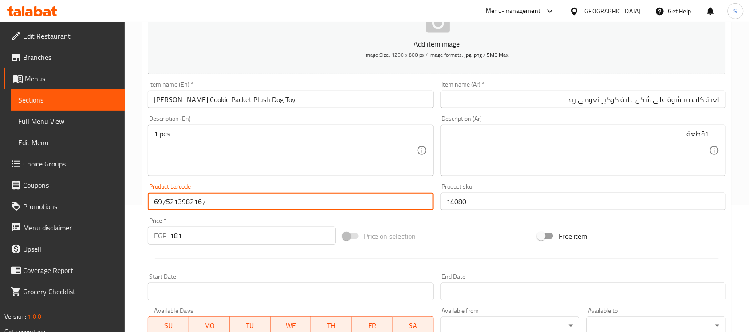
click at [212, 225] on div "Price   * EGP 181 Price *" at bounding box center [242, 230] width 188 height 27
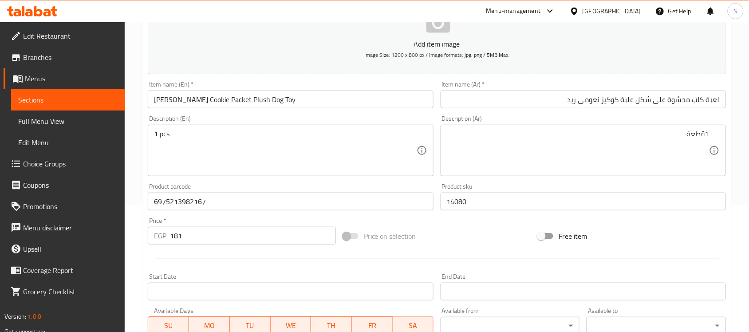
click at [214, 233] on input "181" at bounding box center [253, 236] width 166 height 18
click at [514, 197] on input "14080" at bounding box center [582, 201] width 285 height 18
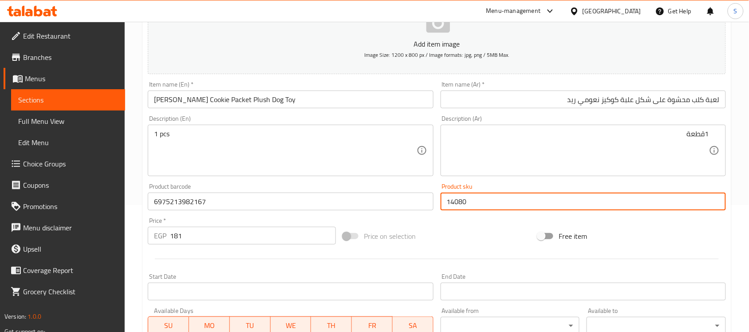
click at [360, 169] on textarea "1 pcs" at bounding box center [285, 151] width 262 height 42
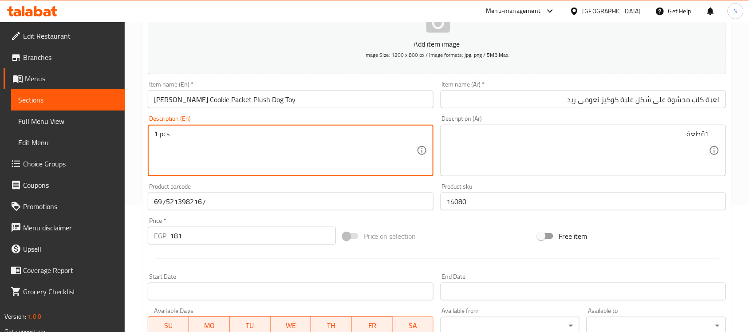
click at [279, 161] on textarea "1 pcs" at bounding box center [285, 151] width 262 height 42
paste textarea "1pcs"
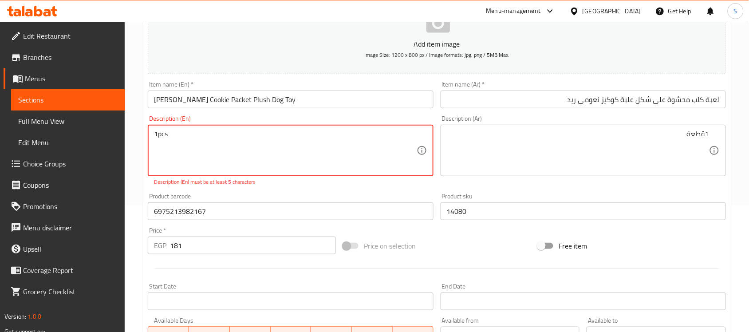
click at [159, 133] on textarea "1pcs" at bounding box center [285, 151] width 262 height 42
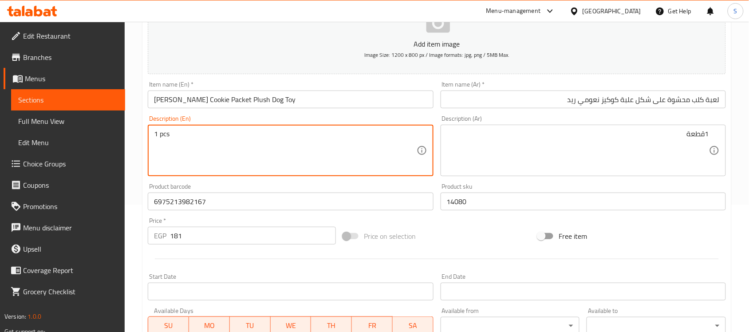
type textarea "1 pcs"
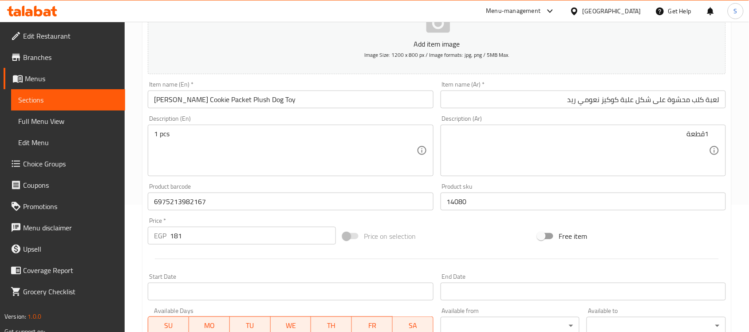
click at [520, 154] on textarea "1قطعة" at bounding box center [578, 151] width 262 height 42
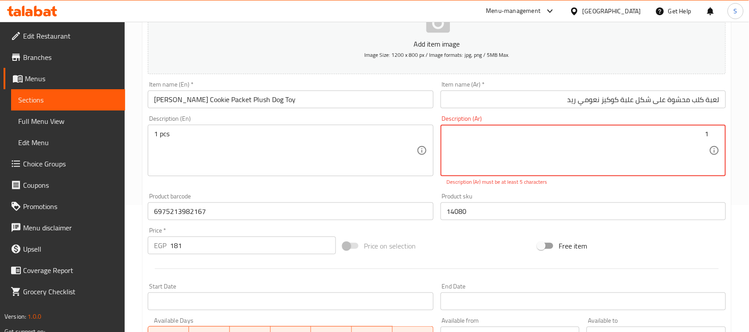
paste textarea "قطعة"
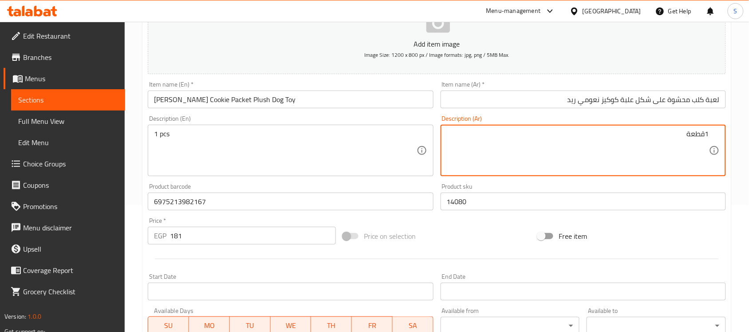
type textarea "1قطعة"
click at [478, 193] on input "14080" at bounding box center [582, 201] width 285 height 18
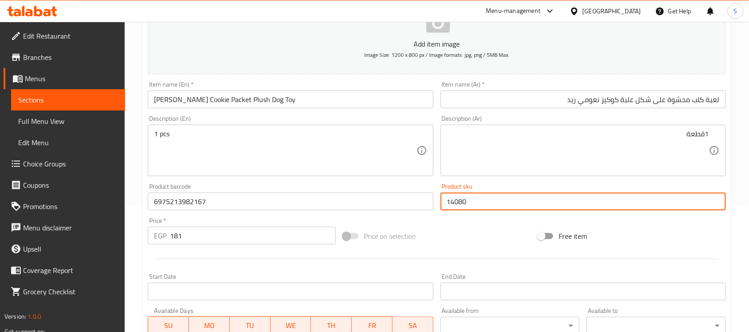
click at [349, 210] on input "6975213982167" at bounding box center [290, 201] width 285 height 18
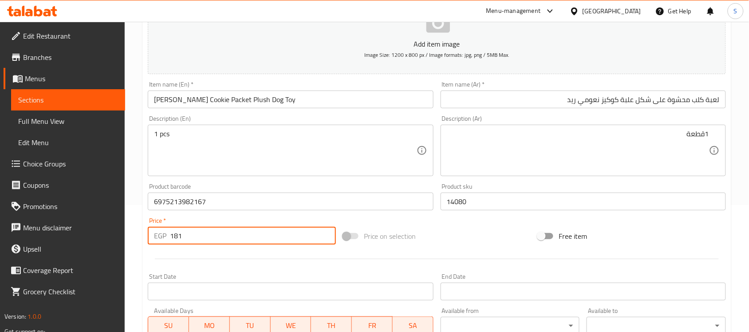
click at [305, 232] on input "181" at bounding box center [253, 236] width 166 height 18
click at [307, 100] on input "[PERSON_NAME] Cookie Packet Plush Dog Toy" at bounding box center [290, 99] width 285 height 18
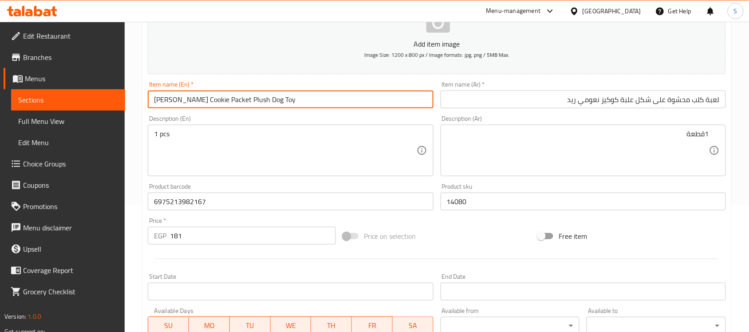
click at [536, 109] on div "Item name (Ar)   * لعبة كلب محشوة على شكل علبة كوكيز نعومي ريد Item name (Ar) *" at bounding box center [583, 95] width 292 height 34
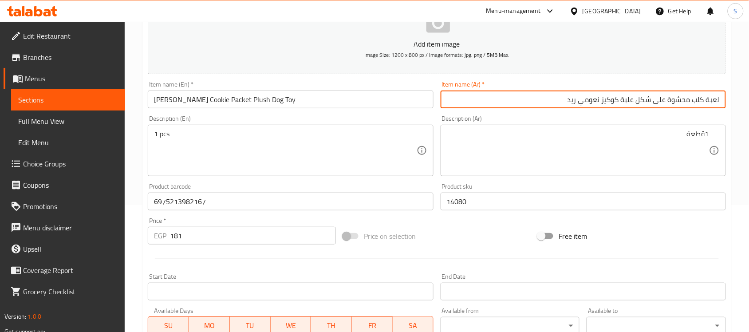
click at [550, 104] on input "لعبة كلب محشوة على شكل علبة كوكيز نعومي ريد" at bounding box center [582, 99] width 285 height 18
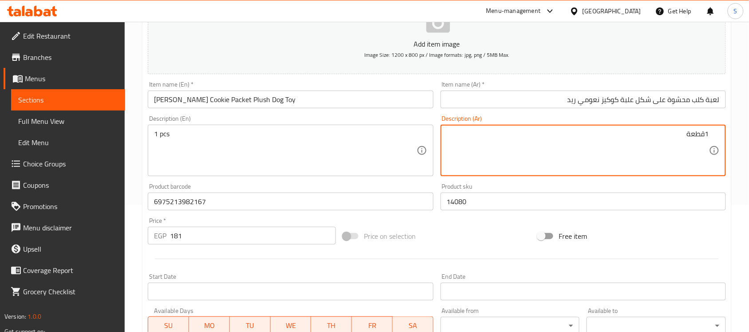
click at [483, 198] on input "14080" at bounding box center [582, 201] width 285 height 18
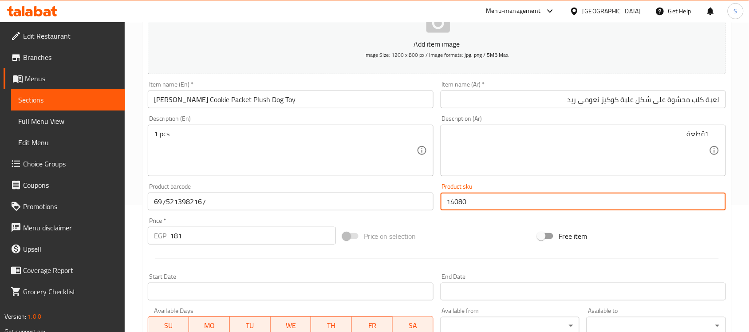
click at [225, 212] on div "Product barcode 6975213982167 Product barcode" at bounding box center [290, 197] width 292 height 34
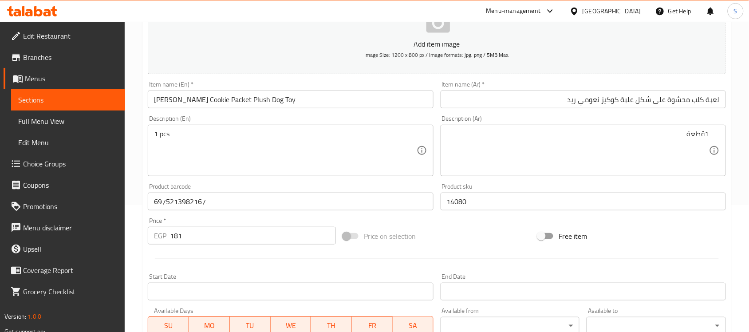
click at [238, 218] on div "Price   * EGP 181 Price *" at bounding box center [242, 230] width 188 height 27
click at [247, 209] on input "6975213982167" at bounding box center [290, 201] width 285 height 18
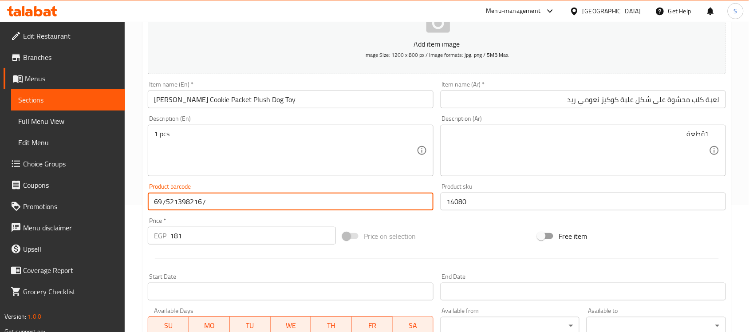
click at [233, 229] on input "181" at bounding box center [253, 236] width 166 height 18
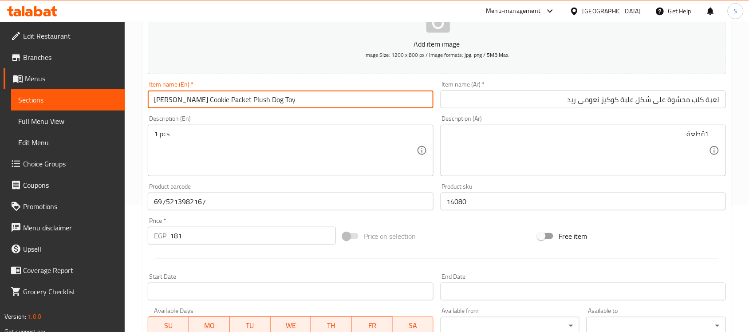
click at [334, 94] on input "[PERSON_NAME] Cookie Packet Plush Dog Toy" at bounding box center [290, 99] width 285 height 18
click at [469, 94] on input "لعبة كلب محشوة على شكل علبة كوكيز نعومي ريد" at bounding box center [582, 99] width 285 height 18
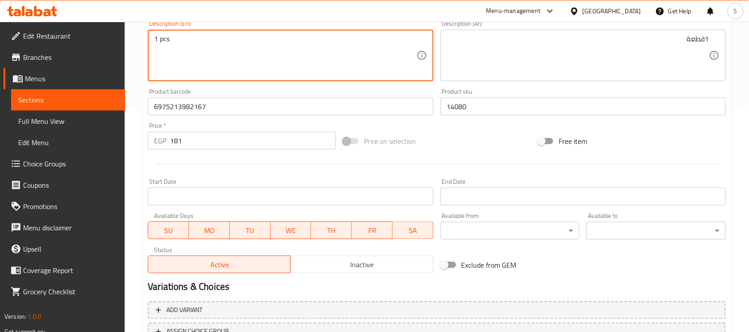
scroll to position [293, 0]
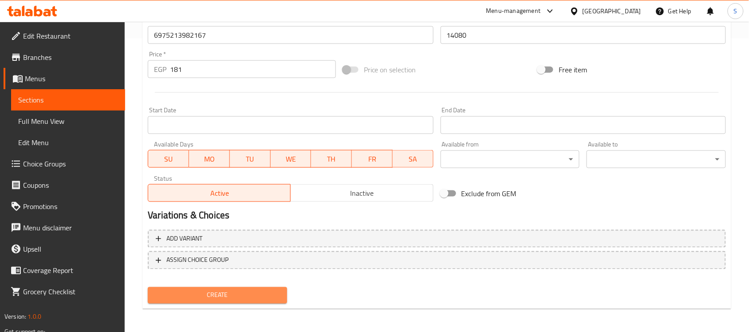
click at [231, 295] on span "Create" at bounding box center [217, 295] width 125 height 11
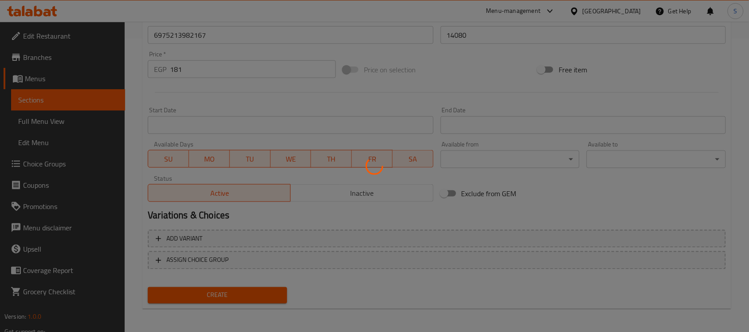
type input "0"
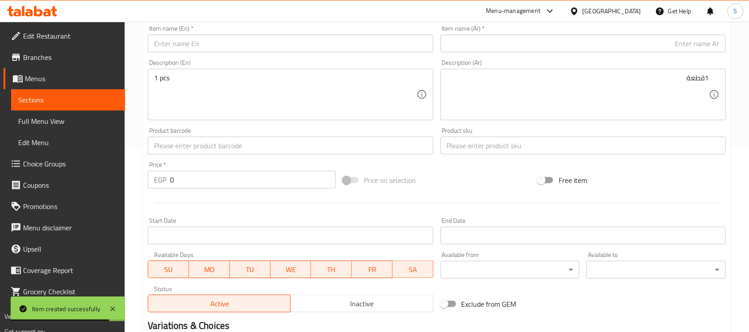
scroll to position [182, 0]
click at [180, 147] on input "text" at bounding box center [290, 146] width 285 height 18
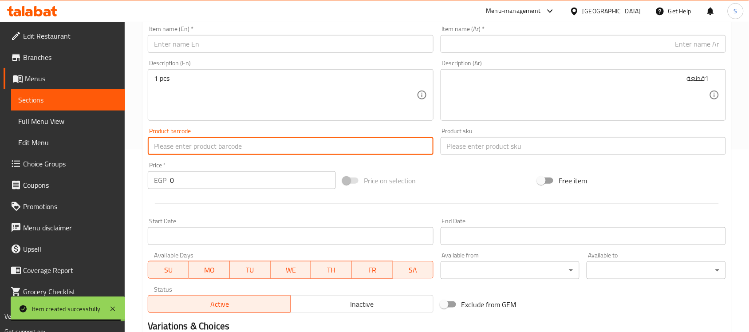
paste input "6222019219400"
type input "6222019219400"
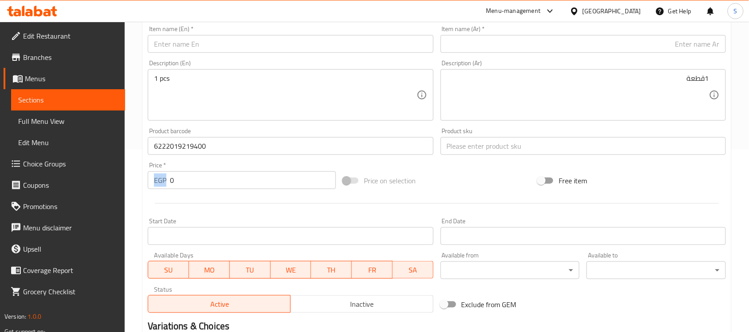
drag, startPoint x: 160, startPoint y: 184, endPoint x: 152, endPoint y: 181, distance: 8.6
click at [152, 181] on div "Price   * EGP 0 Price *" at bounding box center [241, 175] width 195 height 34
click at [186, 180] on input "0" at bounding box center [253, 180] width 166 height 18
drag, startPoint x: 203, startPoint y: 178, endPoint x: 141, endPoint y: 147, distance: 69.6
click at [141, 171] on div "Home / Restaurants management / Menus / Sections / item / create Dogs Accessori…" at bounding box center [437, 141] width 624 height 605
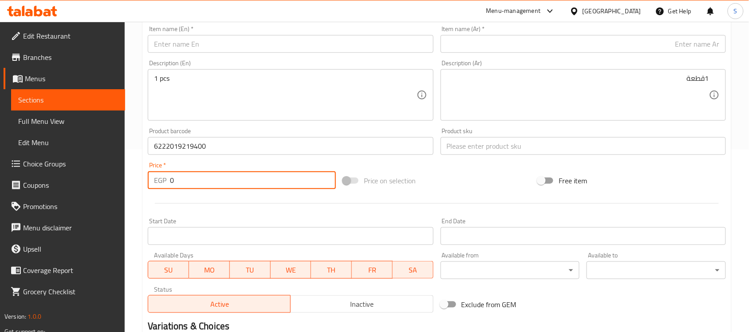
paste input "69"
type input "69"
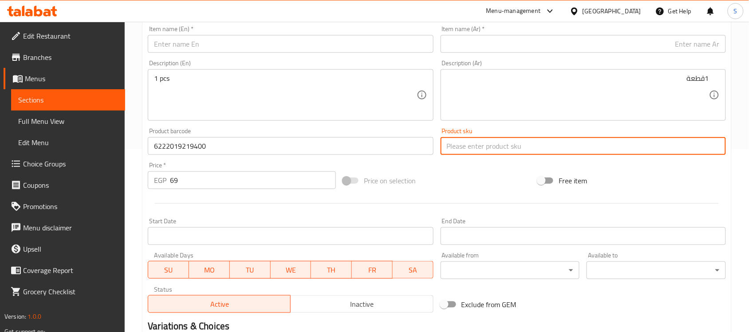
click at [463, 149] on input "text" at bounding box center [582, 146] width 285 height 18
paste input "4018"
type input "4018"
click at [256, 45] on input "text" at bounding box center [290, 44] width 285 height 18
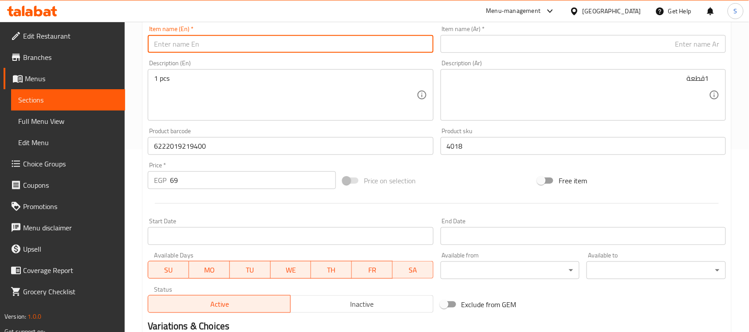
paste input "Orgo Multicolor Dog Chew Toy"
type input "Orgo Multicolor Dog Chew Toy"
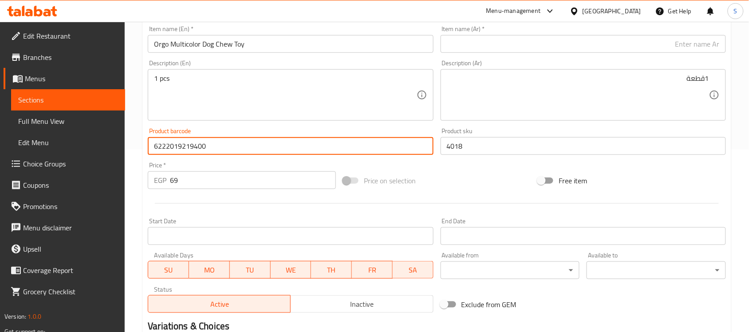
drag, startPoint x: 223, startPoint y: 147, endPoint x: 47, endPoint y: 118, distance: 178.5
click at [47, 118] on div "Edit Restaurant Branches Menus Sections Full Menu View Edit Menu Choice Groups …" at bounding box center [374, 141] width 749 height 605
paste input "843775111911"
type input "843775111911"
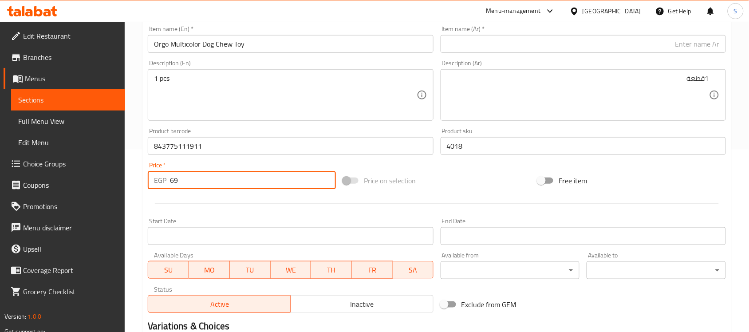
drag, startPoint x: 181, startPoint y: 183, endPoint x: 153, endPoint y: 177, distance: 28.3
click at [153, 177] on div "EGP 69 Price *" at bounding box center [242, 180] width 188 height 18
paste input "21"
type input "219"
click at [459, 149] on input "4018" at bounding box center [582, 146] width 285 height 18
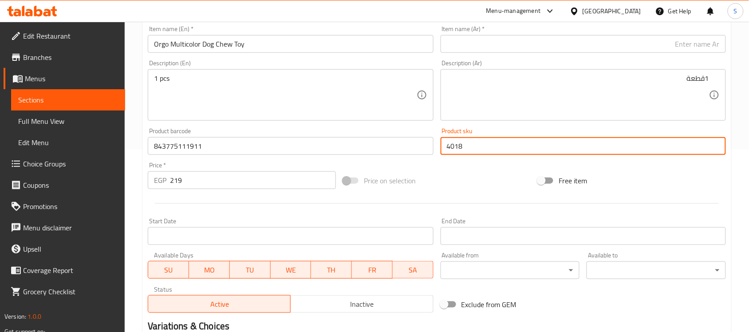
click at [459, 149] on input "4018" at bounding box center [582, 146] width 285 height 18
paste input "102"
type input "4102"
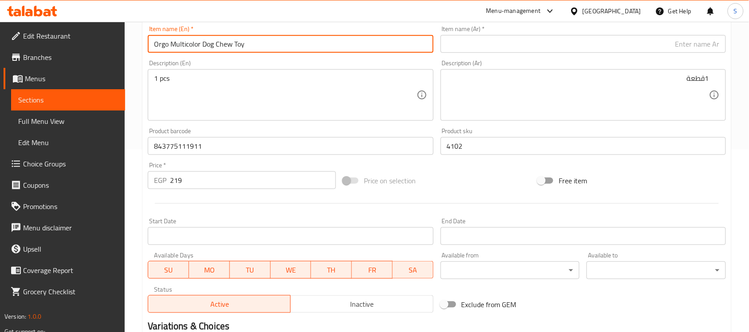
click at [279, 52] on input "Orgo Multicolor Dog Chew Toy" at bounding box center [290, 44] width 285 height 18
click at [283, 41] on input "Orgo Multicolor Dog Chew Toy" at bounding box center [290, 44] width 285 height 18
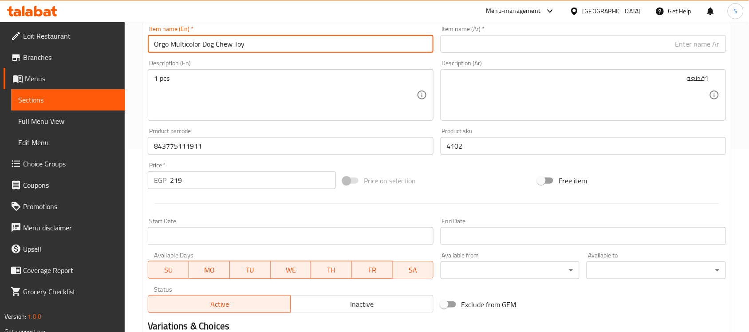
click at [283, 41] on input "Orgo Multicolor Dog Chew Toy" at bounding box center [290, 44] width 285 height 18
paste input "Dogness XL Brown Reflective Dog Collar"
type input "Dogness XL Brown Reflective Dog Collar"
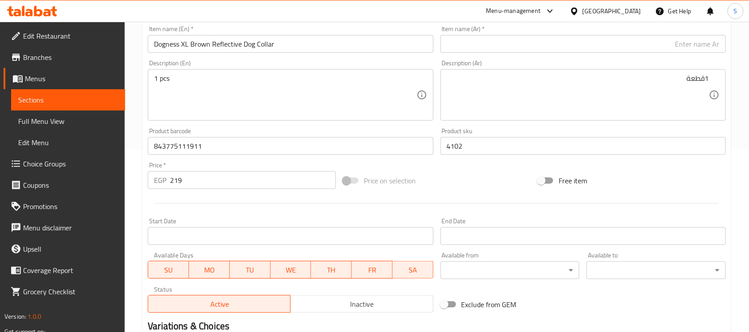
click at [643, 35] on input "text" at bounding box center [582, 44] width 285 height 18
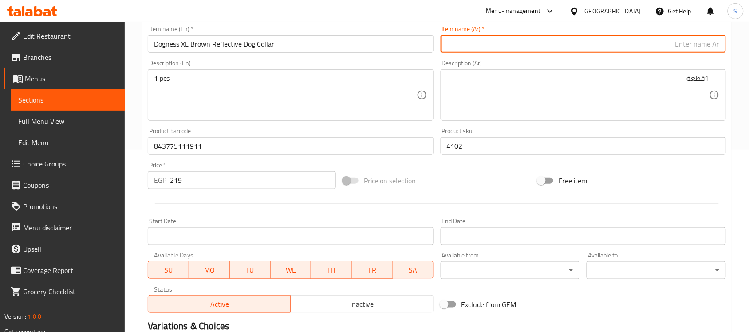
paste input "دوغنِس طوق كلاب عاكس بني كبير جدًا"
type input "دوغنِس طوق كلاب عاكس بني كبير جدًا"
click at [205, 98] on textarea "1 pcs" at bounding box center [285, 95] width 262 height 42
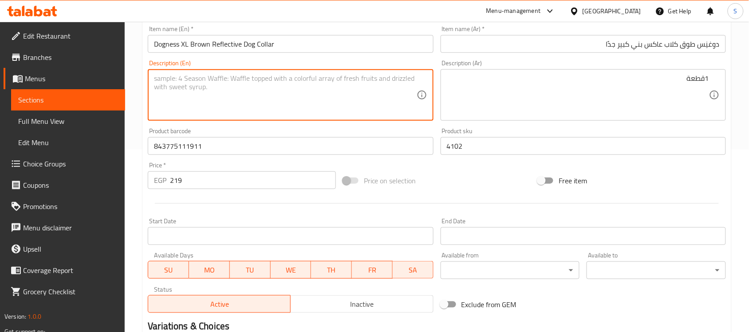
paste textarea "1pcs"
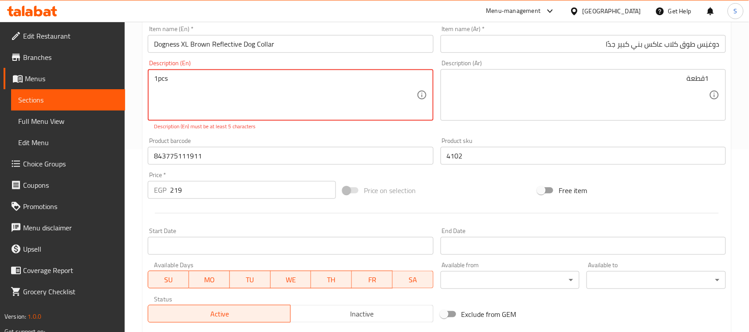
click at [158, 81] on textarea "1pcs" at bounding box center [285, 95] width 262 height 42
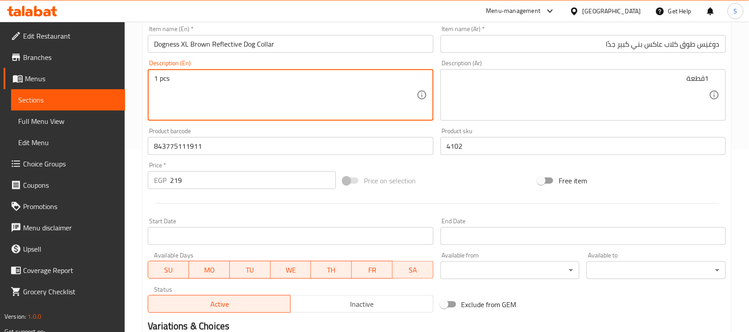
type textarea "1 pcs"
click at [504, 86] on textarea "1قطعة" at bounding box center [578, 95] width 262 height 42
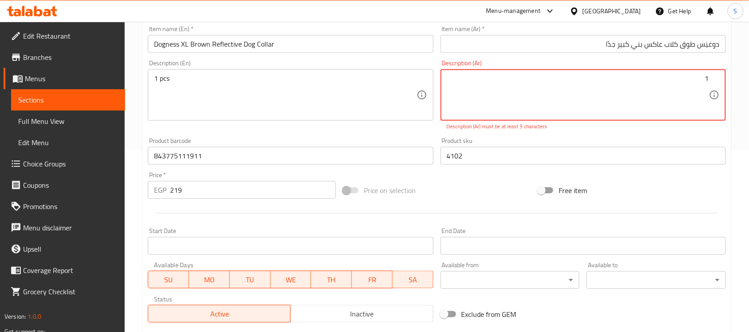
paste textarea "قطعة"
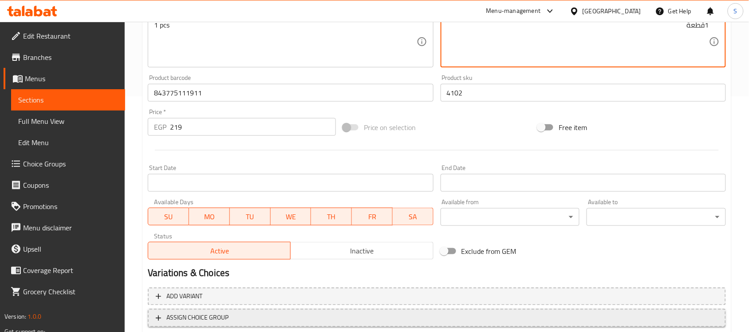
scroll to position [293, 0]
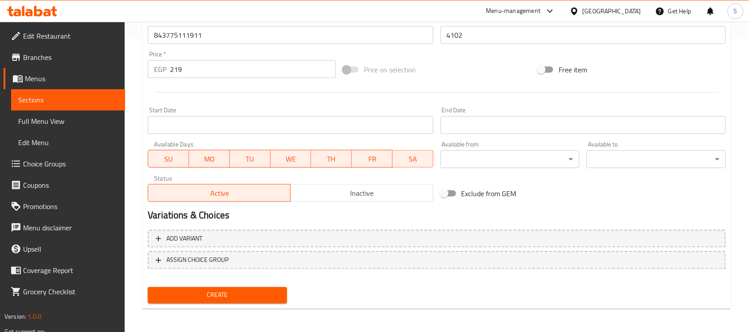
type textarea "1قطعة"
click at [265, 291] on span "Create" at bounding box center [217, 295] width 125 height 11
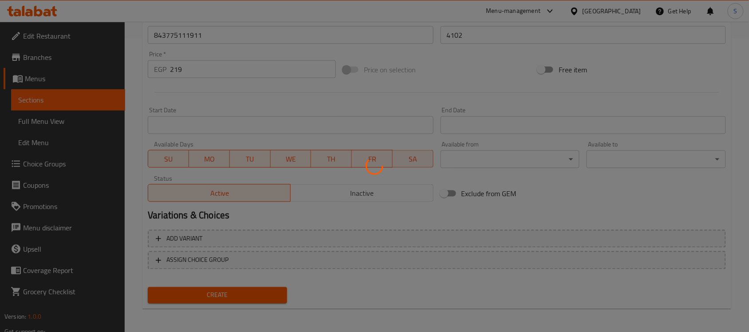
type input "0"
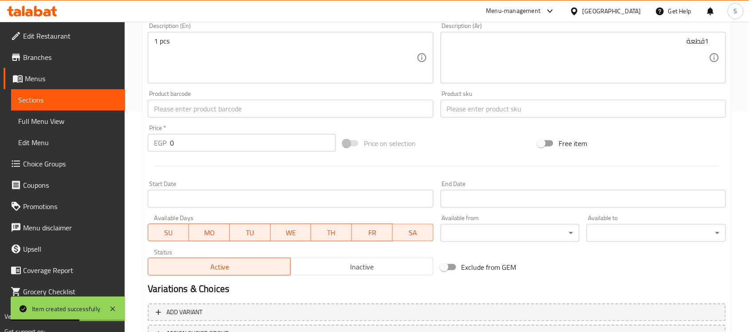
scroll to position [127, 0]
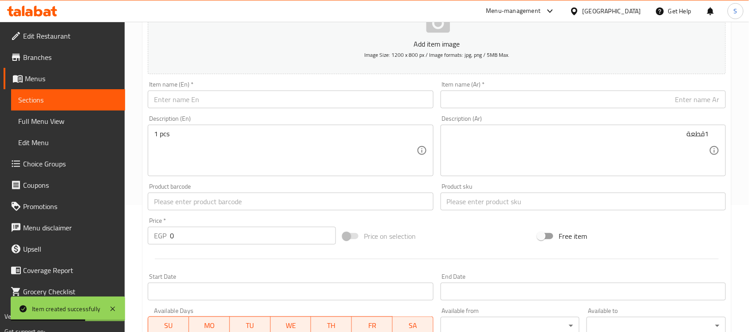
click at [207, 93] on input "text" at bounding box center [290, 99] width 285 height 18
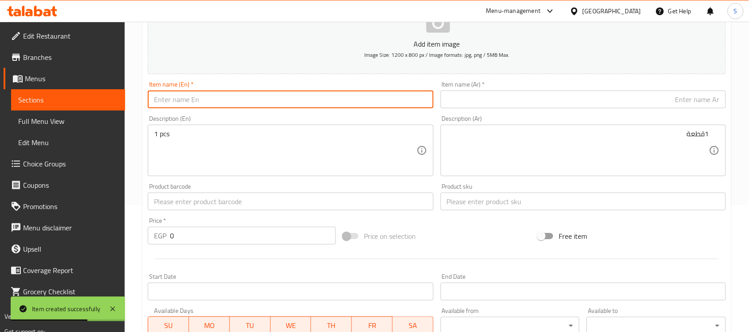
paste input "Uarone Turquoise Spiky Ball Dog Toy"
type input "Uarone Turquoise Spiky Ball Dog Toy"
click at [174, 207] on input "text" at bounding box center [290, 201] width 285 height 18
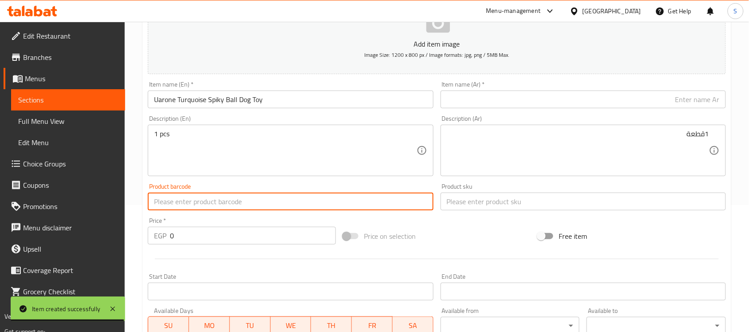
paste input "6091300000740"
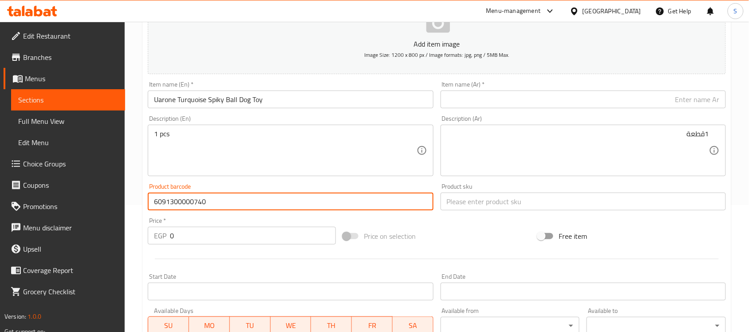
type input "6091300000740"
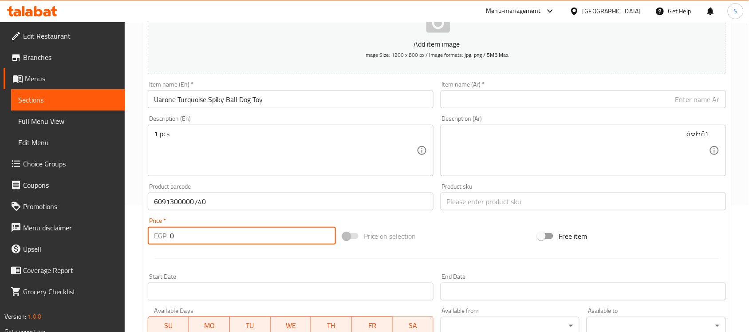
drag, startPoint x: 176, startPoint y: 243, endPoint x: 160, endPoint y: 232, distance: 19.4
click at [160, 232] on div "EGP 0 Price *" at bounding box center [242, 236] width 188 height 18
paste input "175"
type input "175"
click at [465, 212] on div "Product sku Product sku" at bounding box center [583, 197] width 292 height 34
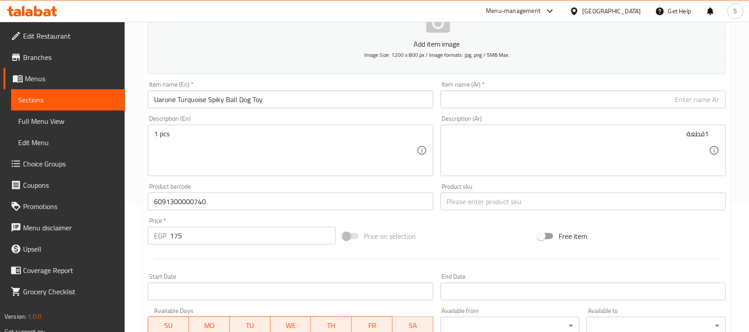
click at [473, 204] on input "text" at bounding box center [582, 201] width 285 height 18
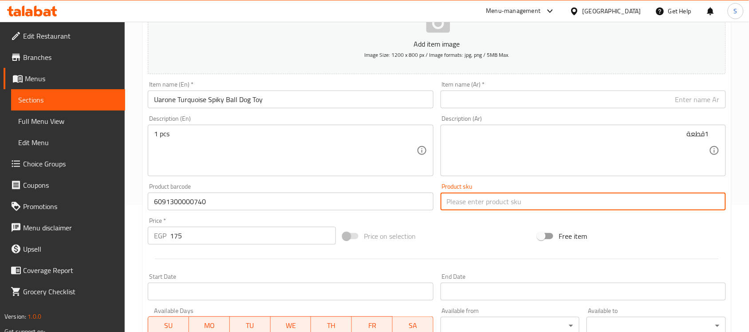
paste input "6626"
type input "6626"
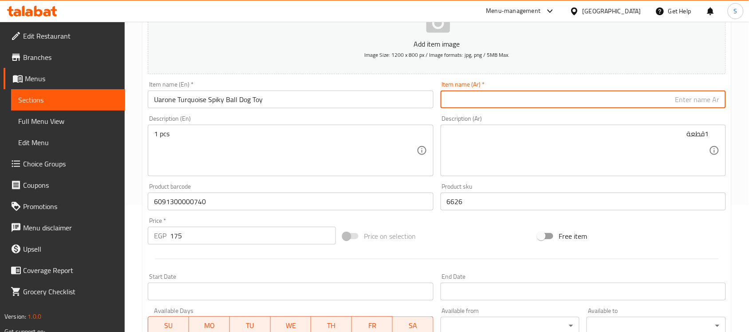
click at [686, 94] on input "text" at bounding box center [582, 99] width 285 height 18
paste input "يوارون لعبة كرة شائكة تركواز للكلاب"
type input "يوارون لعبة كرة شائكة تركواز للكلاب"
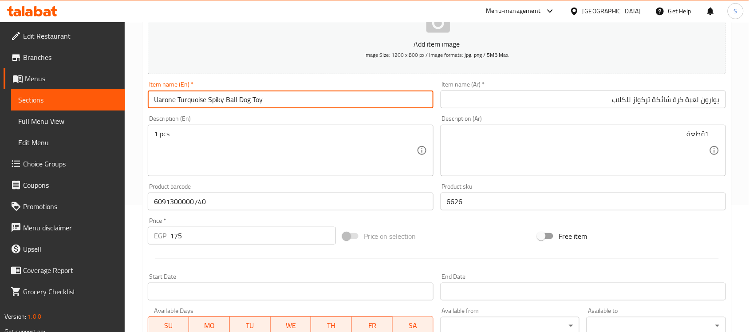
click at [283, 102] on input "Uarone Turquoise Spiky Ball Dog Toy" at bounding box center [290, 99] width 285 height 18
click at [285, 141] on textarea "1 pcs" at bounding box center [285, 151] width 262 height 42
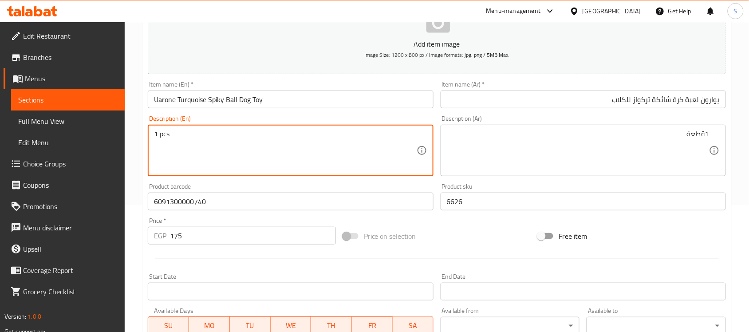
click at [489, 152] on textarea "1قطعة" at bounding box center [578, 151] width 262 height 42
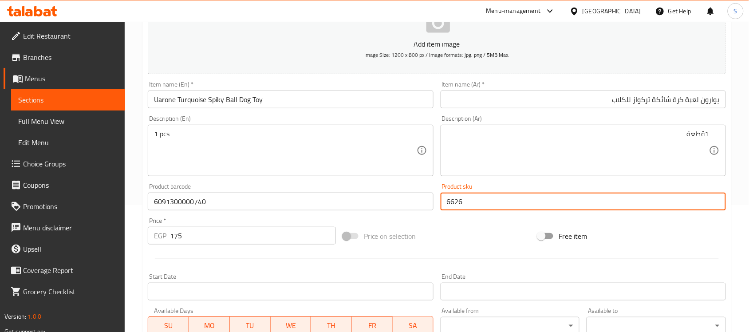
click at [469, 196] on input "6626" at bounding box center [582, 201] width 285 height 18
click at [262, 208] on input "6091300000740" at bounding box center [290, 201] width 285 height 18
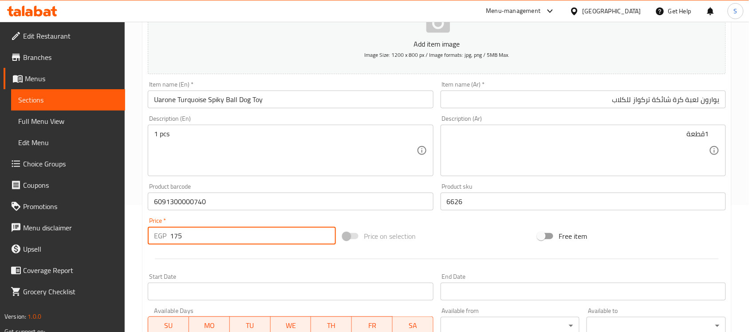
click at [192, 233] on input "175" at bounding box center [253, 236] width 166 height 18
click at [367, 158] on textarea "1 pcs" at bounding box center [285, 151] width 262 height 42
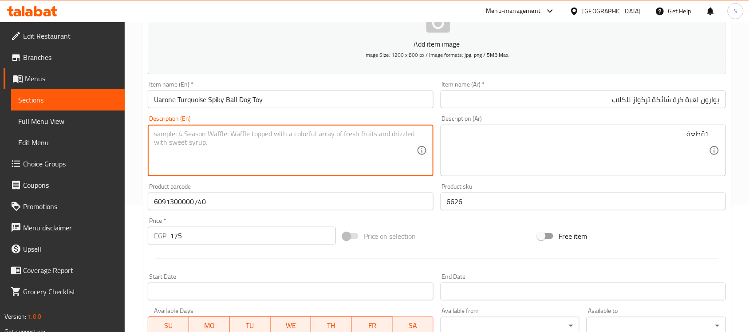
paste textarea "1pcs"
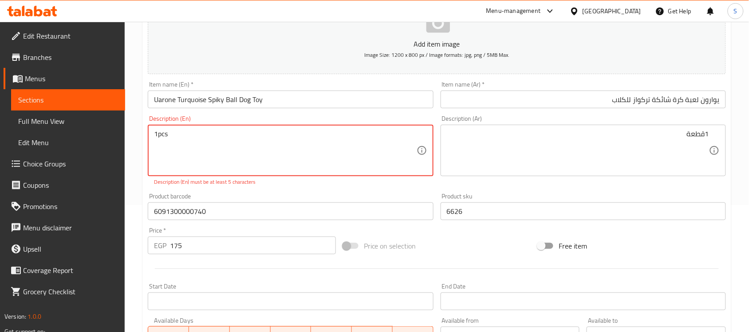
click at [157, 134] on textarea "1pcs" at bounding box center [285, 151] width 262 height 42
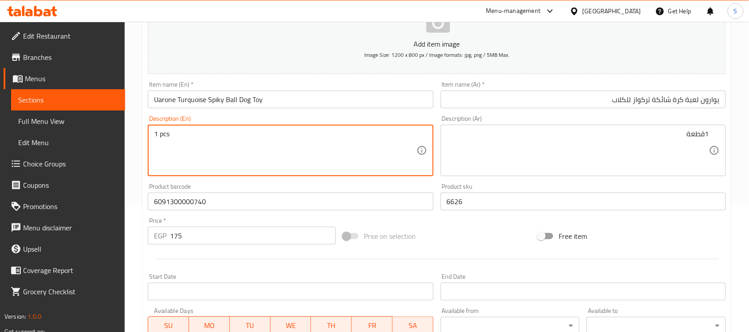
type textarea "1 pcs"
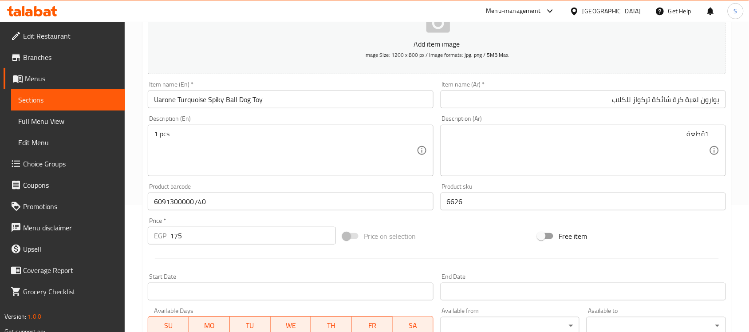
click at [538, 151] on textarea "1قطعة" at bounding box center [578, 151] width 262 height 42
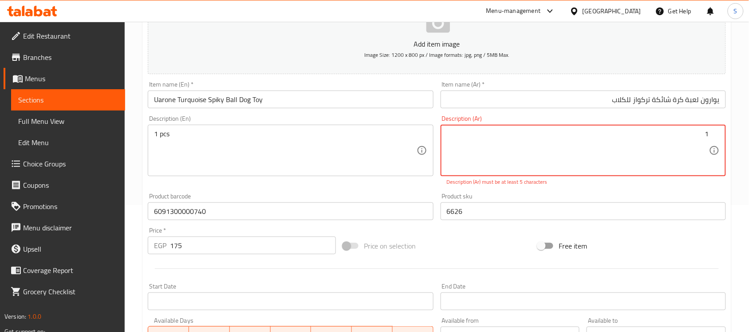
paste textarea "قطعة"
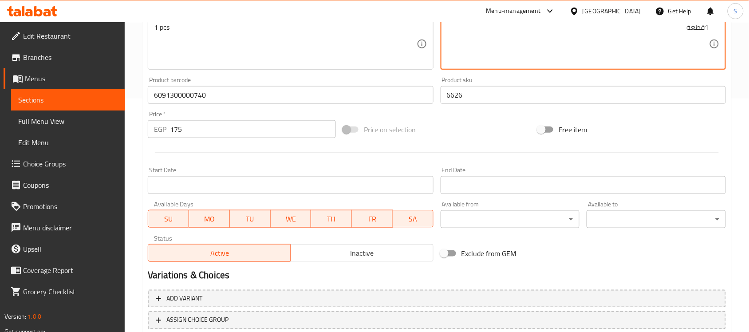
scroll to position [293, 0]
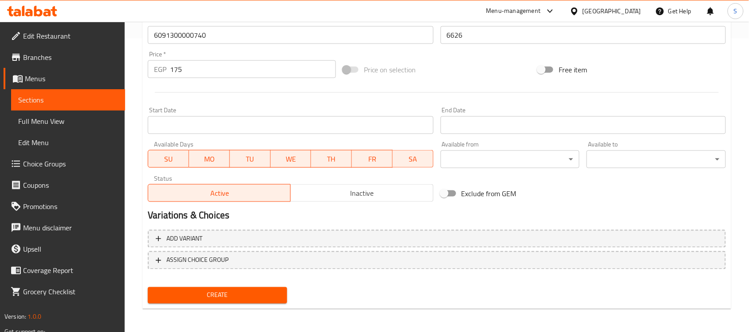
type textarea "1قطعة"
click at [268, 295] on span "Create" at bounding box center [217, 295] width 125 height 11
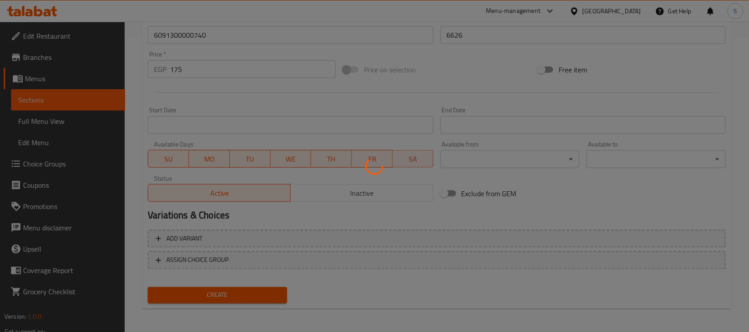
type input "0"
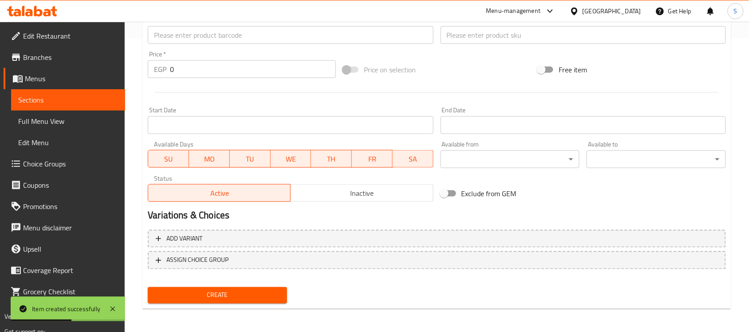
click at [32, 107] on link "Sections" at bounding box center [68, 99] width 114 height 21
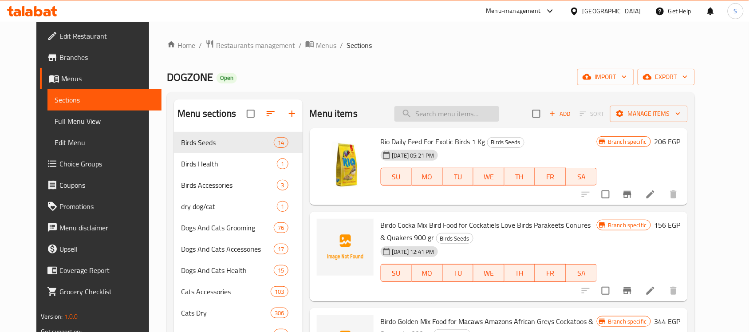
click at [433, 108] on input "search" at bounding box center [446, 114] width 105 height 16
click at [425, 114] on input "search" at bounding box center [446, 114] width 105 height 16
click at [337, 120] on h2 "Menu items" at bounding box center [334, 113] width 48 height 13
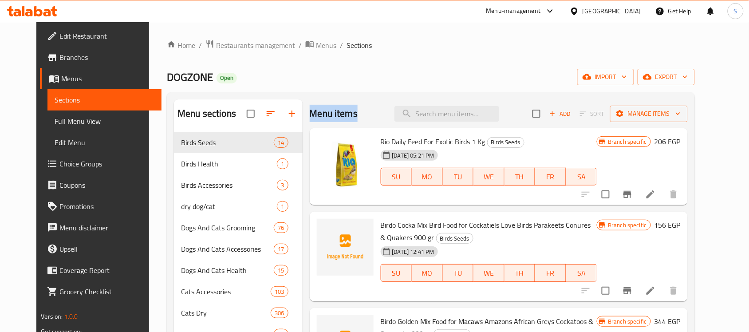
click at [327, 123] on div "Menu items Add Sort Manage items" at bounding box center [499, 113] width 378 height 29
click at [445, 127] on div "Menu items Add Sort Manage items" at bounding box center [499, 113] width 378 height 29
click at [449, 118] on input "search" at bounding box center [446, 114] width 105 height 16
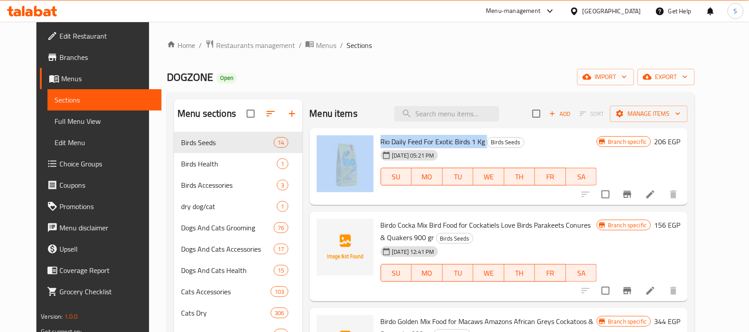
drag, startPoint x: 477, startPoint y: 142, endPoint x: 354, endPoint y: 141, distance: 123.3
click at [354, 141] on div "Rio Daily Feed For Exotic Birds 1 Kg Birds Seeds [DATE] 05:21 PM SU MO TU WE TH…" at bounding box center [498, 167] width 371 height 70
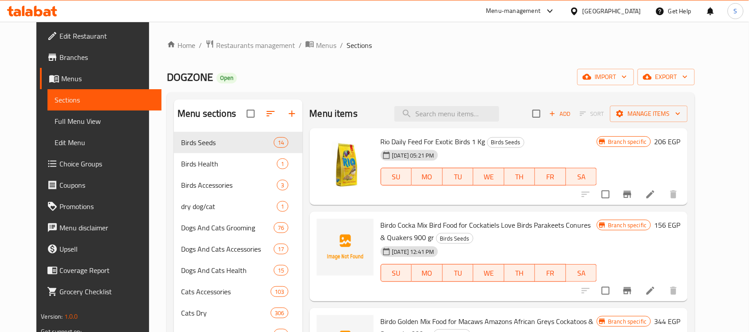
click at [589, 148] on div "[DATE] 05:21 PM SU MO TU WE TH FR SA" at bounding box center [489, 170] width 224 height 48
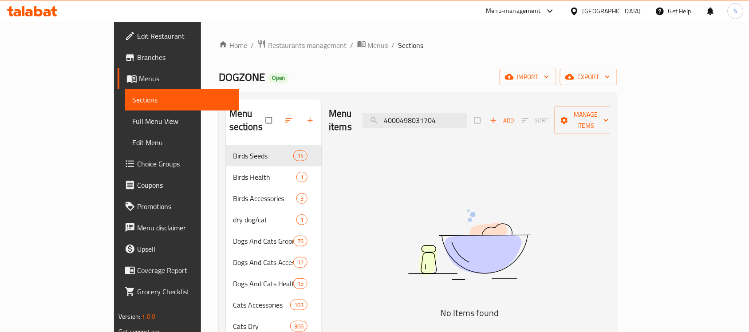
click at [457, 119] on input "4000498031704" at bounding box center [414, 121] width 105 height 16
click at [434, 113] on input "888886014577" at bounding box center [414, 121] width 105 height 16
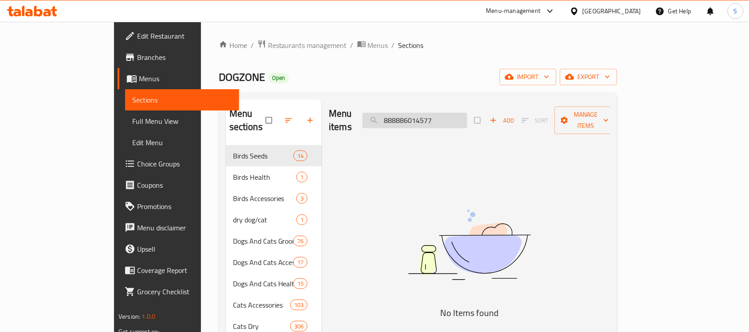
click at [466, 118] on input "888886014577" at bounding box center [414, 121] width 105 height 16
paste input "751"
click at [424, 214] on img at bounding box center [469, 245] width 222 height 118
click at [446, 113] on input "888886014751" at bounding box center [414, 121] width 105 height 16
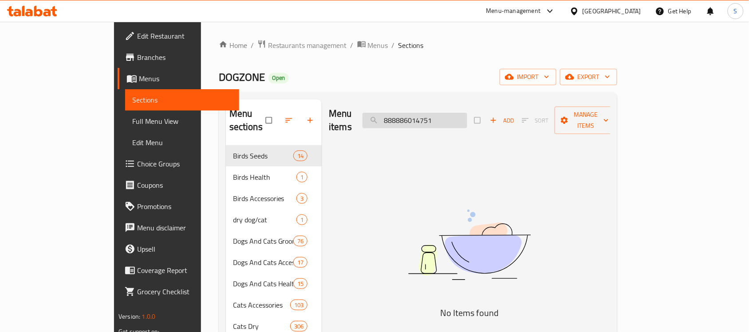
click at [446, 113] on input "888886014751" at bounding box center [414, 121] width 105 height 16
paste input "2658"
click at [467, 113] on input "888886012658" at bounding box center [414, 121] width 105 height 16
drag, startPoint x: 393, startPoint y: 238, endPoint x: 321, endPoint y: 15, distance: 234.9
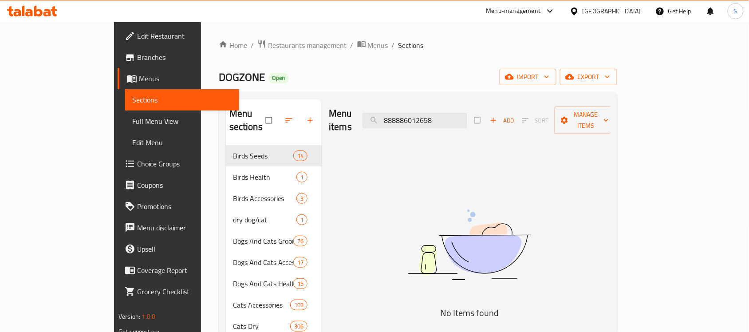
click at [453, 113] on input "888886012658" at bounding box center [414, 121] width 105 height 16
paste input "34162"
click at [422, 232] on img at bounding box center [469, 245] width 222 height 118
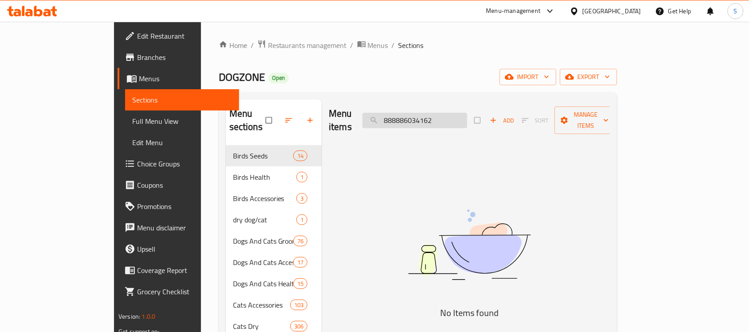
click at [467, 113] on input "888886034162" at bounding box center [414, 121] width 105 height 16
paste input "04783"
click at [471, 197] on img at bounding box center [469, 245] width 222 height 118
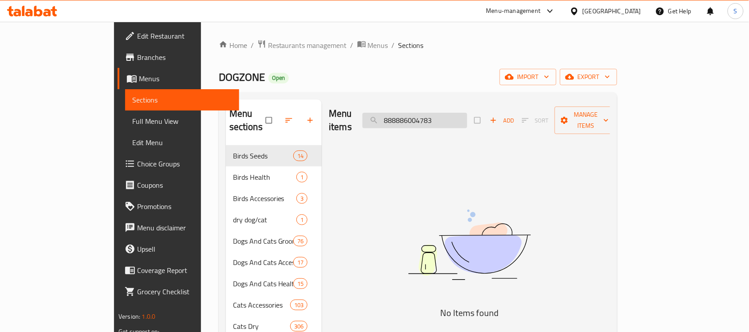
click at [446, 115] on input "888886004783" at bounding box center [414, 121] width 105 height 16
click at [466, 114] on input "888886004783" at bounding box center [414, 121] width 105 height 16
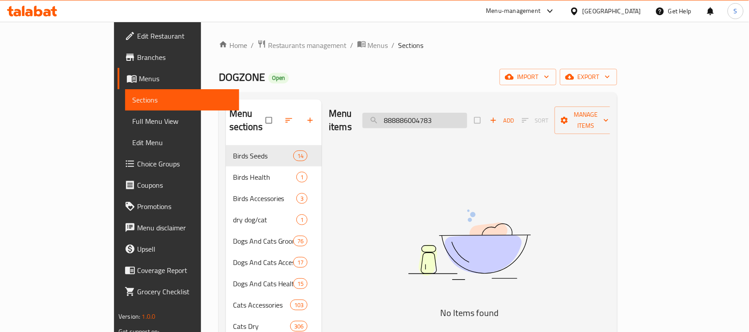
paste input "33899"
click at [455, 114] on input "888886033899" at bounding box center [414, 121] width 105 height 16
paste input "search"
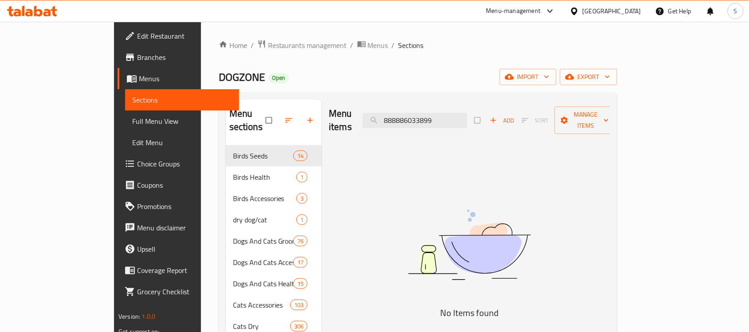
click at [416, 217] on img at bounding box center [469, 245] width 222 height 118
click at [444, 113] on input "888886033899" at bounding box center [414, 121] width 105 height 16
paste input "21995"
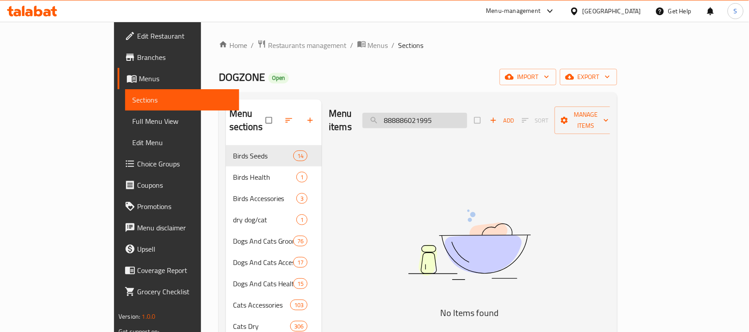
click at [467, 114] on input "888886021995" at bounding box center [414, 121] width 105 height 16
paste input "33769"
click at [477, 201] on img at bounding box center [469, 245] width 222 height 118
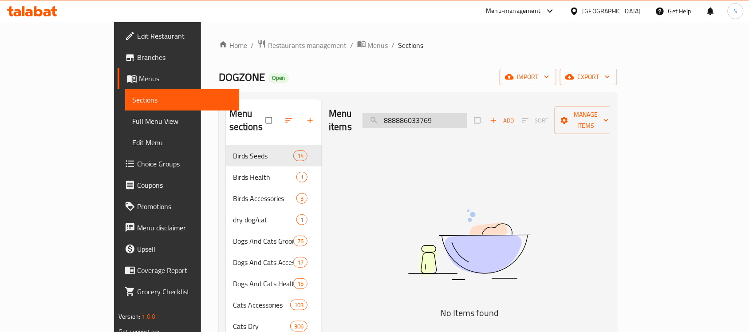
click at [447, 113] on input "888886033769" at bounding box center [414, 121] width 105 height 16
paste input "523"
click at [433, 256] on img at bounding box center [469, 245] width 222 height 118
click at [440, 104] on div "Menu items 888886033523 Add Sort Manage items" at bounding box center [469, 120] width 281 height 42
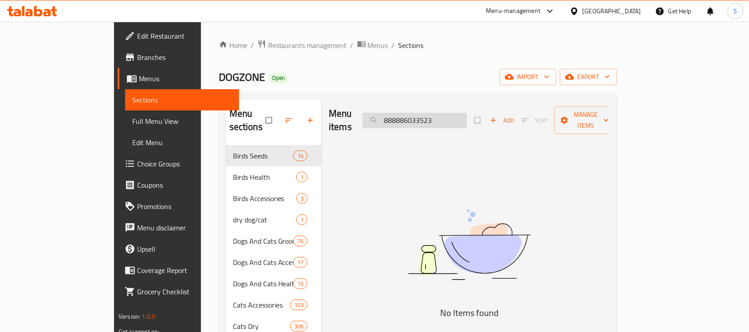
click at [438, 115] on input "888886033523" at bounding box center [414, 121] width 105 height 16
paste input "697521398199"
click at [455, 306] on h5 "No Items found" at bounding box center [469, 313] width 222 height 14
click at [467, 113] on input "[CREDIT_CARD_NUMBER]" at bounding box center [414, 121] width 105 height 16
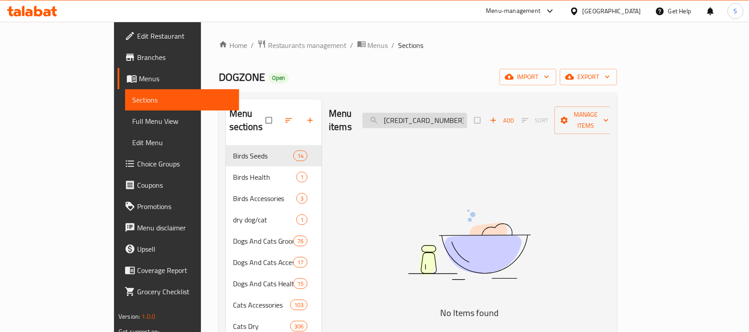
click at [467, 113] on input "[CREDIT_CARD_NUMBER]" at bounding box center [414, 121] width 105 height 16
click at [445, 114] on input "[CREDIT_CARD_NUMBER]" at bounding box center [414, 121] width 105 height 16
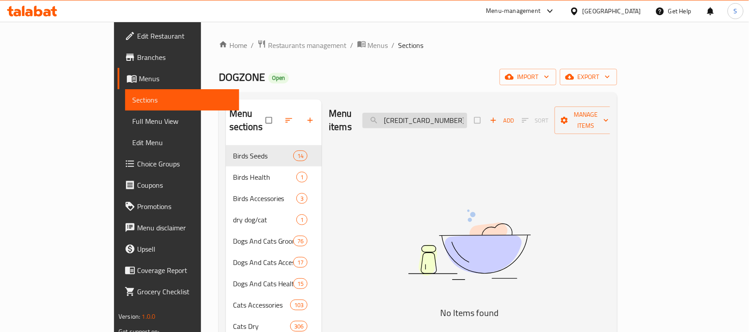
paste input "2167"
click at [446, 186] on img at bounding box center [469, 245] width 222 height 118
click at [469, 122] on div "Menu items 6975213982167 Add Sort Manage items" at bounding box center [469, 120] width 281 height 42
click at [467, 113] on input "6975213982167" at bounding box center [414, 121] width 105 height 16
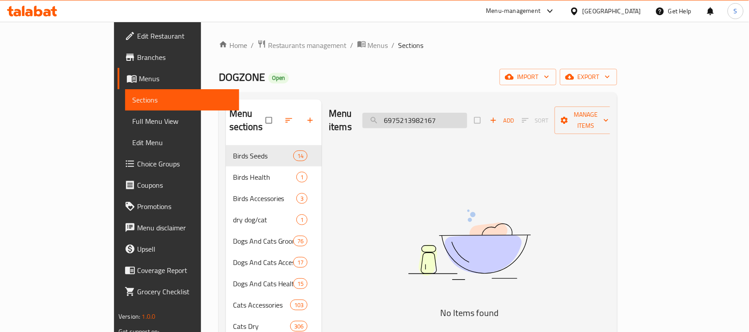
click at [467, 113] on input "6975213982167" at bounding box center [414, 121] width 105 height 16
click at [491, 188] on img at bounding box center [469, 245] width 222 height 118
click at [439, 113] on input "6975213982167" at bounding box center [414, 121] width 105 height 16
paste input "222019219400"
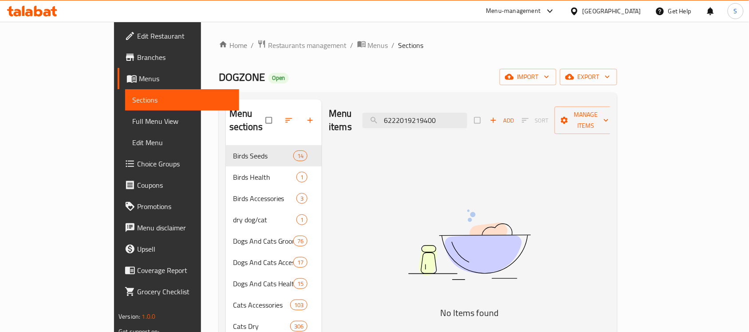
click at [488, 186] on img at bounding box center [469, 245] width 222 height 118
click at [450, 118] on input "6222019219400" at bounding box center [414, 121] width 105 height 16
paste input "843775111911"
click at [448, 120] on input "843775111911" at bounding box center [414, 121] width 105 height 16
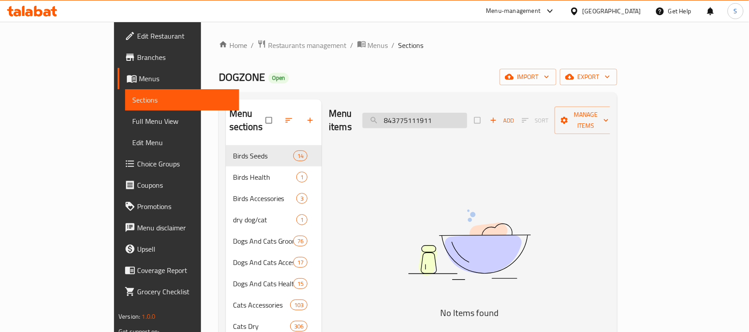
click at [453, 116] on input "843775111911" at bounding box center [414, 121] width 105 height 16
paste input "search"
click at [467, 113] on input "843775111911" at bounding box center [414, 121] width 105 height 16
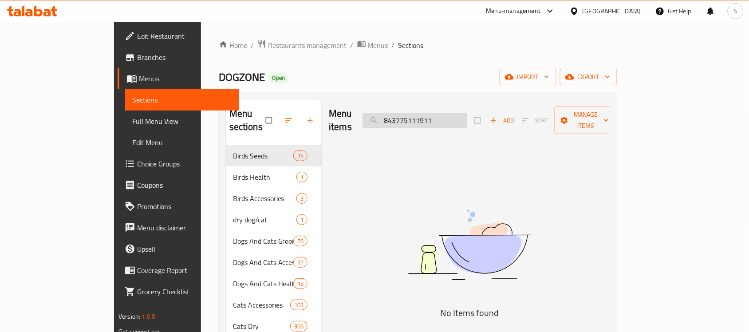
click at [467, 113] on input "843775111911" at bounding box center [414, 121] width 105 height 16
paste input "6091300000740"
type input "6091300000740"
